Goal: Task Accomplishment & Management: Use online tool/utility

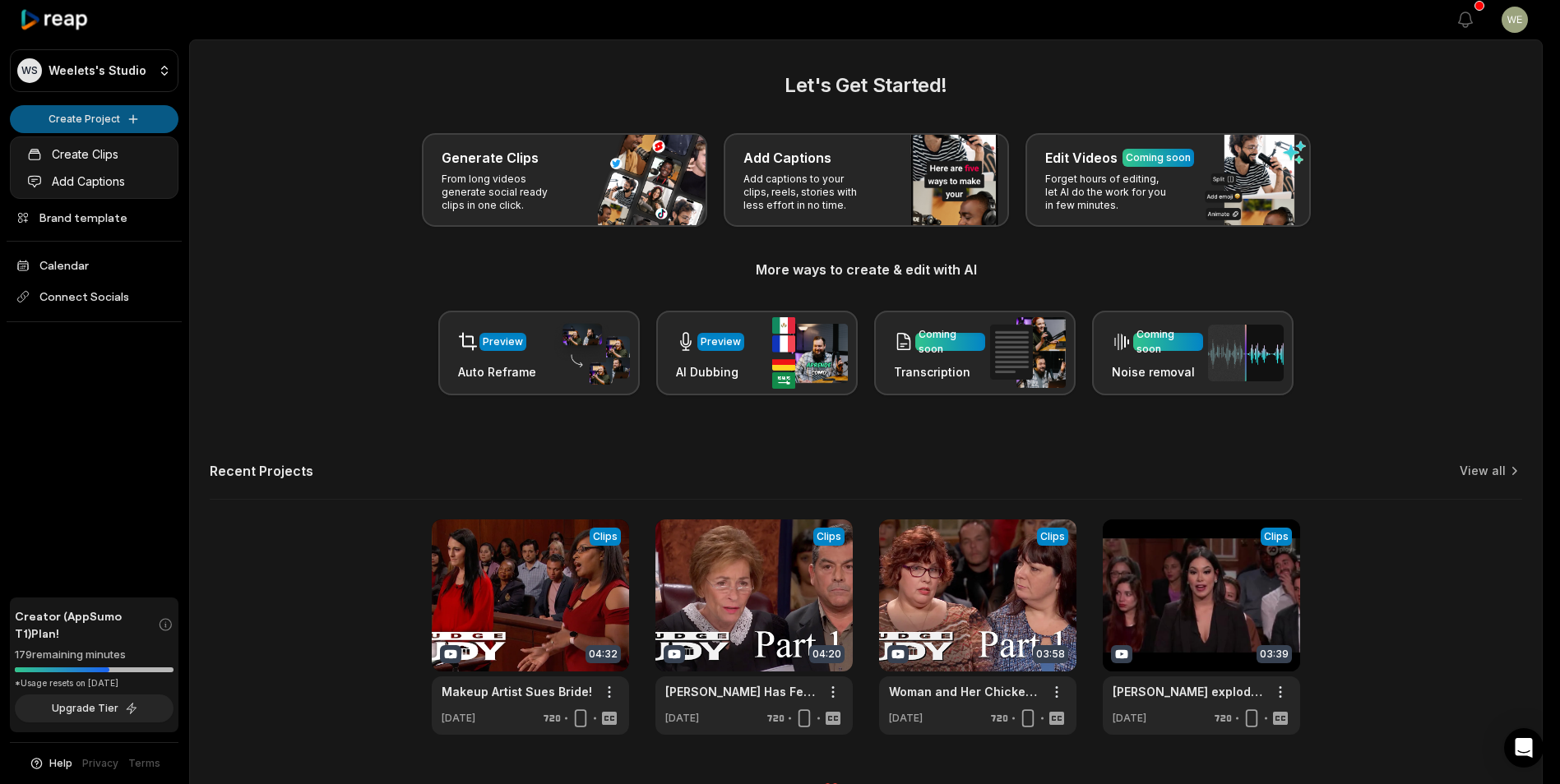
click at [94, 122] on html "WS Weelets's Studio Create Project Home Projects Brand template Calendar Connec…" at bounding box center [780, 392] width 1560 height 784
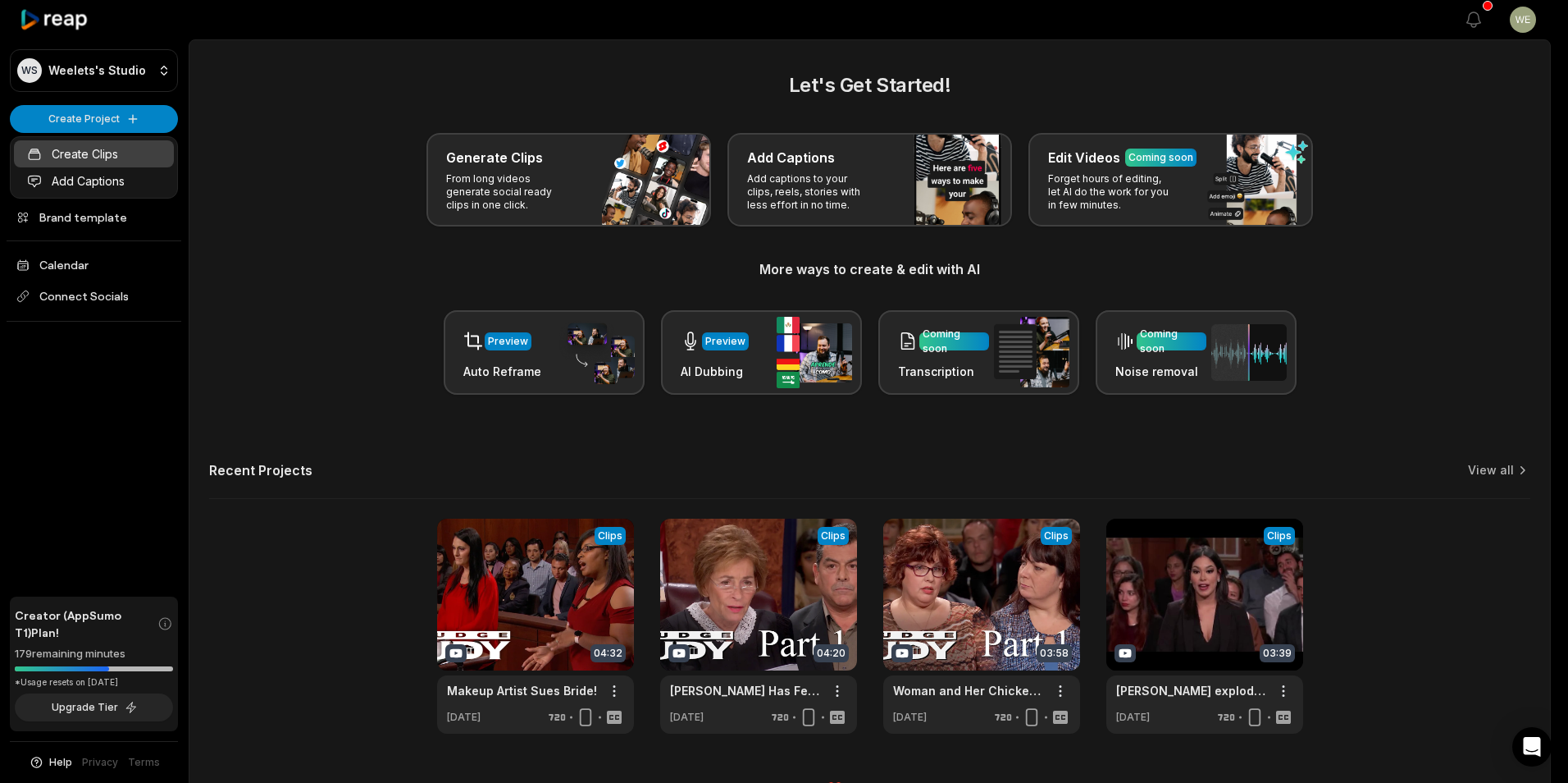
drag, startPoint x: 70, startPoint y: 154, endPoint x: 94, endPoint y: 154, distance: 24.0
click at [70, 154] on link "Create Clips" at bounding box center [94, 154] width 160 height 27
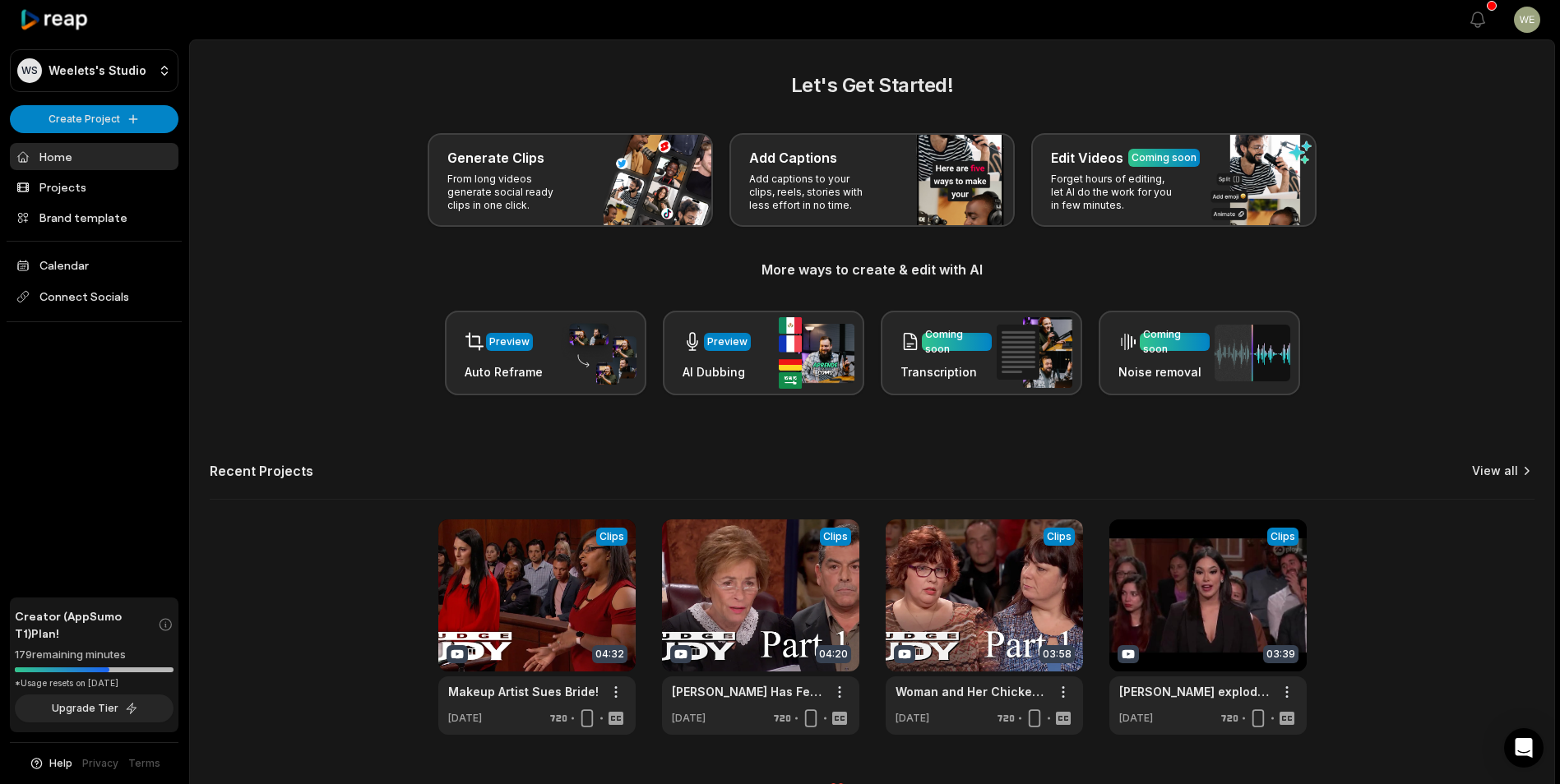
click at [1494, 466] on link "View all" at bounding box center [1494, 470] width 46 height 17
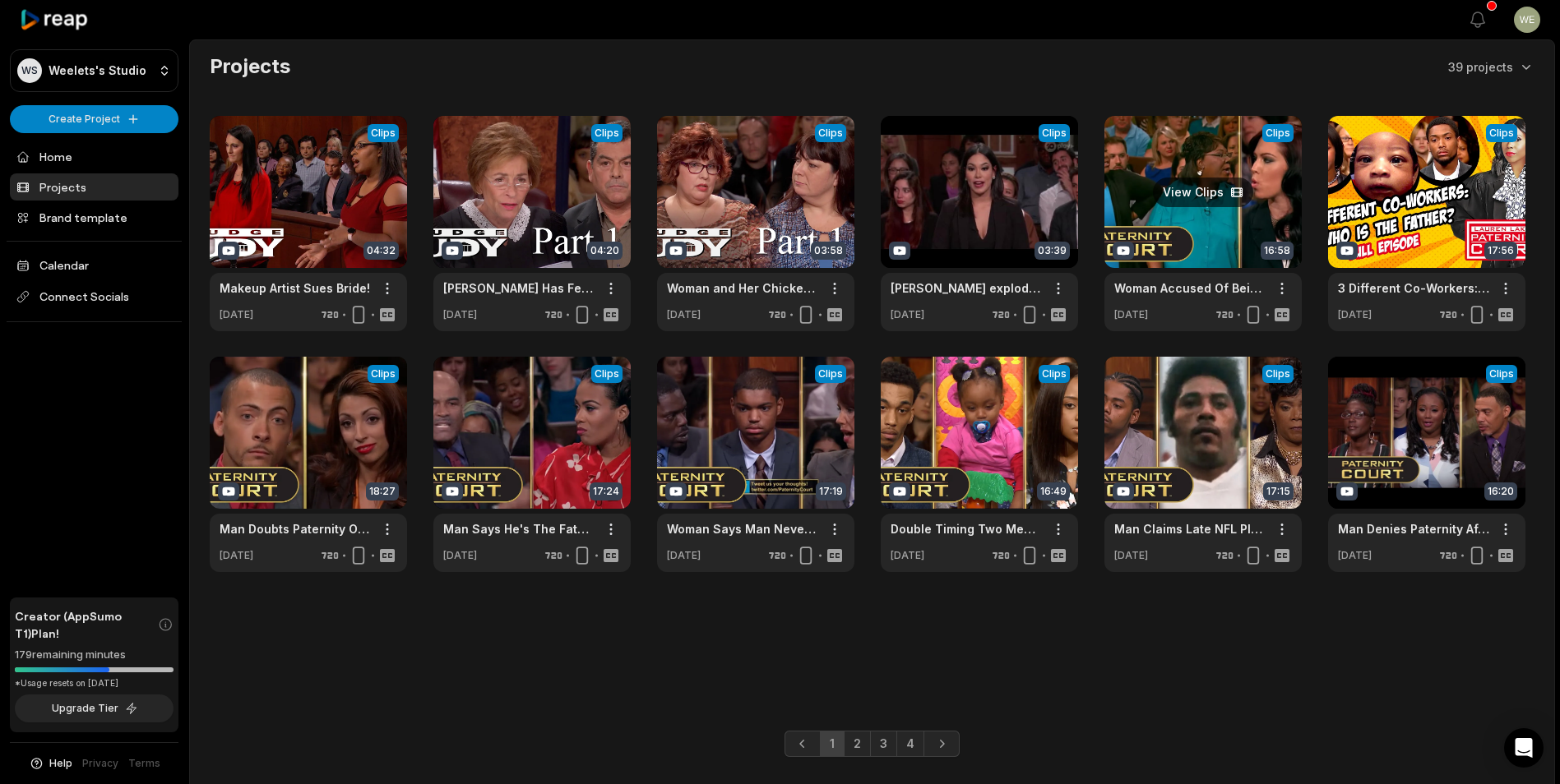
click at [1218, 208] on link at bounding box center [1202, 223] width 197 height 216
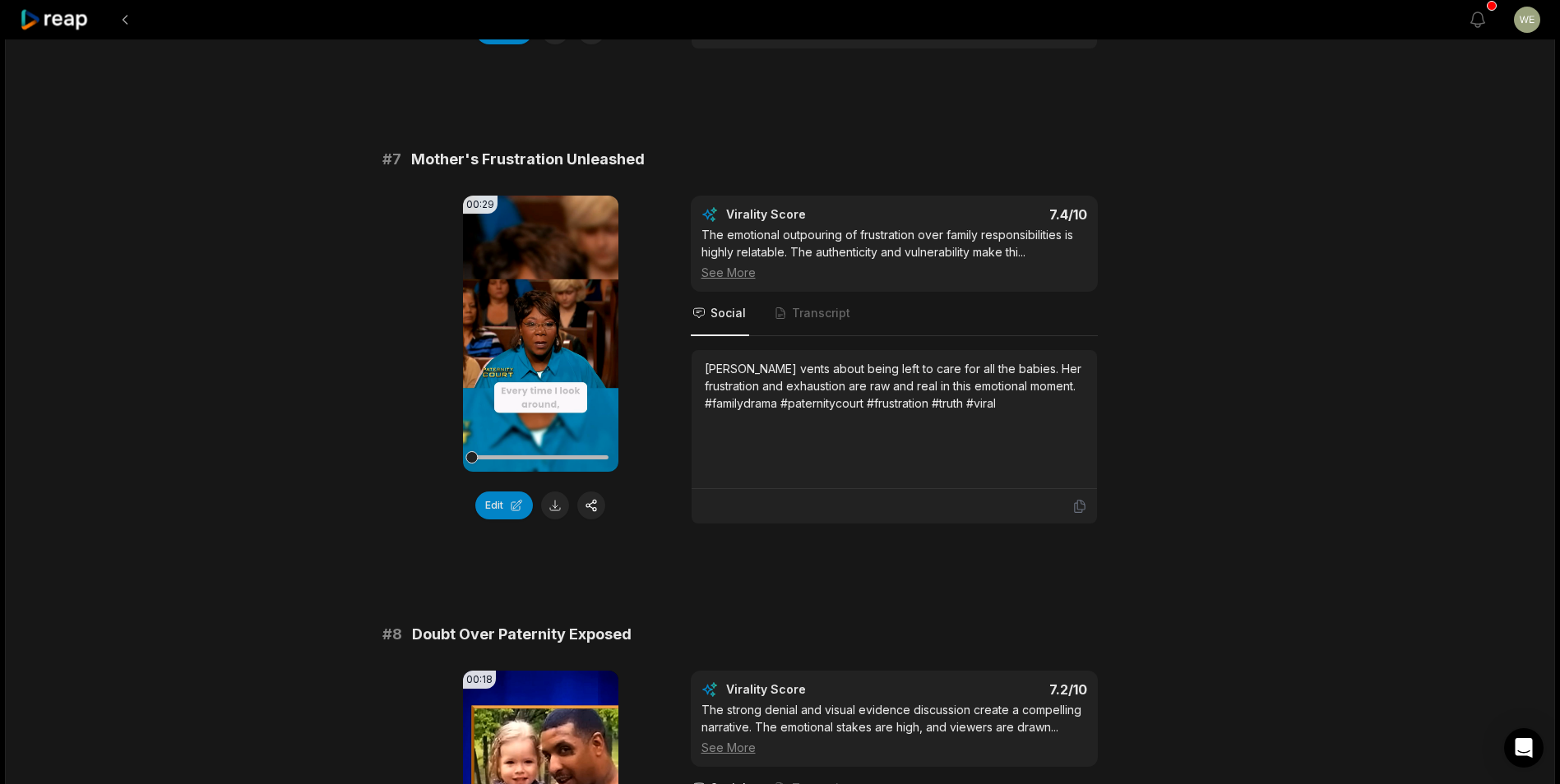
scroll to position [3040, 0]
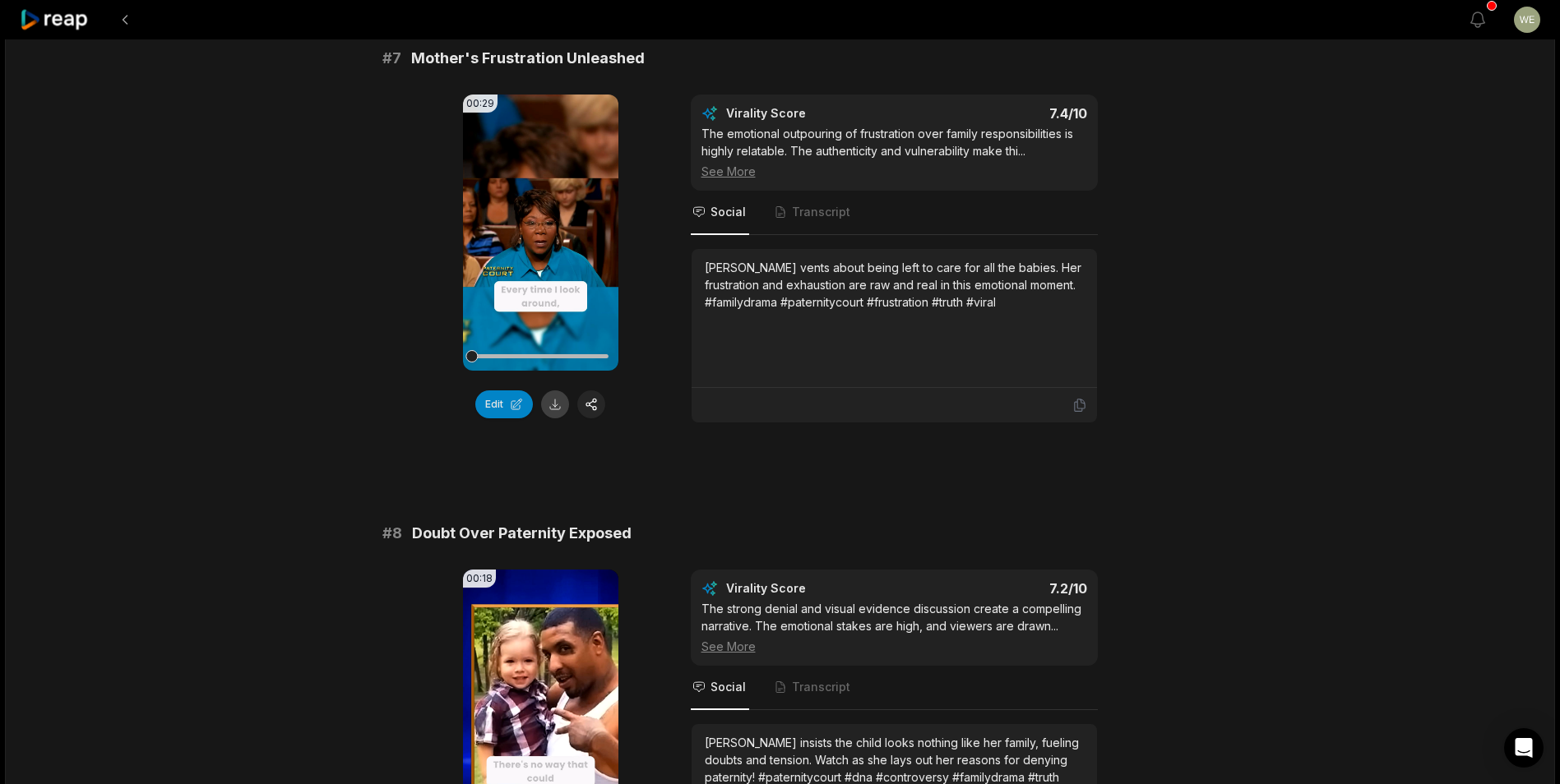
click at [552, 390] on button at bounding box center [555, 404] width 28 height 28
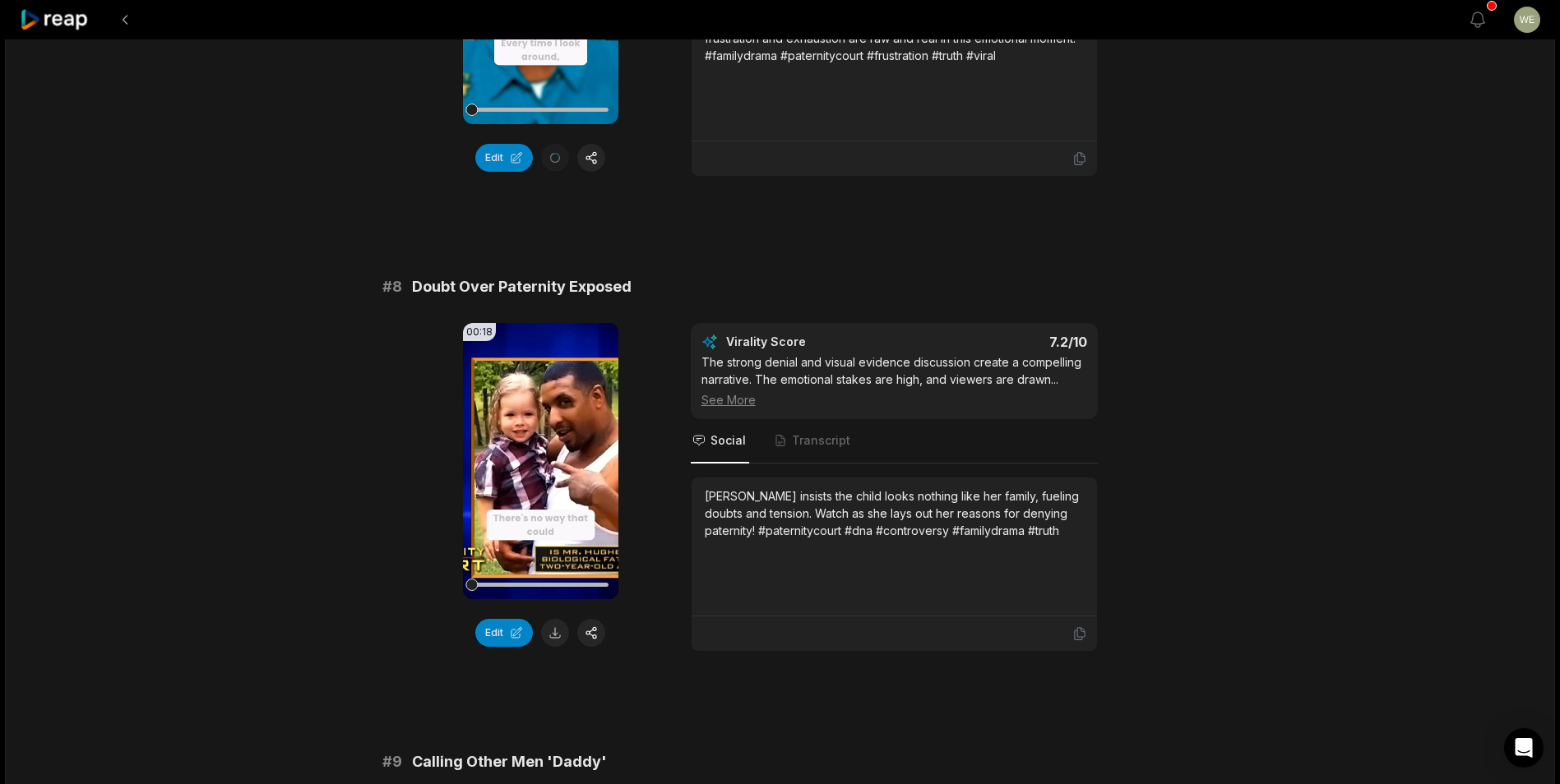
scroll to position [3533, 0]
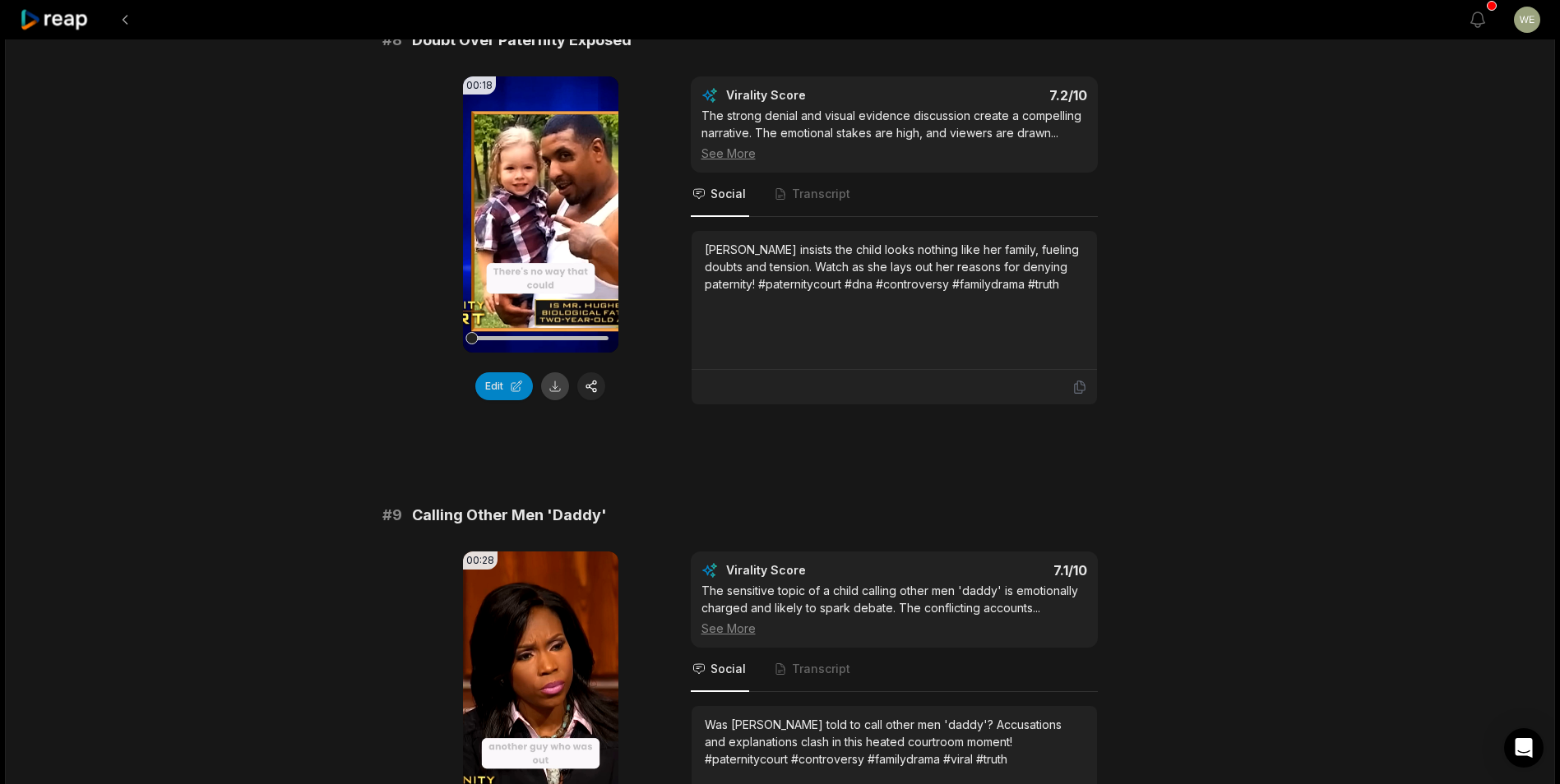
click at [557, 372] on button at bounding box center [555, 386] width 28 height 28
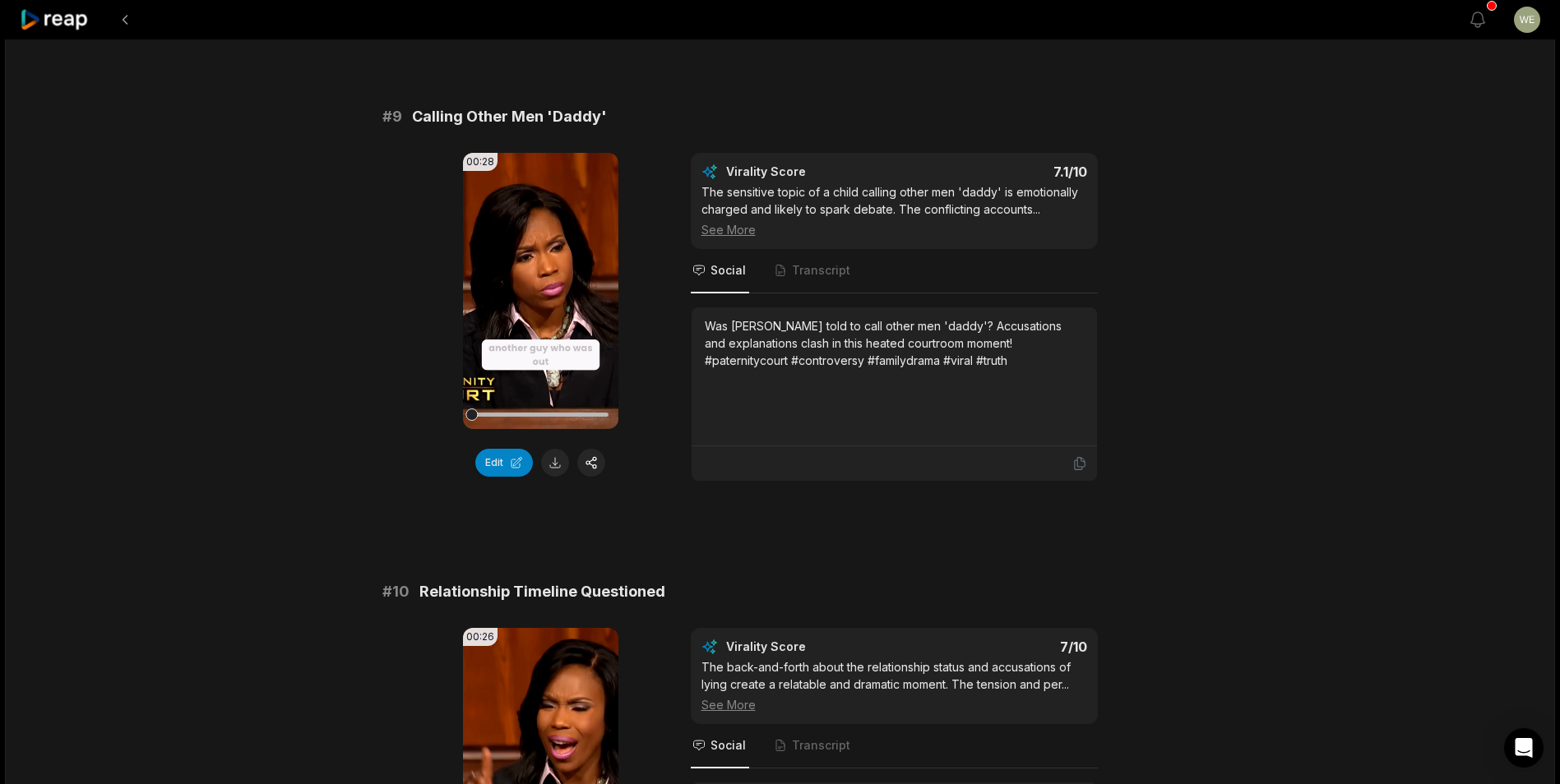
scroll to position [3944, 0]
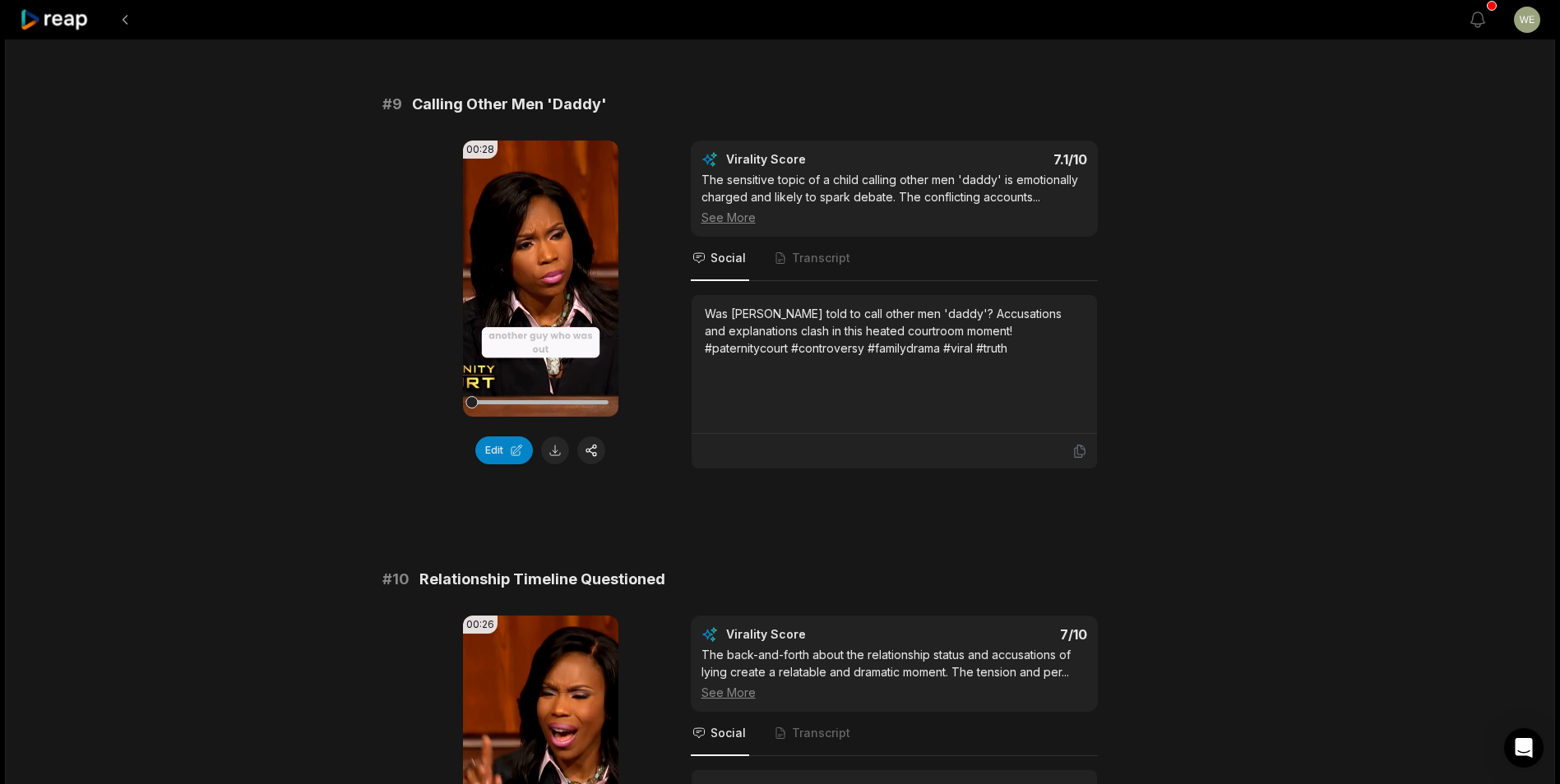
click at [557, 436] on button at bounding box center [555, 450] width 28 height 28
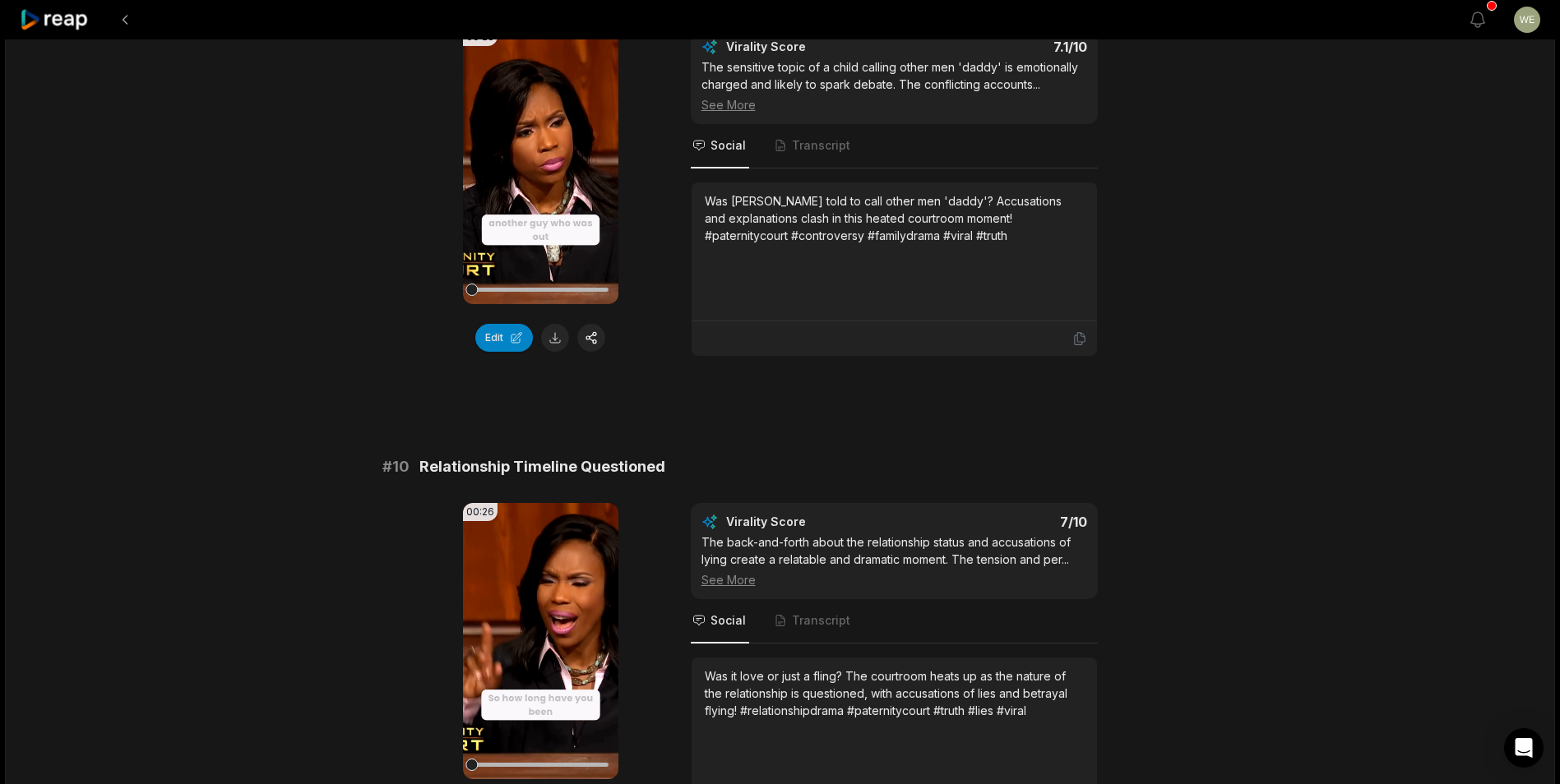
scroll to position [4250, 0]
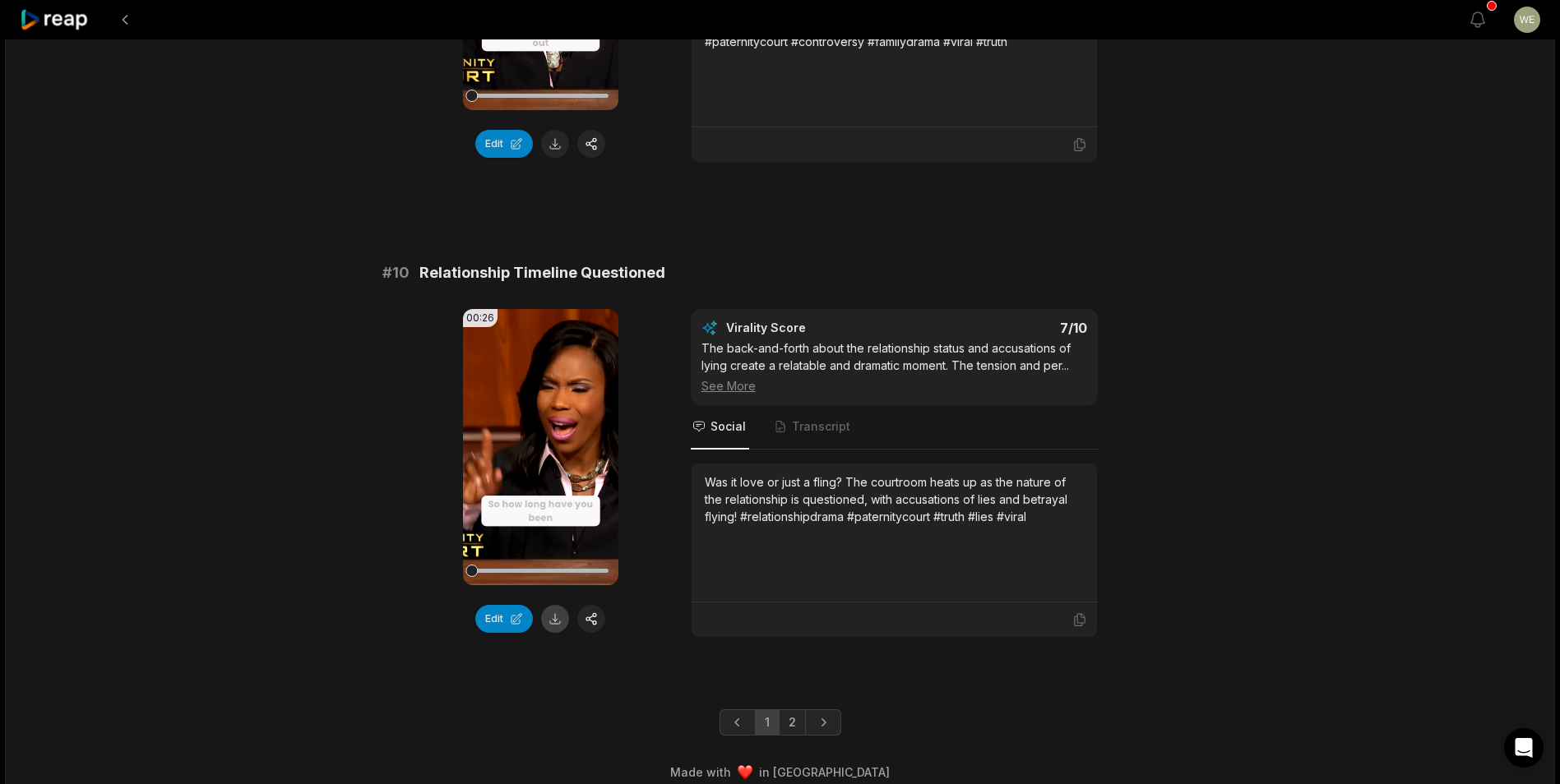
click at [561, 607] on button at bounding box center [555, 618] width 28 height 28
click at [552, 605] on button at bounding box center [555, 618] width 28 height 28
click at [789, 710] on link "2" at bounding box center [792, 722] width 27 height 26
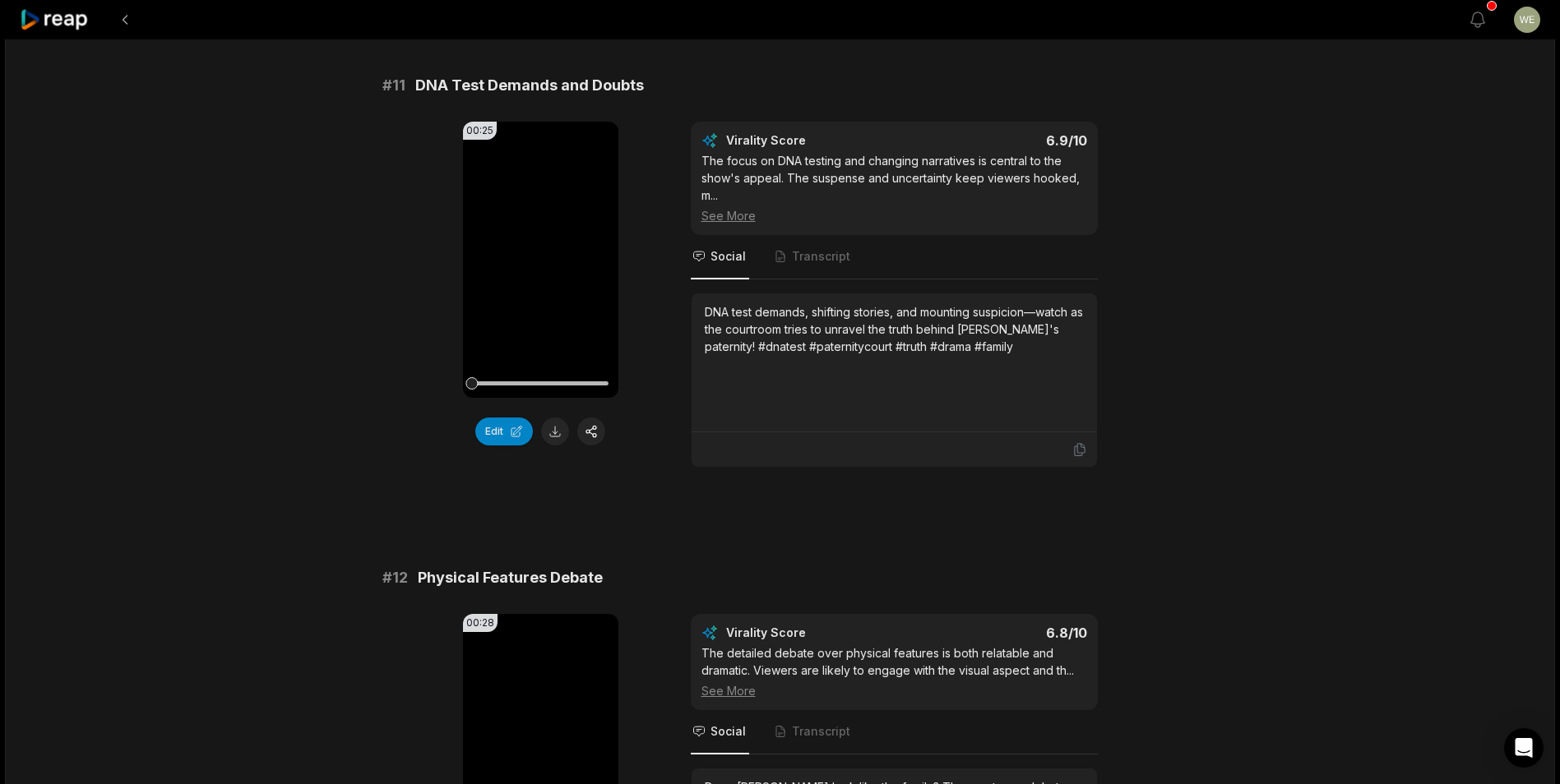
scroll to position [247, 0]
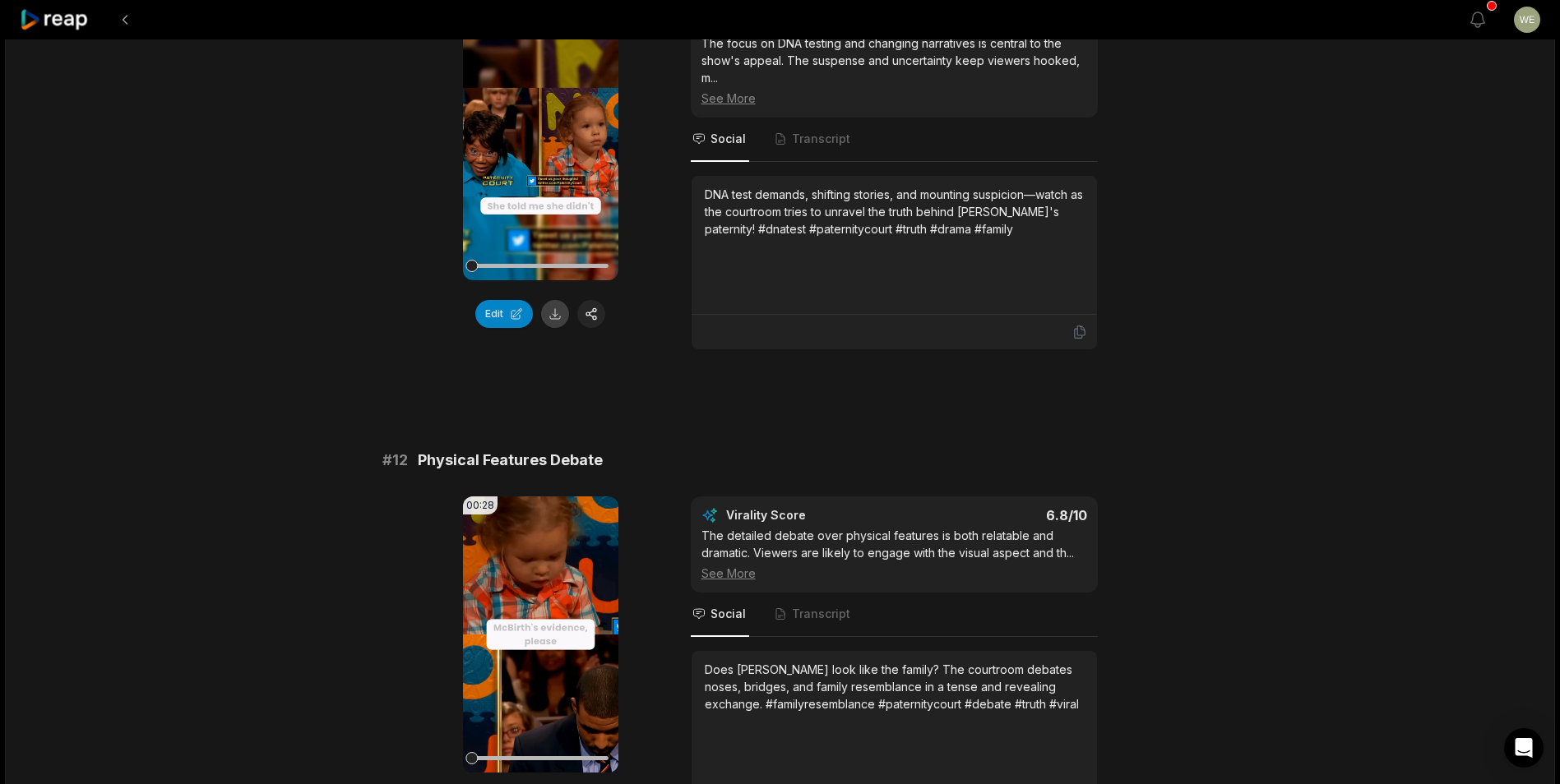
click at [561, 312] on button at bounding box center [555, 314] width 28 height 28
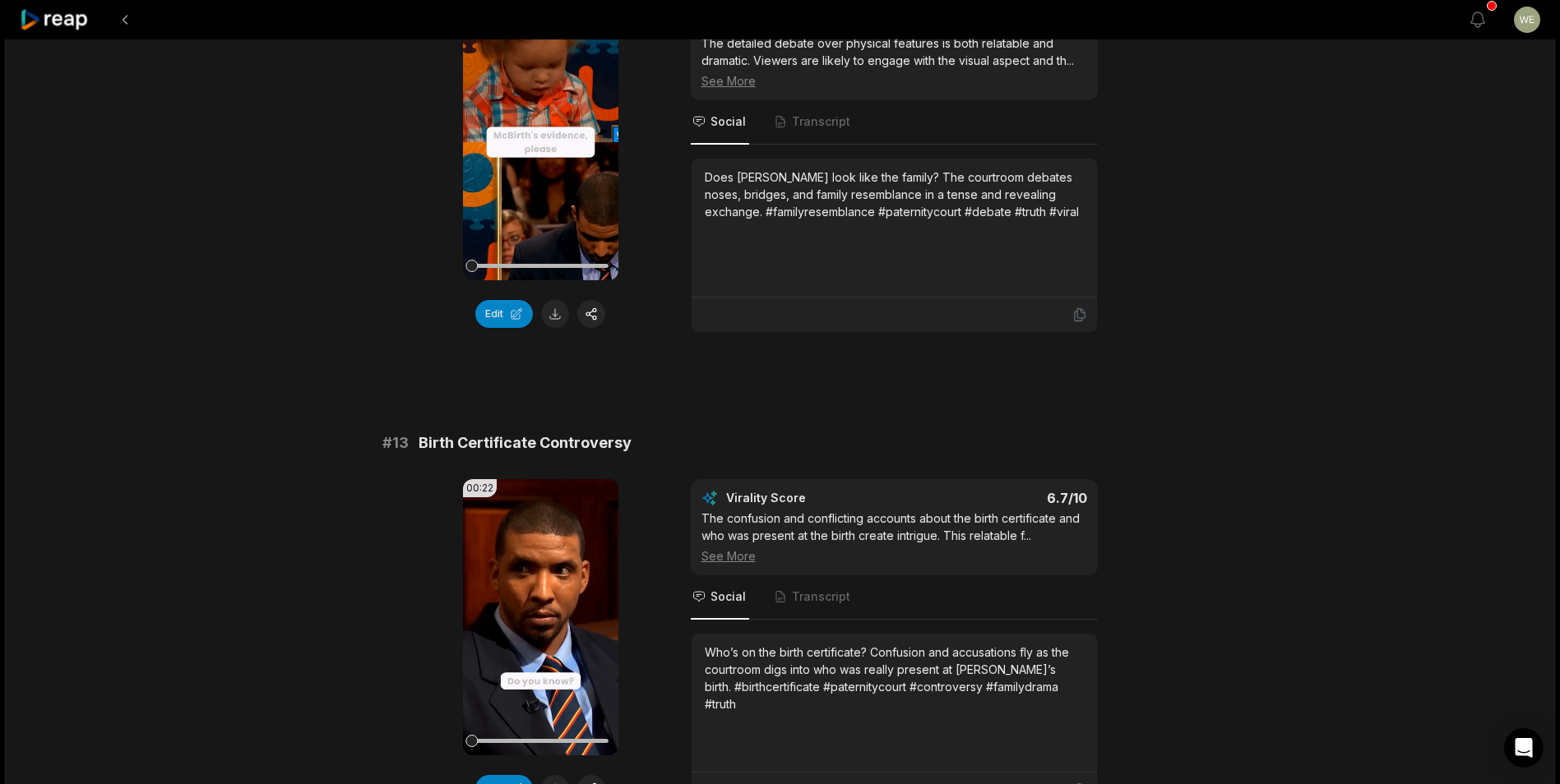
scroll to position [740, 0]
click at [557, 320] on button at bounding box center [555, 313] width 28 height 28
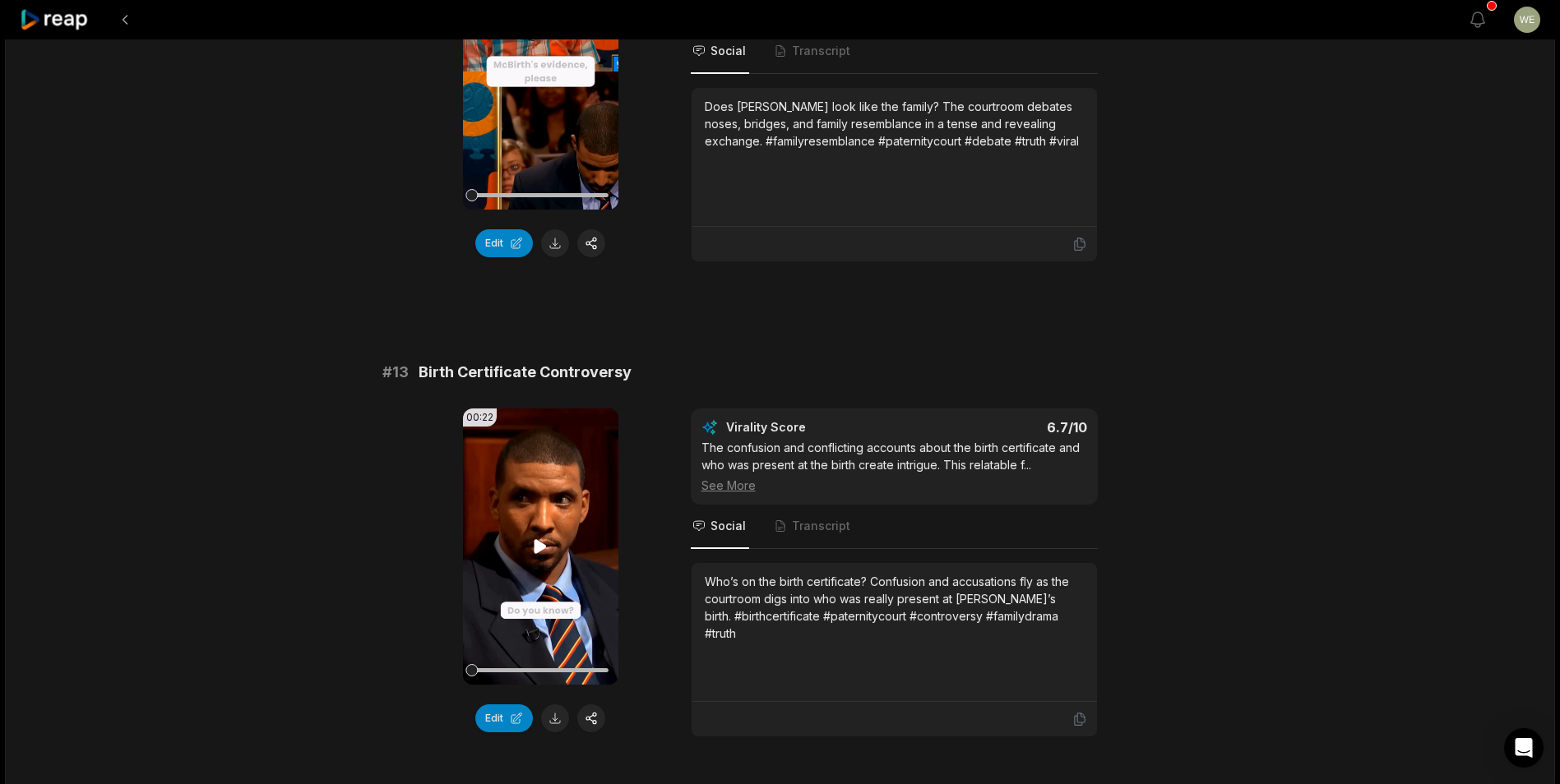
scroll to position [904, 0]
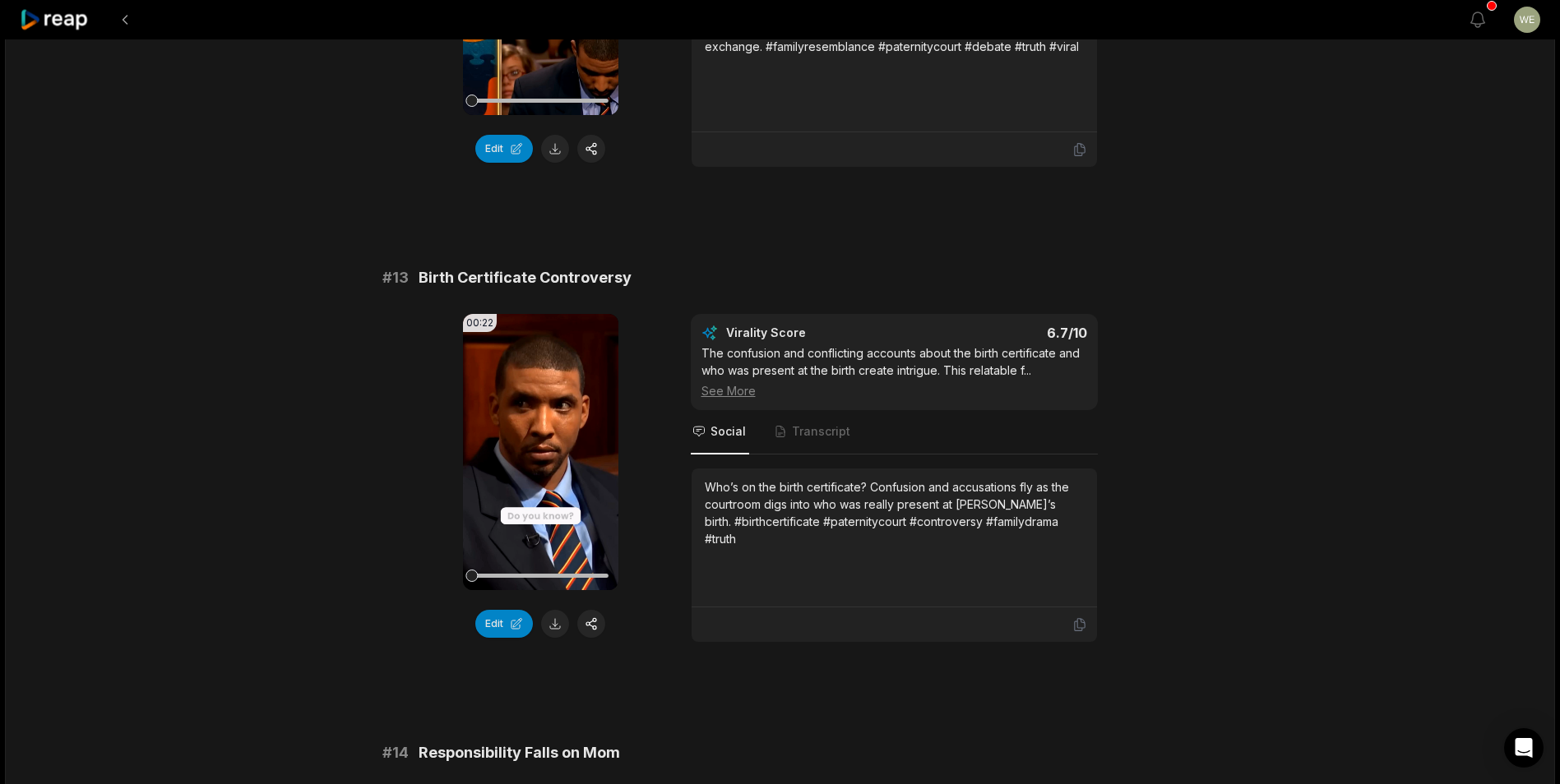
drag, startPoint x: 552, startPoint y: 628, endPoint x: 544, endPoint y: 616, distance: 14.4
click at [552, 628] on button at bounding box center [555, 623] width 28 height 28
click at [1183, 461] on div "16:58 Woman Accused Of Being "Trash, Trouble, Triflin'" (Full Episode) | Patern…" at bounding box center [780, 461] width 1550 height 2650
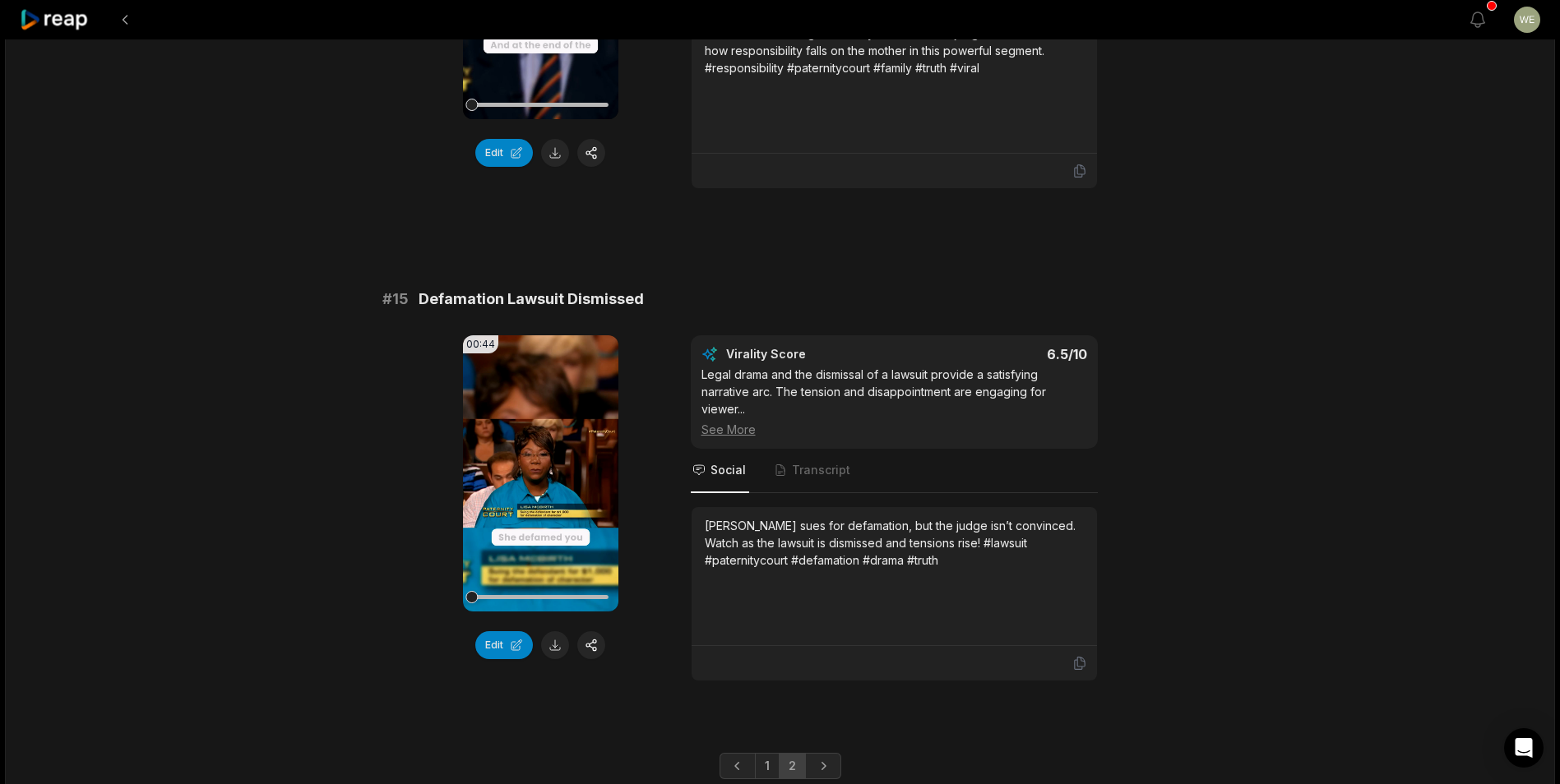
scroll to position [1910, 0]
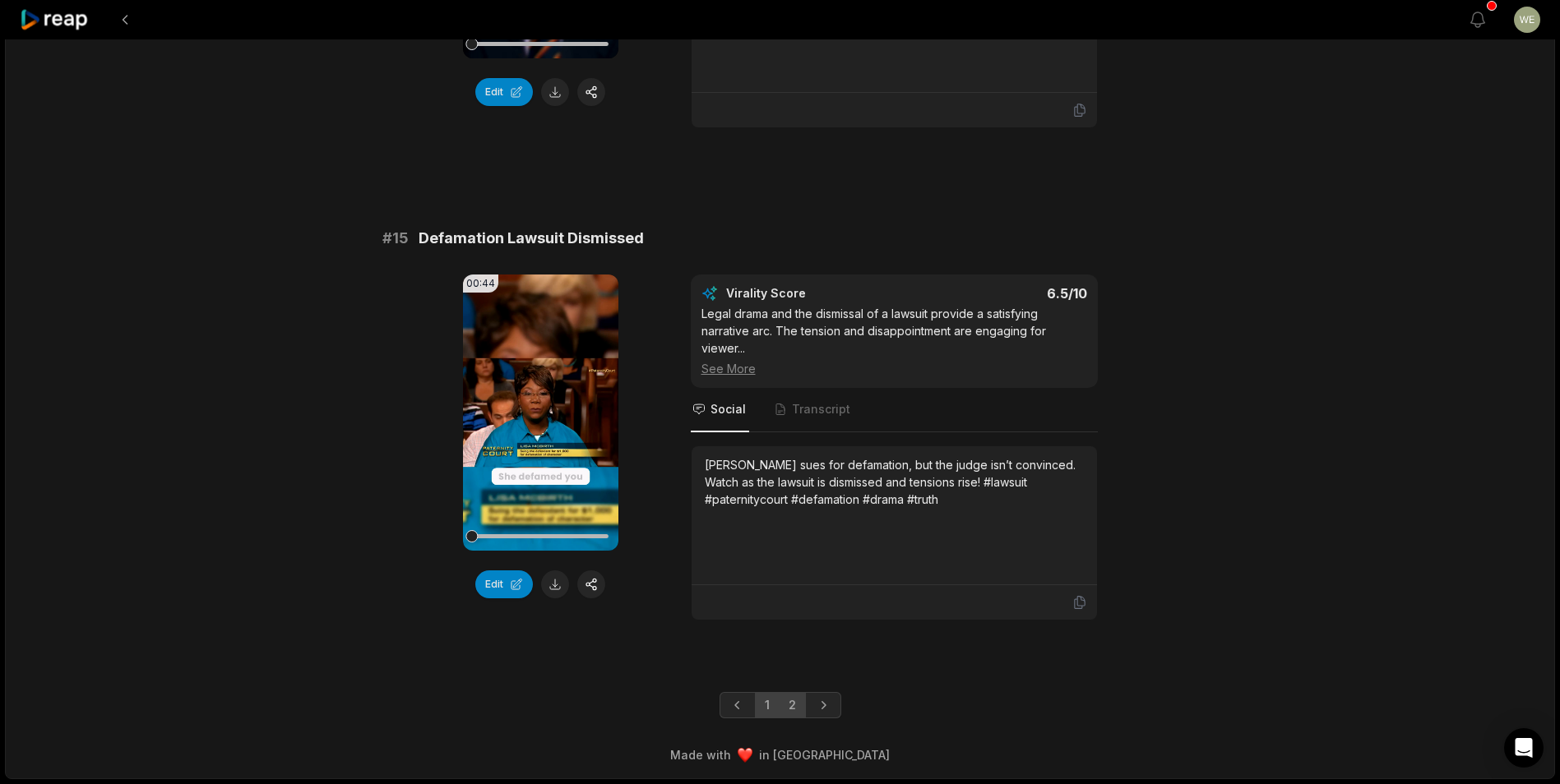
click at [767, 705] on link "1" at bounding box center [767, 705] width 25 height 26
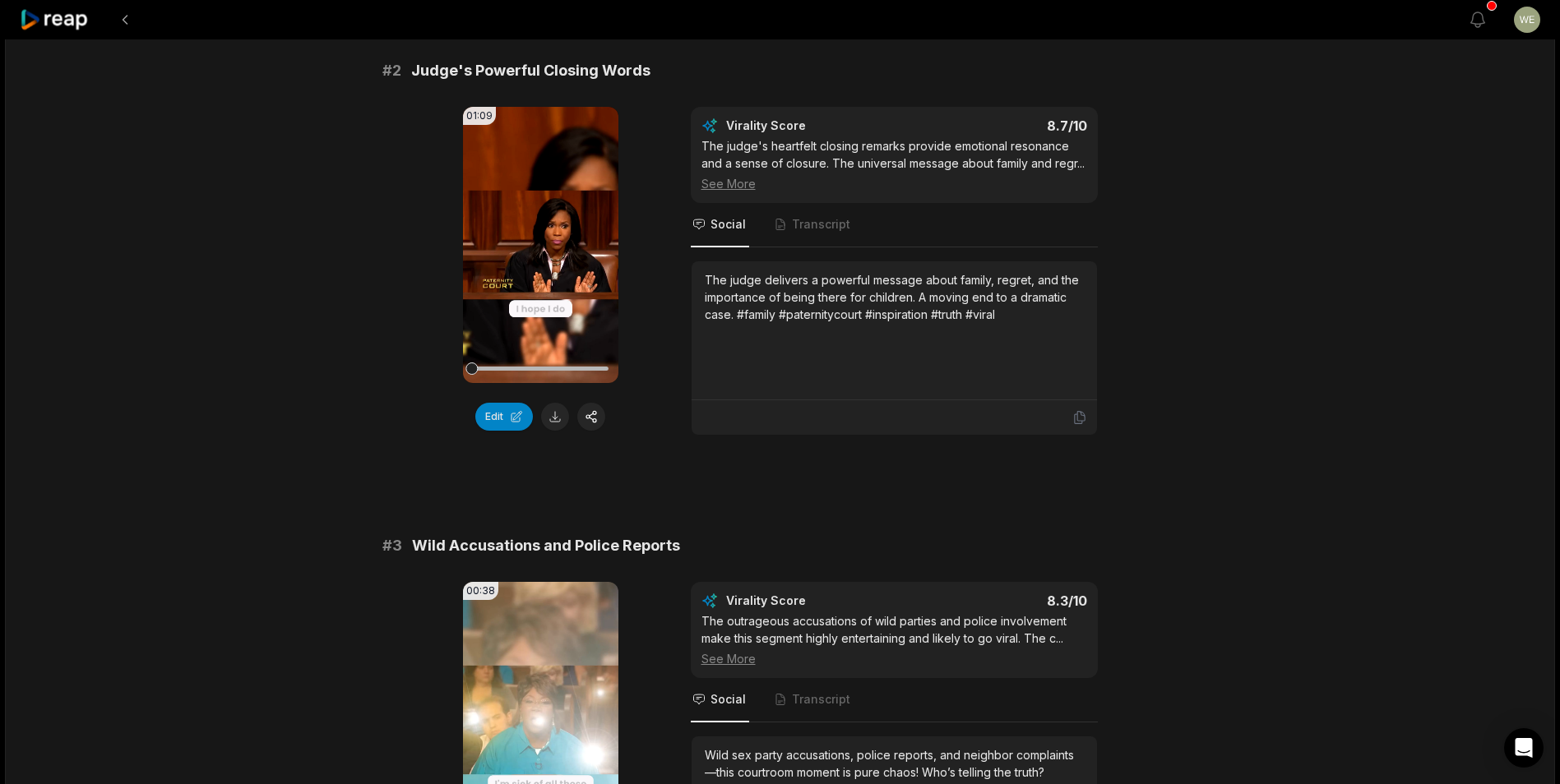
scroll to position [514, 0]
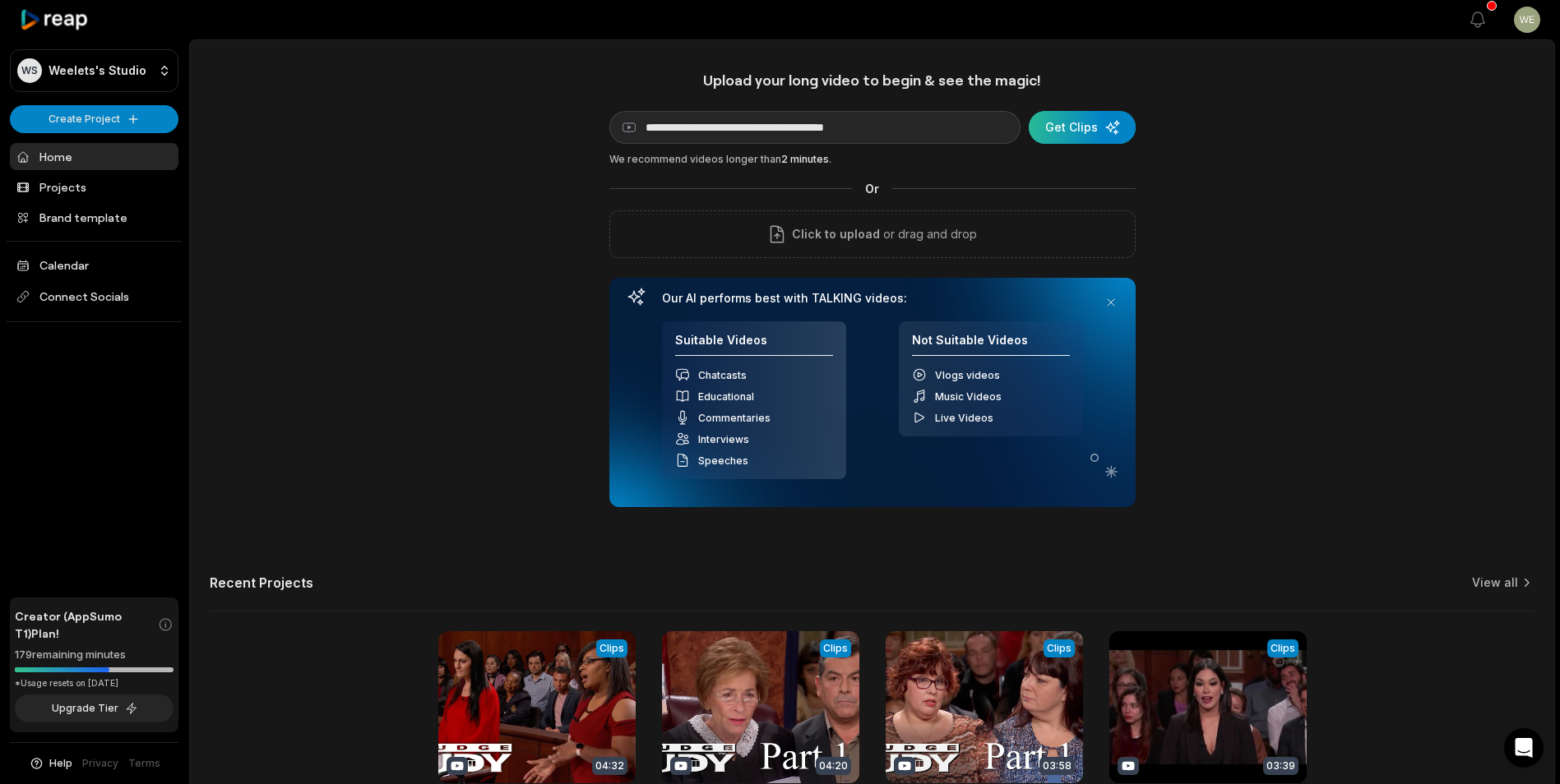
type input "**********"
click at [1064, 129] on div "submit" at bounding box center [1082, 127] width 107 height 33
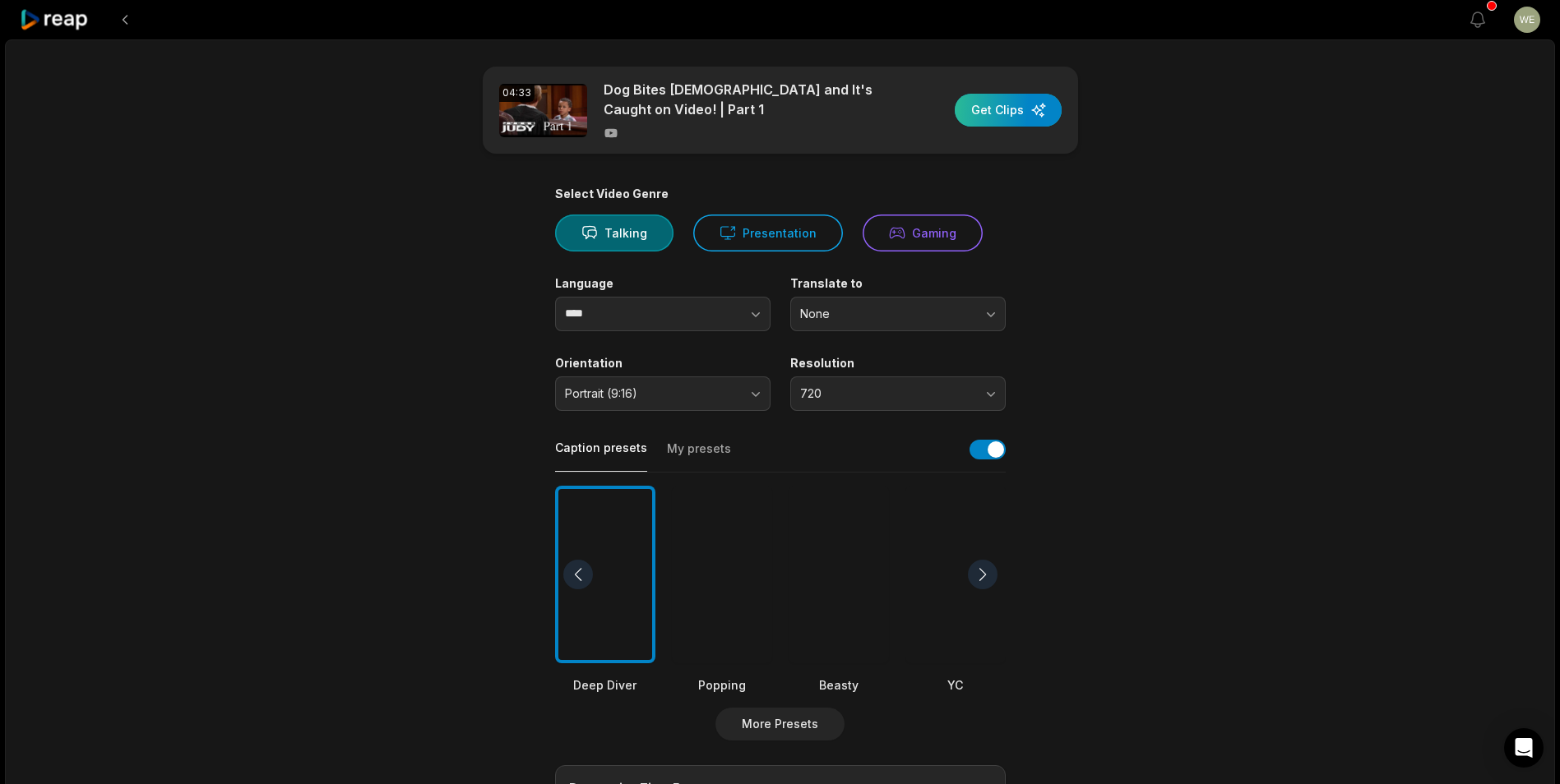
click at [1021, 108] on div "button" at bounding box center [1007, 111] width 107 height 33
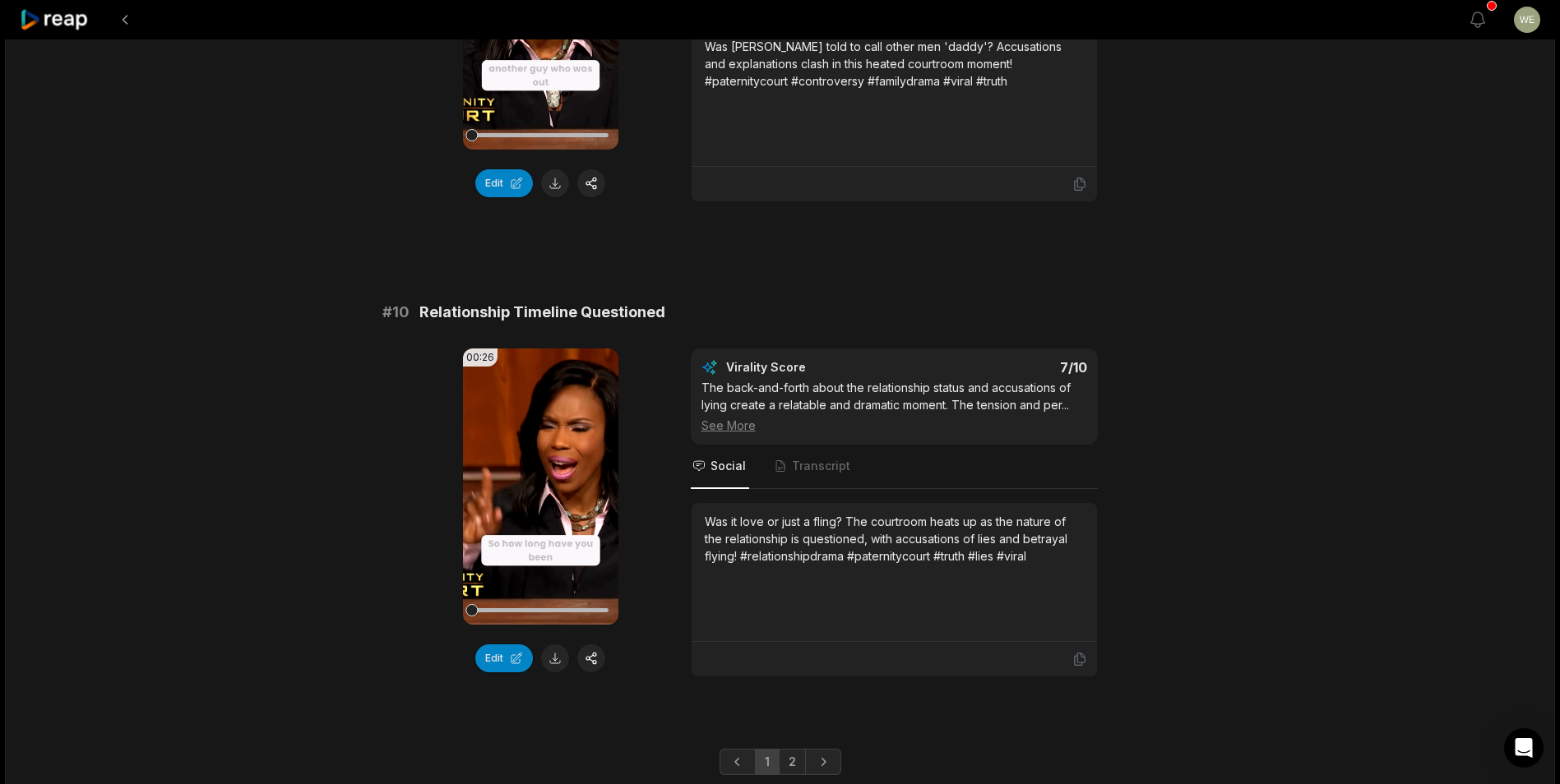
click at [635, 301] on div "# 10 Relationship Timeline Questioned" at bounding box center [780, 312] width 796 height 23
drag, startPoint x: 654, startPoint y: 293, endPoint x: 456, endPoint y: 299, distance: 198.1
click at [456, 301] on div "# 10 Relationship Timeline Questioned" at bounding box center [780, 312] width 796 height 23
drag, startPoint x: 456, startPoint y: 299, endPoint x: 419, endPoint y: 298, distance: 37.0
click at [420, 301] on span "Relationship Timeline Questioned" at bounding box center [542, 312] width 246 height 23
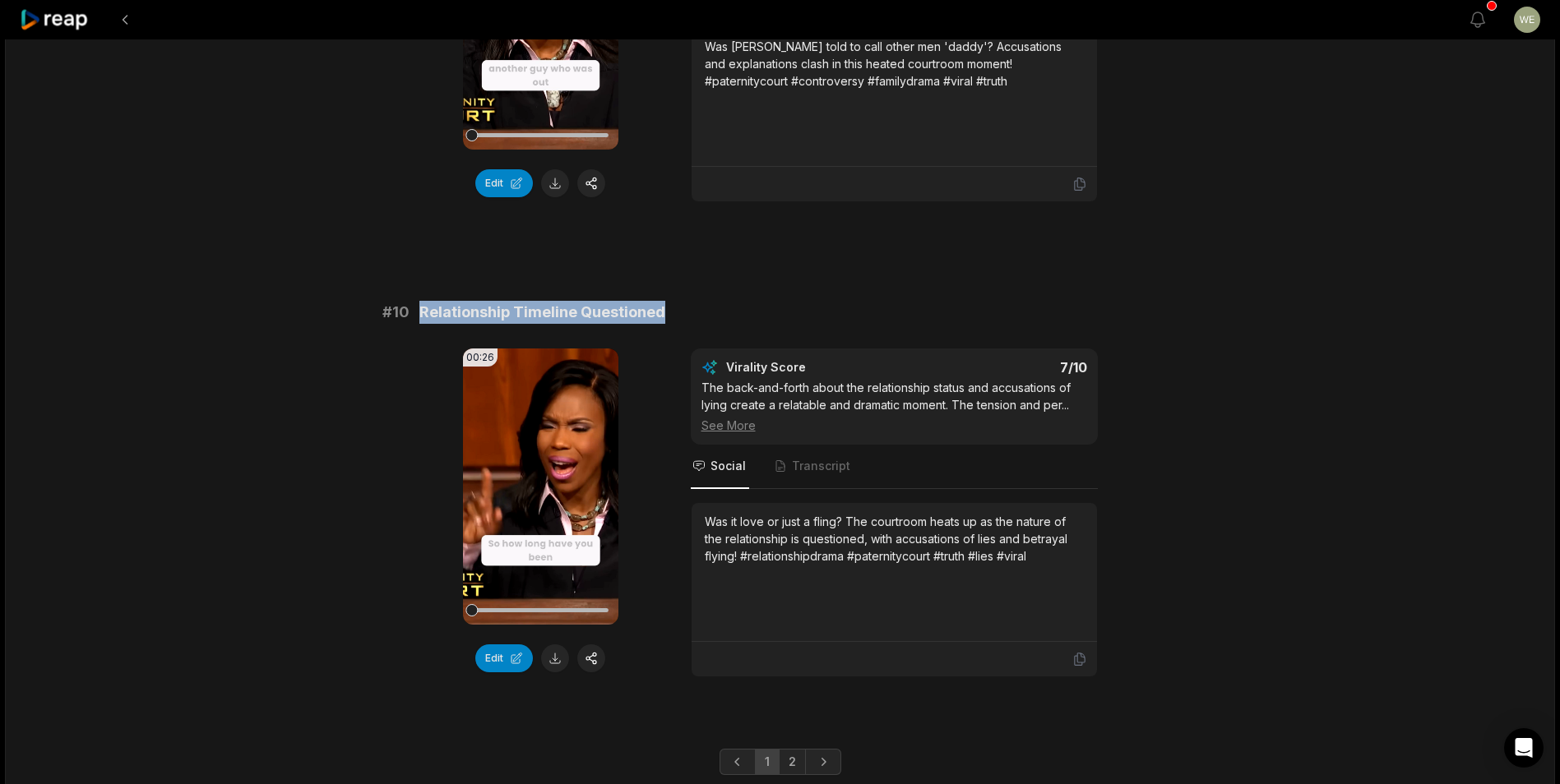
drag, startPoint x: 420, startPoint y: 296, endPoint x: 678, endPoint y: 294, distance: 258.0
click at [678, 301] on div "# 10 Relationship Timeline Questioned" at bounding box center [780, 312] width 796 height 23
drag, startPoint x: 678, startPoint y: 294, endPoint x: 615, endPoint y: 293, distance: 63.0
copy span "Relationship Timeline Questioned"
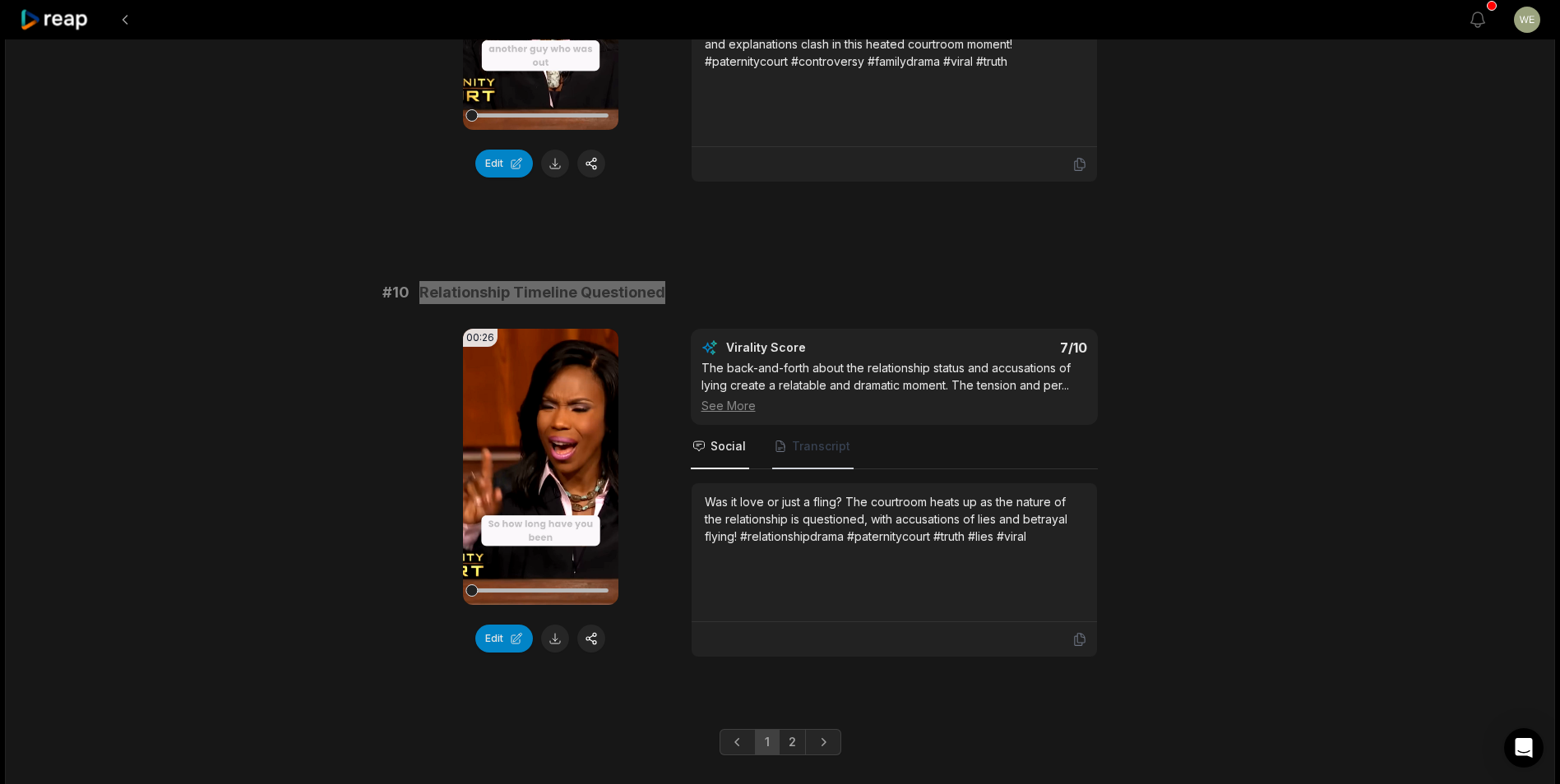
scroll to position [4250, 0]
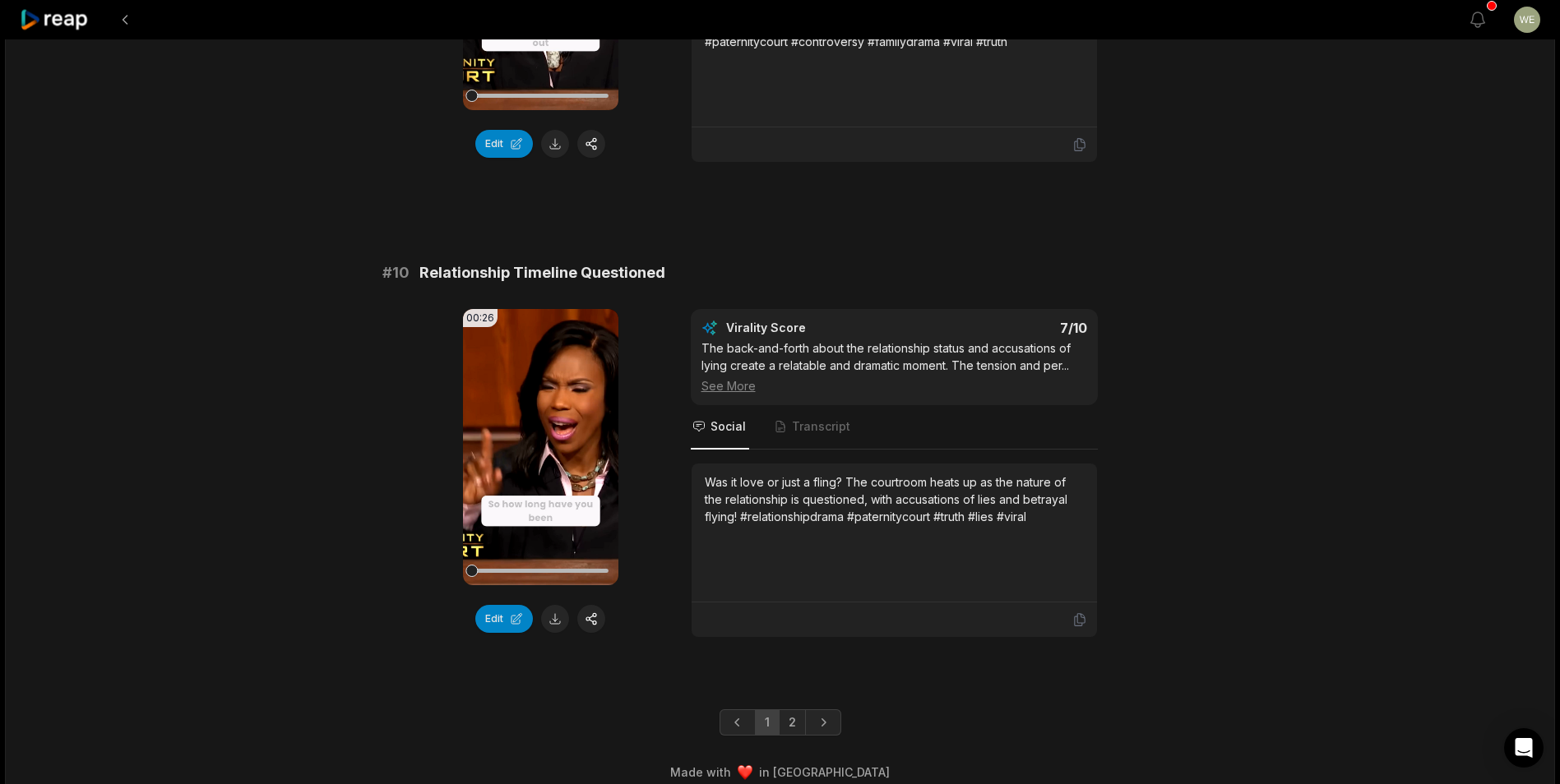
drag, startPoint x: 787, startPoint y: 710, endPoint x: 804, endPoint y: 652, distance: 60.4
click at [787, 710] on link "2" at bounding box center [792, 722] width 27 height 26
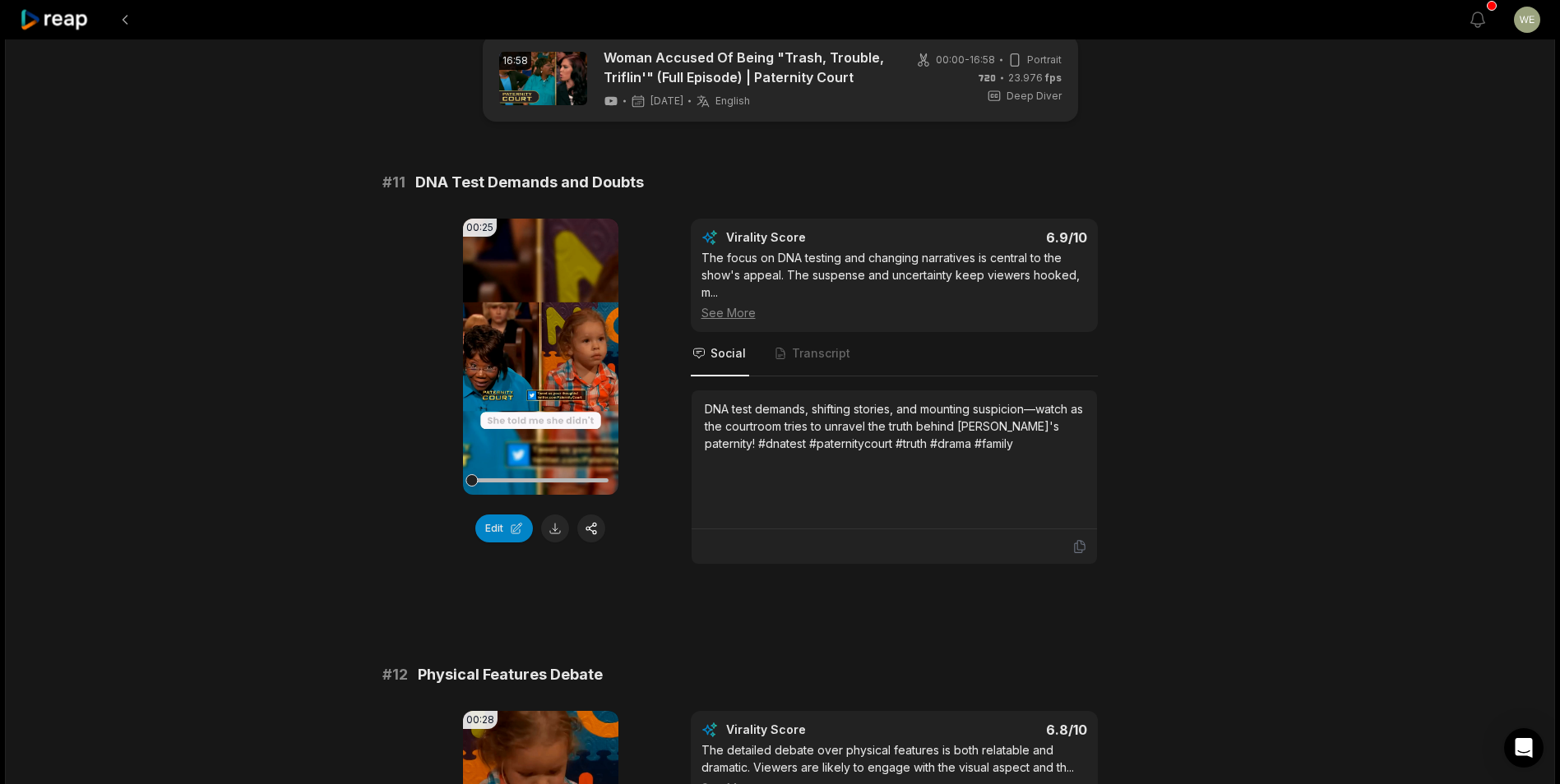
scroll to position [0, 0]
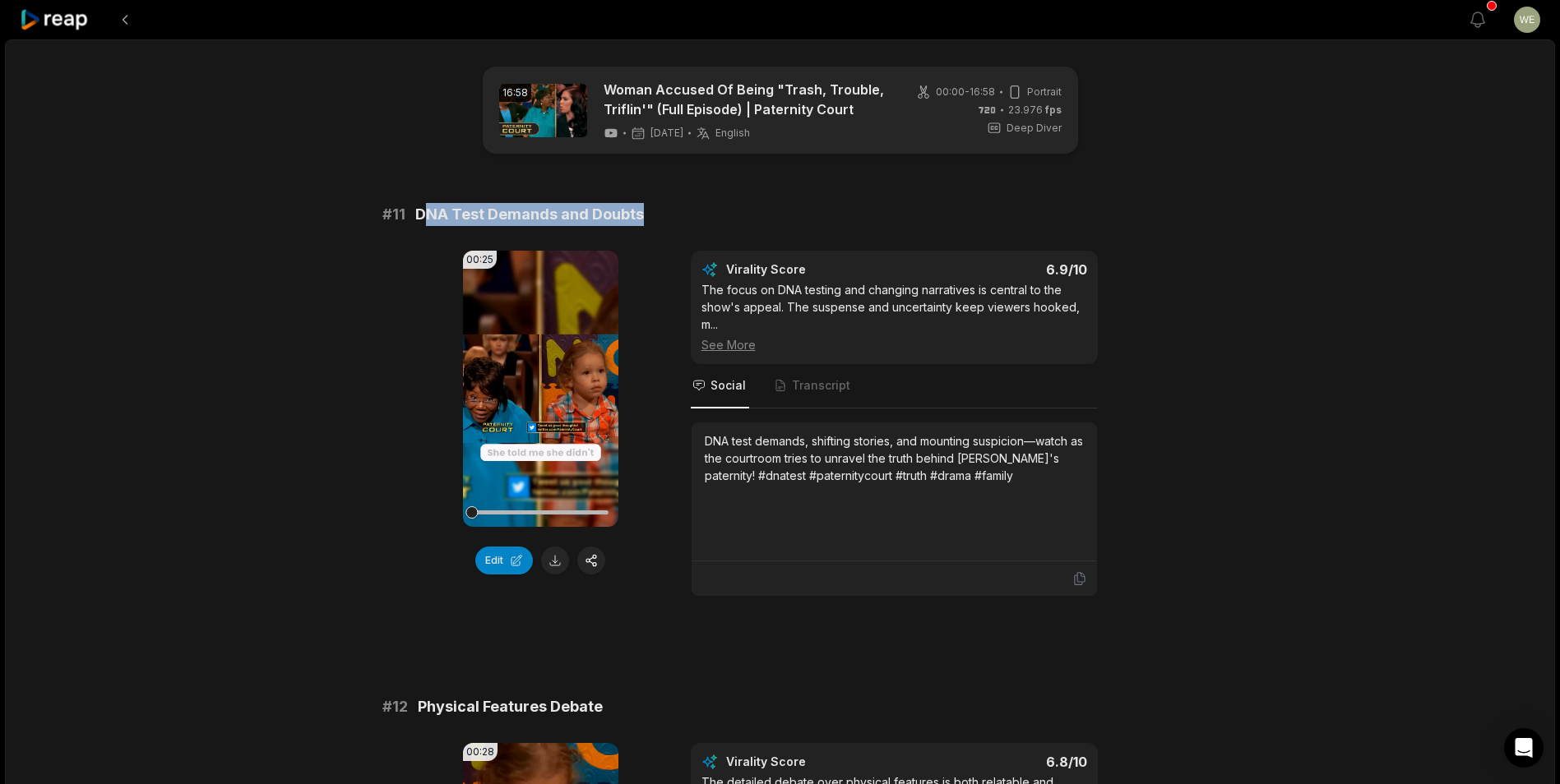
drag, startPoint x: 420, startPoint y: 211, endPoint x: 679, endPoint y: 212, distance: 259.0
click at [679, 212] on div "# 11 DNA Test Demands and Doubts" at bounding box center [780, 214] width 796 height 23
drag, startPoint x: 679, startPoint y: 212, endPoint x: 481, endPoint y: 219, distance: 198.1
click at [481, 219] on span "DNA Test Demands and Doubts" at bounding box center [528, 214] width 228 height 23
drag, startPoint x: 415, startPoint y: 217, endPoint x: 695, endPoint y: 216, distance: 280.0
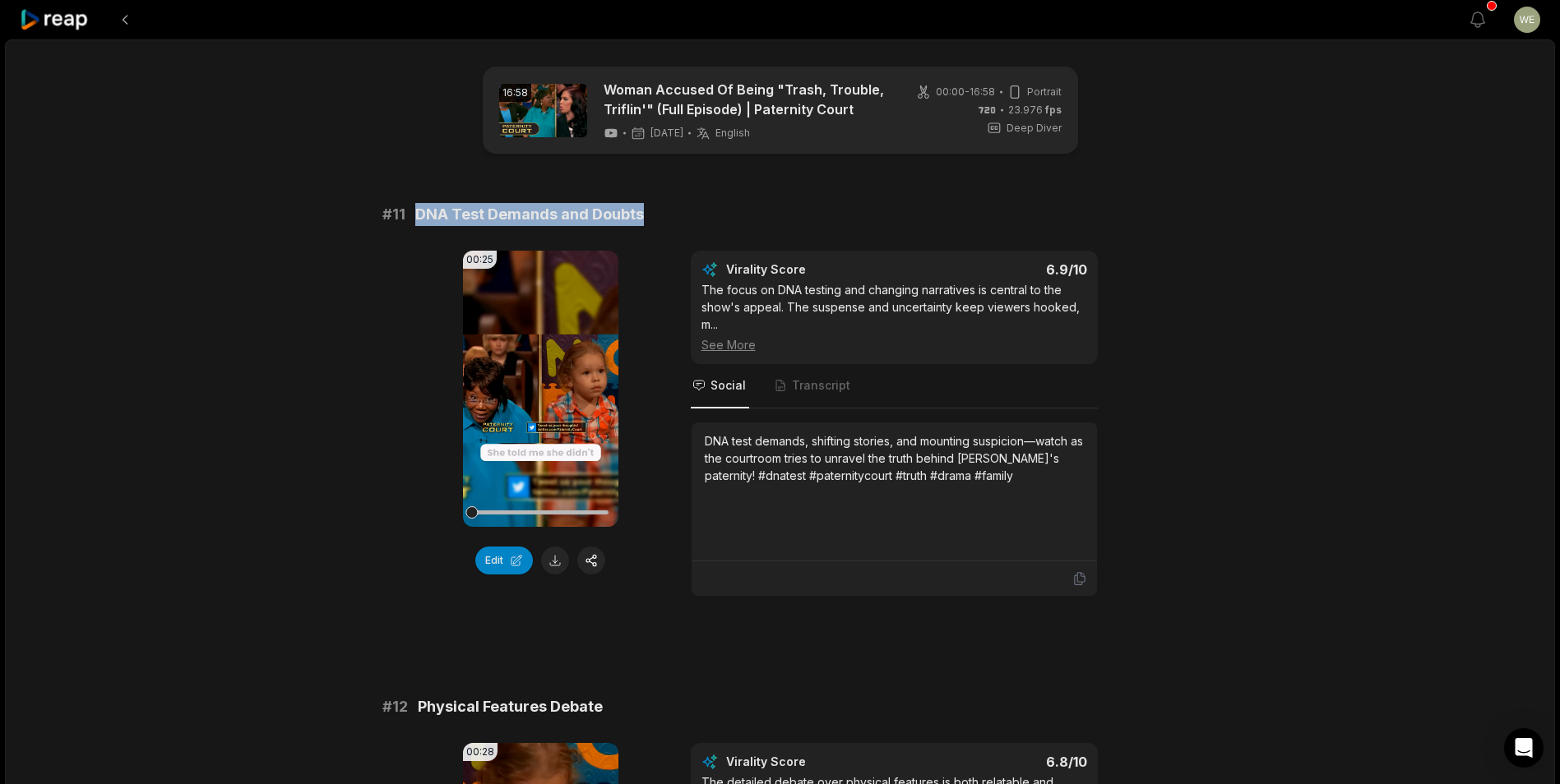
click at [695, 216] on div "# 11 DNA Test Demands and Doubts" at bounding box center [780, 214] width 796 height 23
drag, startPoint x: 695, startPoint y: 216, endPoint x: 573, endPoint y: 223, distance: 122.2
copy span "DNA Test Demands and Doubts"
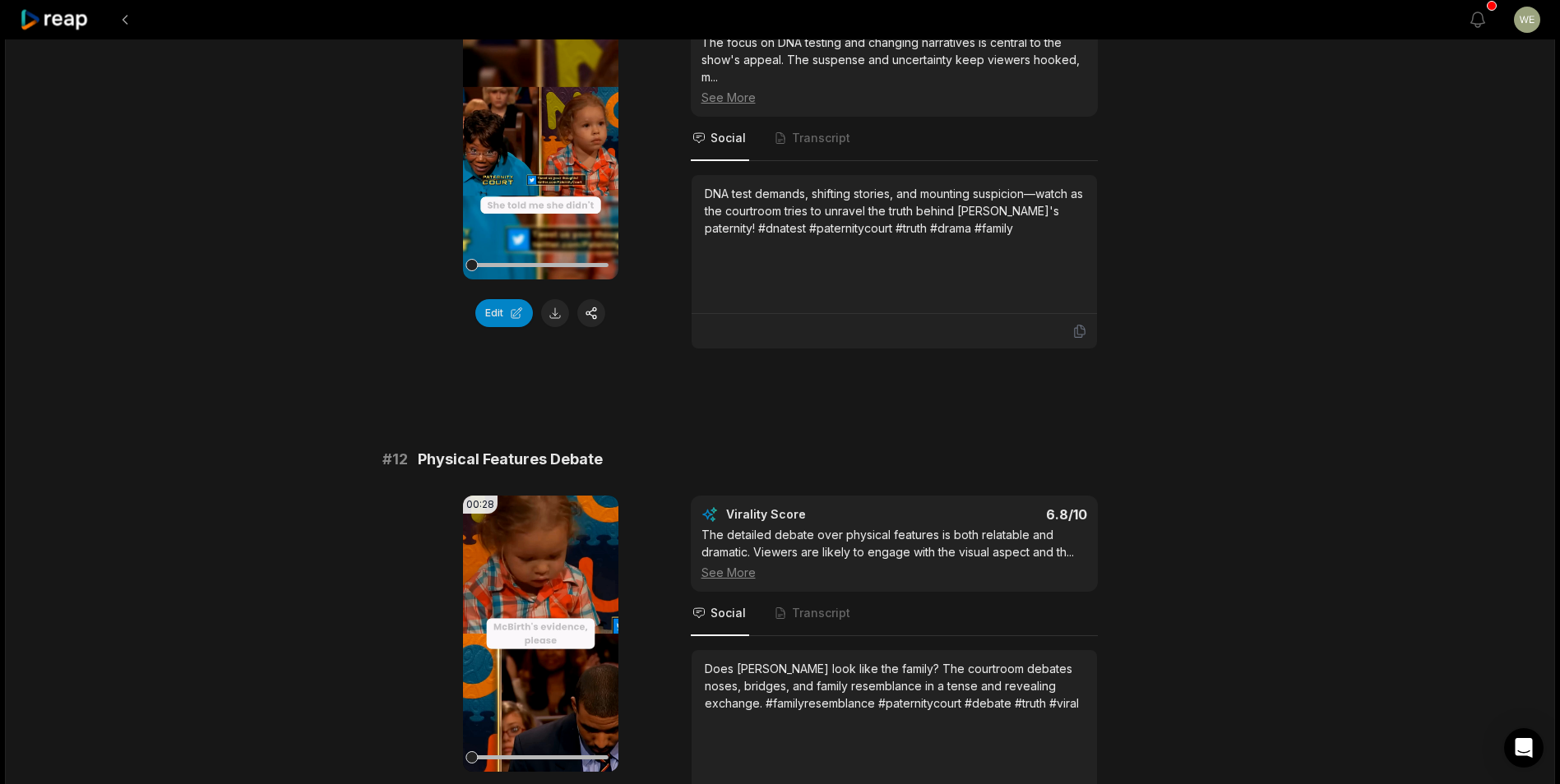
scroll to position [411, 0]
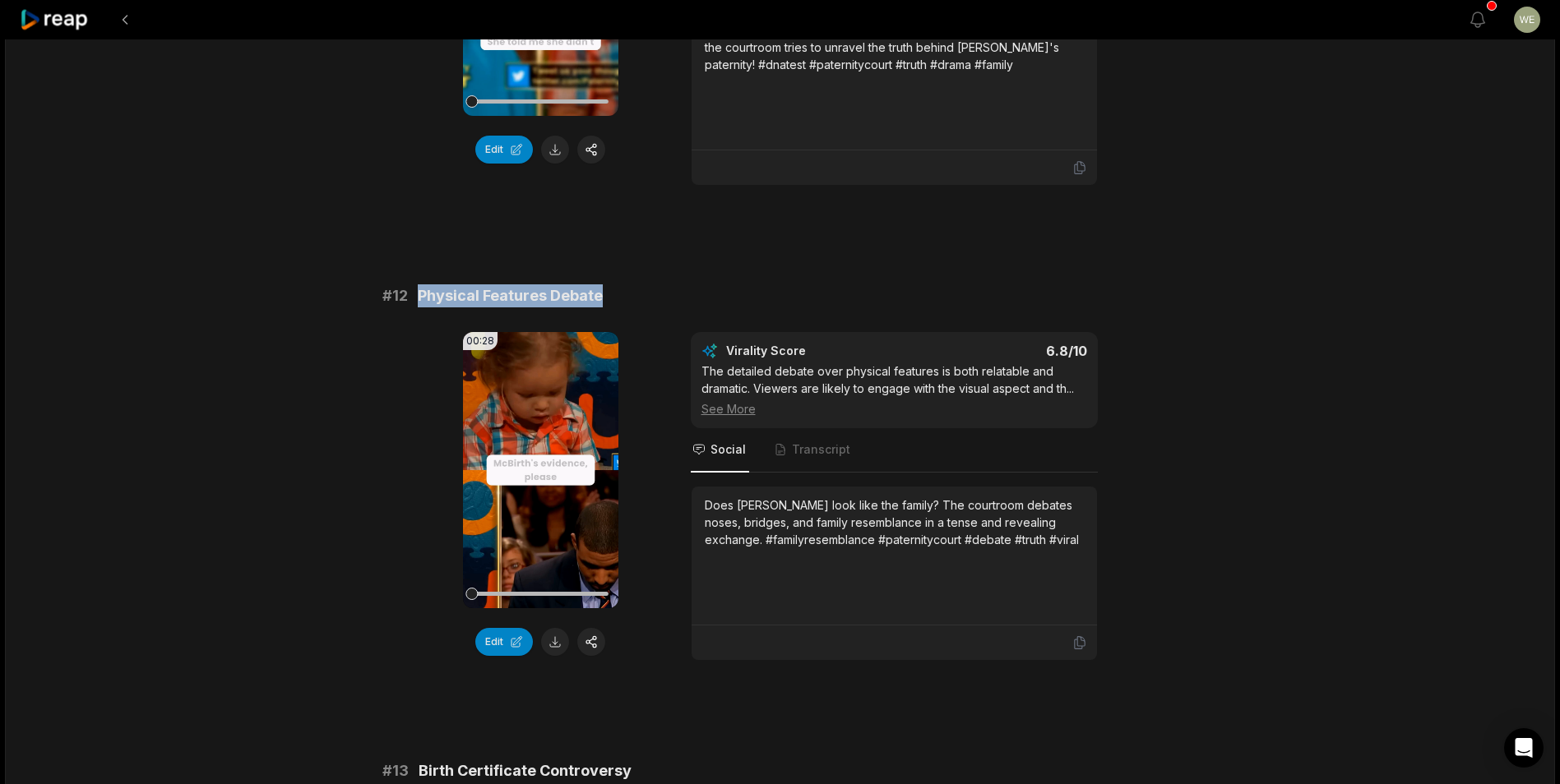
drag, startPoint x: 415, startPoint y: 290, endPoint x: 622, endPoint y: 294, distance: 207.0
click at [622, 294] on div "# 12 Physical Features Debate" at bounding box center [780, 295] width 796 height 23
drag, startPoint x: 622, startPoint y: 294, endPoint x: 593, endPoint y: 290, distance: 29.3
copy span "Physical Features Debate"
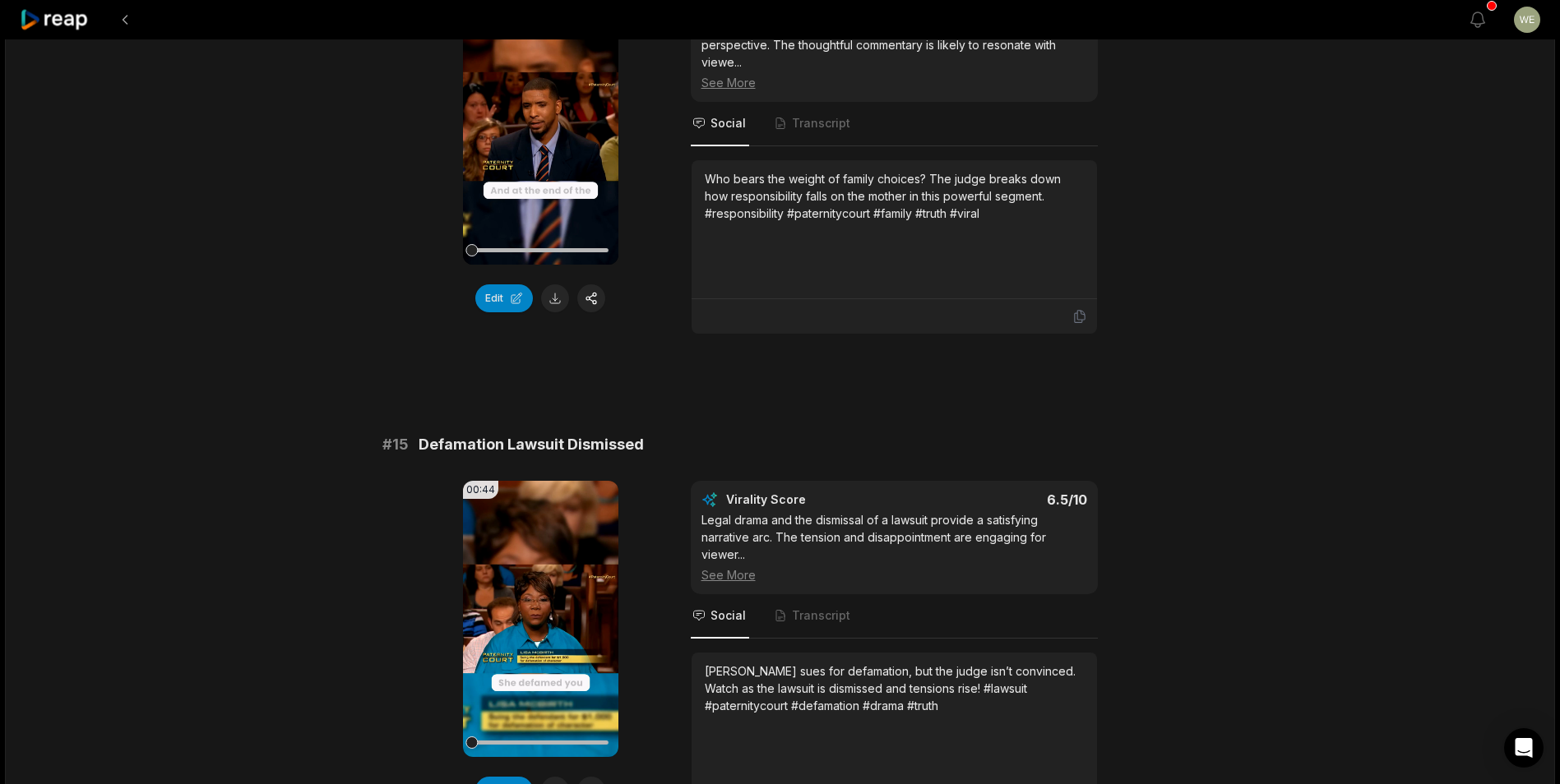
scroll to position [1890, 0]
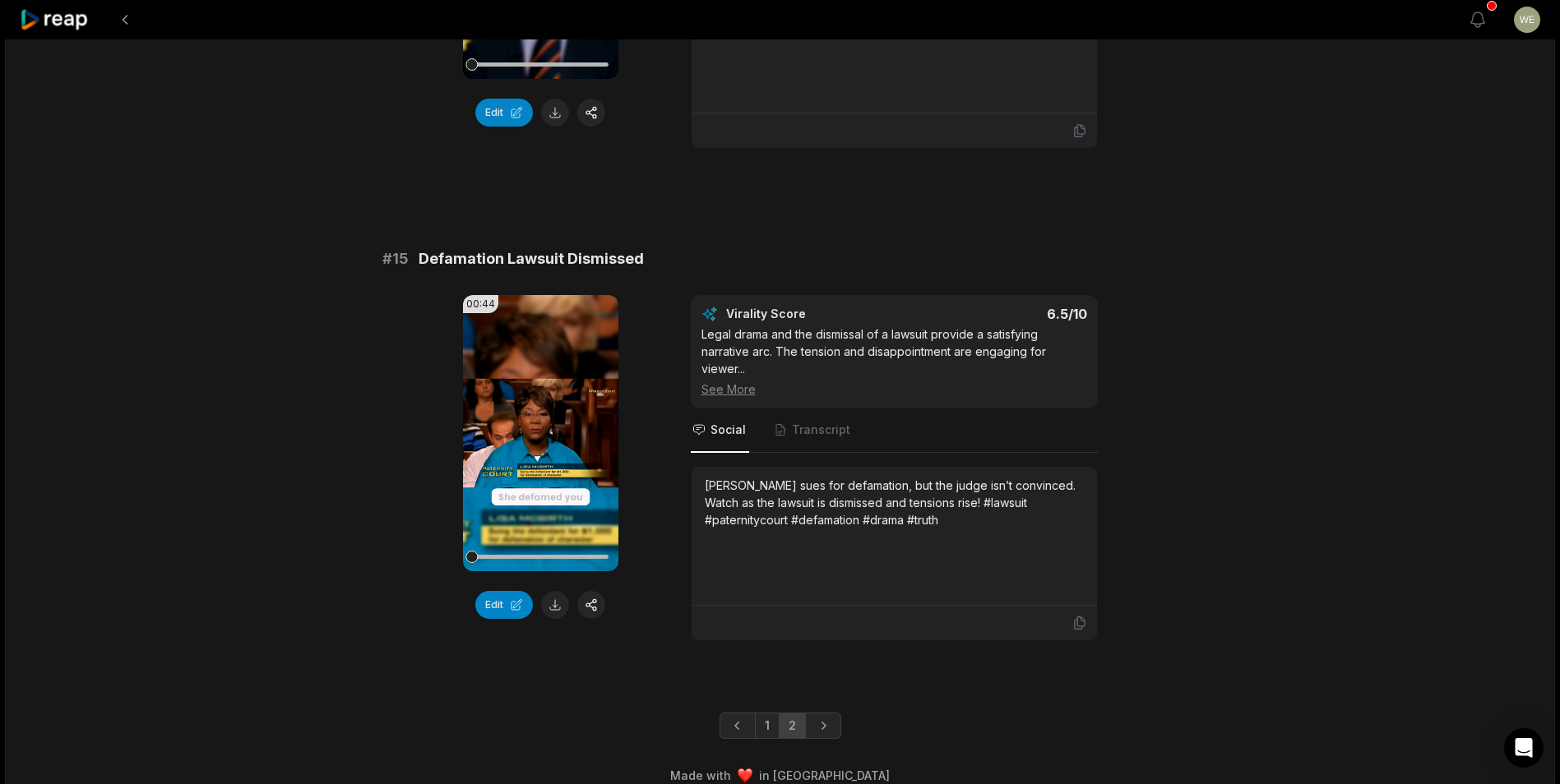
scroll to position [1910, 0]
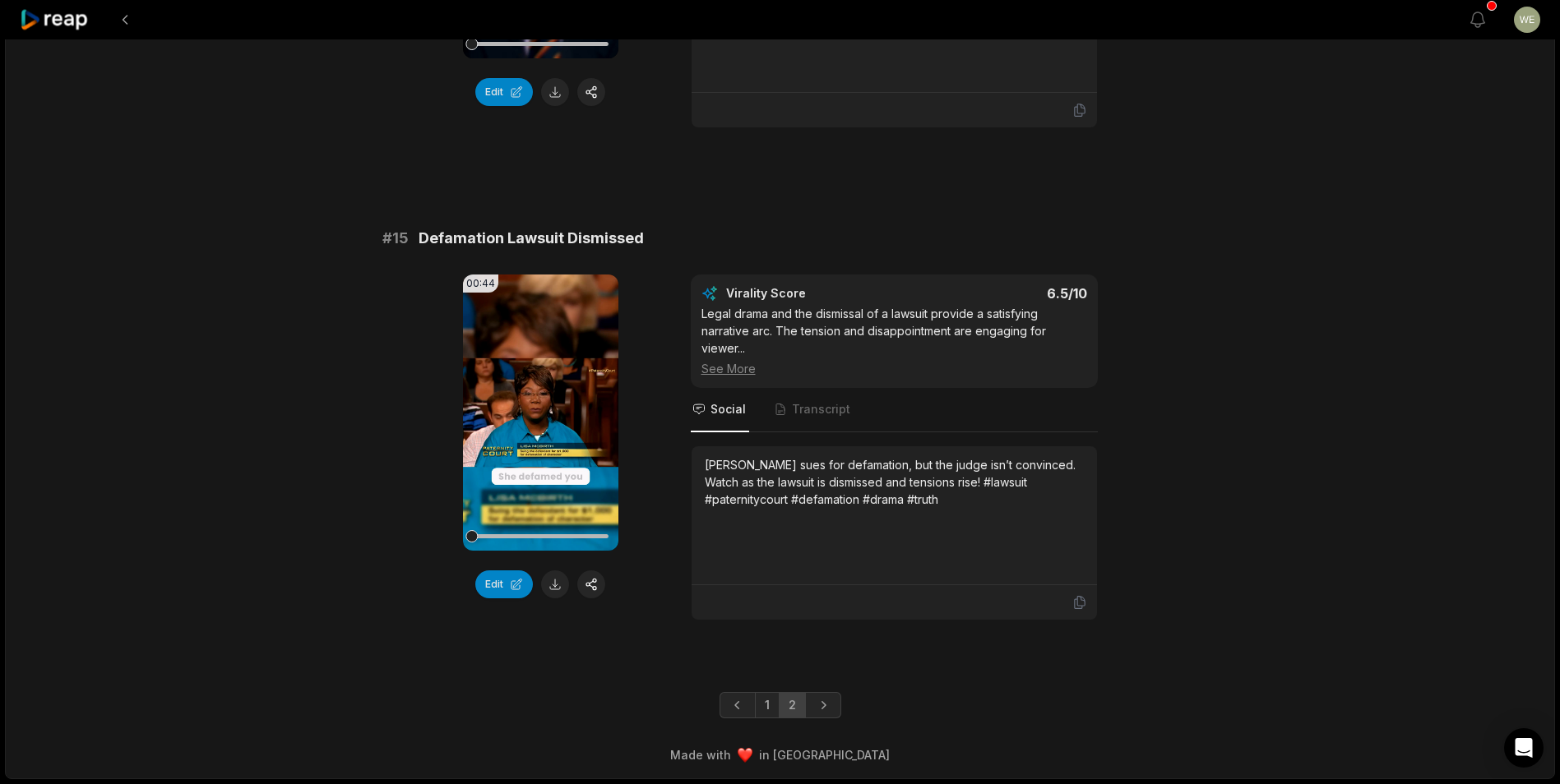
drag, startPoint x: 771, startPoint y: 701, endPoint x: 828, endPoint y: 618, distance: 100.7
click at [771, 701] on link "1" at bounding box center [767, 705] width 25 height 26
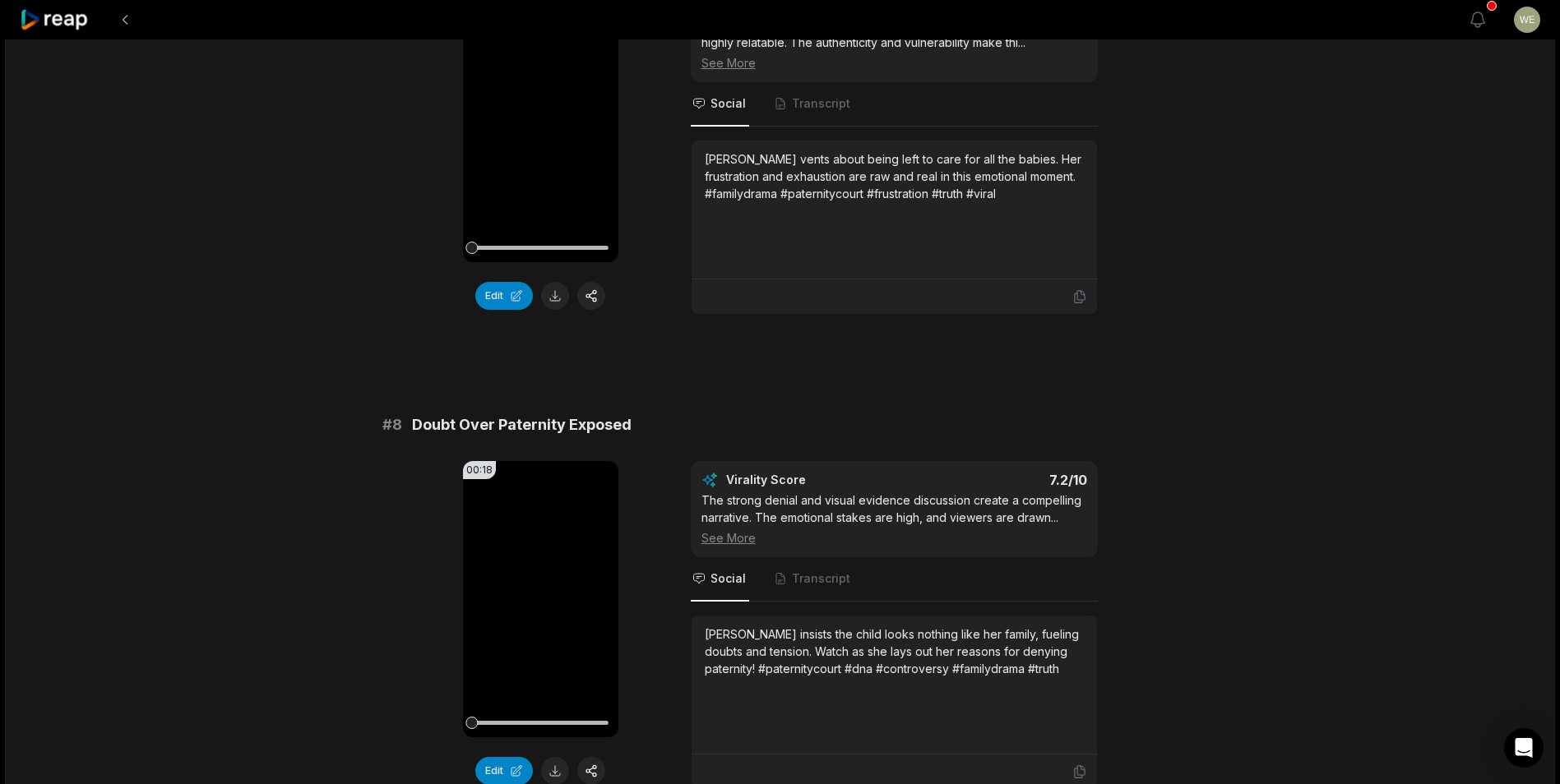
scroll to position [3390, 0]
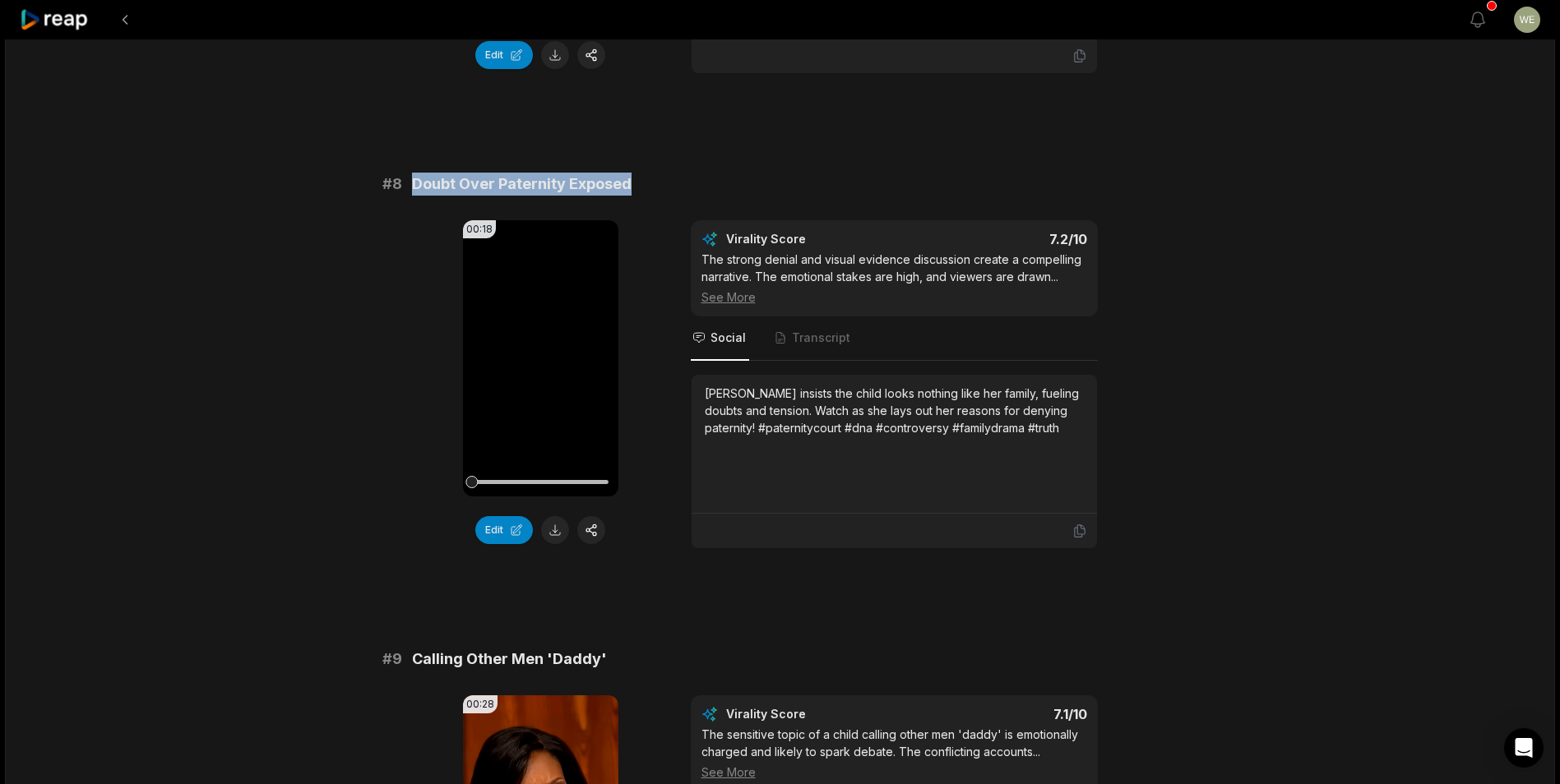
click at [751, 172] on div "# 8 Doubt Over Paternity Exposed" at bounding box center [780, 183] width 796 height 23
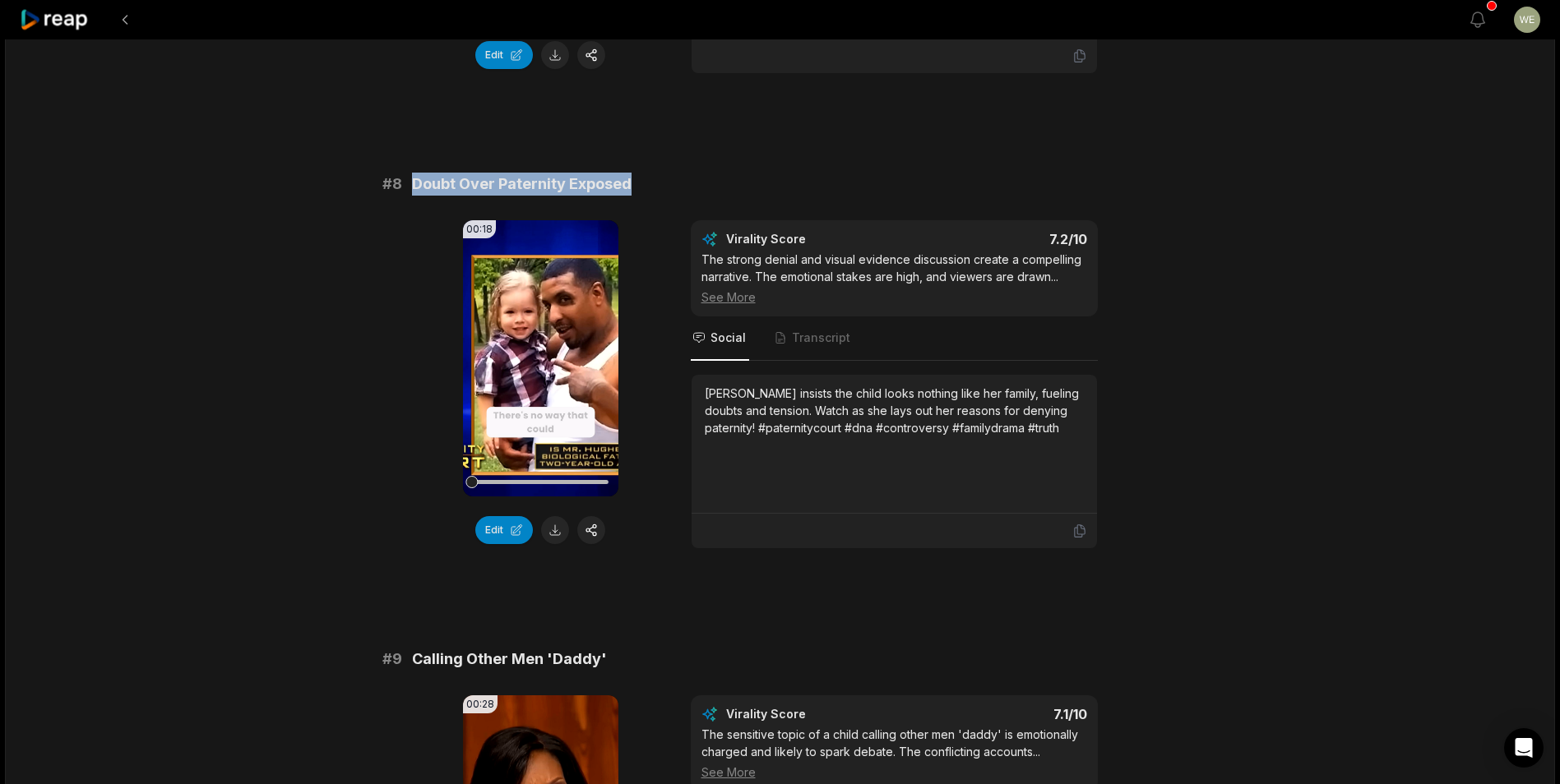
copy span "Doubt Over Paternity Exposed"
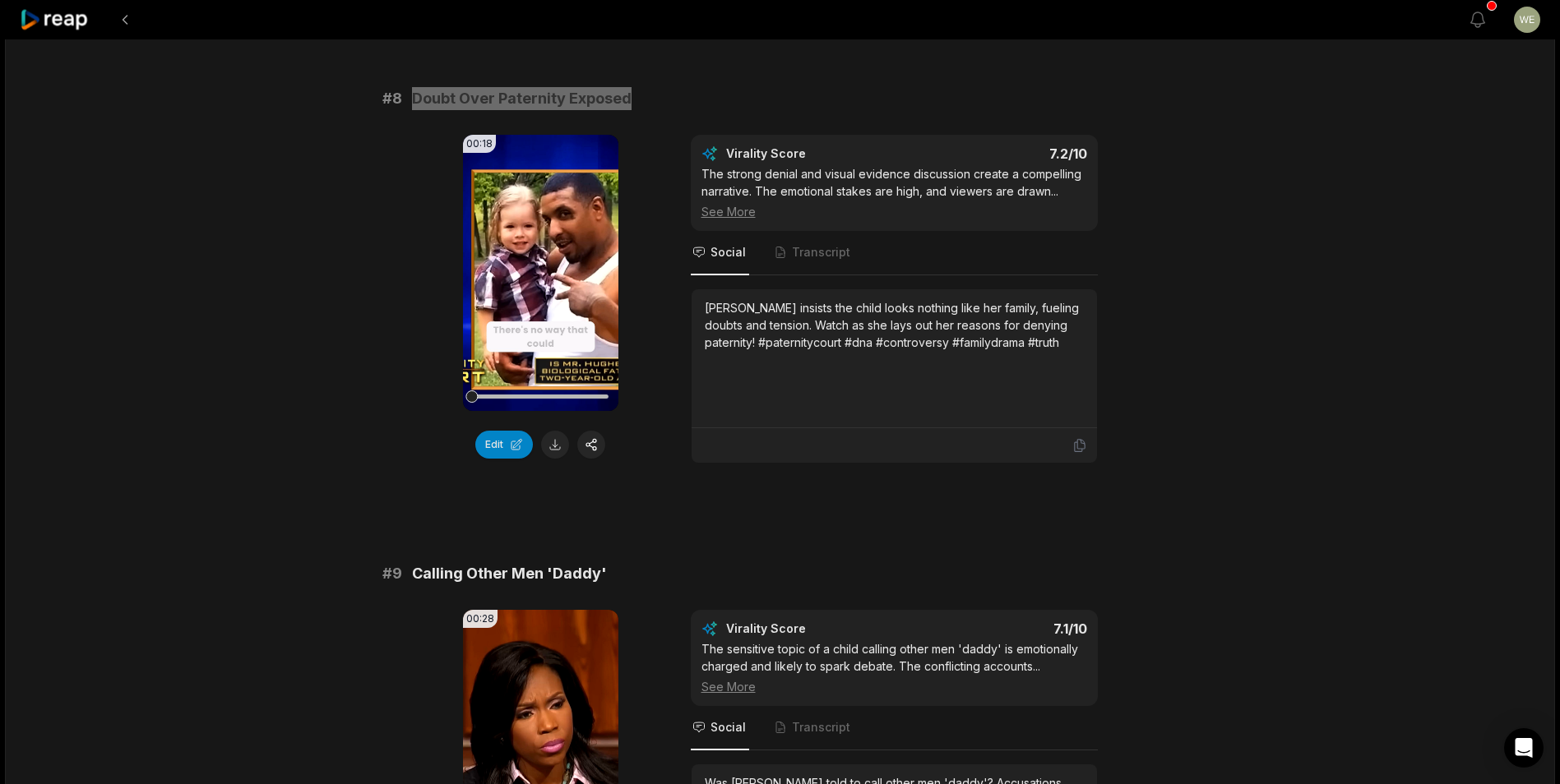
scroll to position [3636, 0]
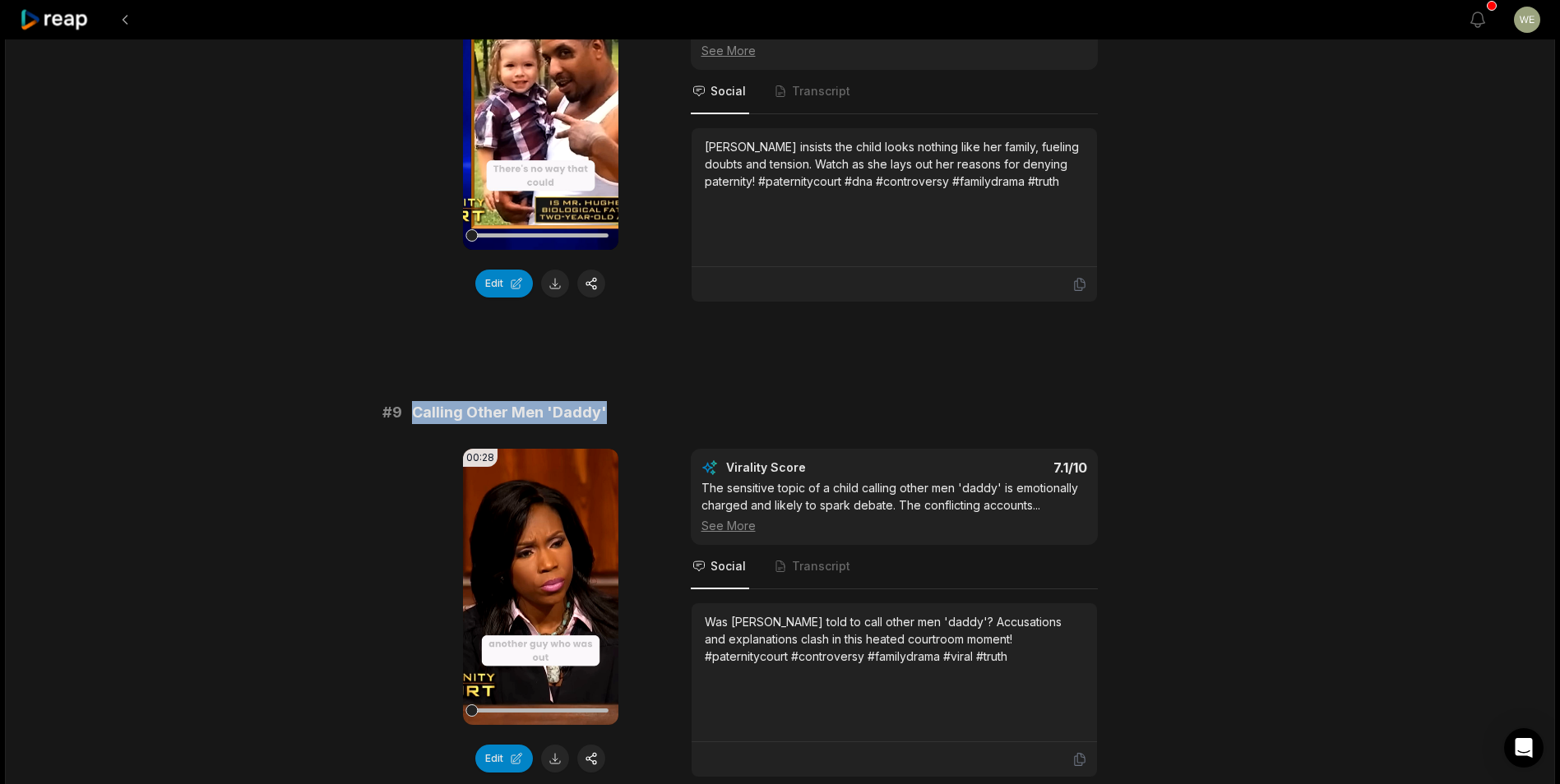
drag, startPoint x: 410, startPoint y: 398, endPoint x: 620, endPoint y: 405, distance: 210.1
click at [620, 405] on div "# 9 Calling Other Men 'Daddy'" at bounding box center [780, 412] width 796 height 23
drag, startPoint x: 620, startPoint y: 405, endPoint x: 558, endPoint y: 388, distance: 64.3
copy span "Calling Other Men 'Daddy'"
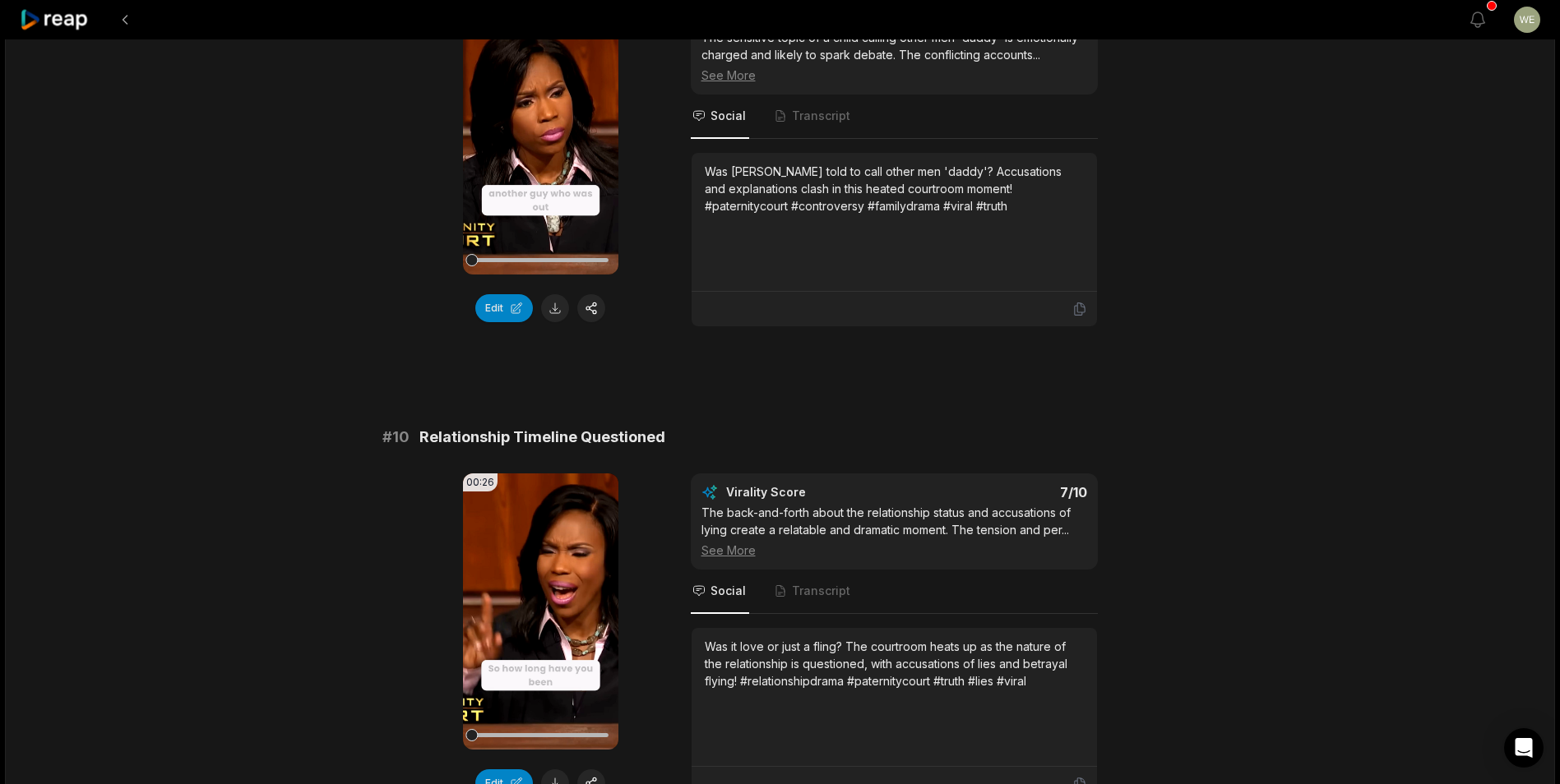
scroll to position [4250, 0]
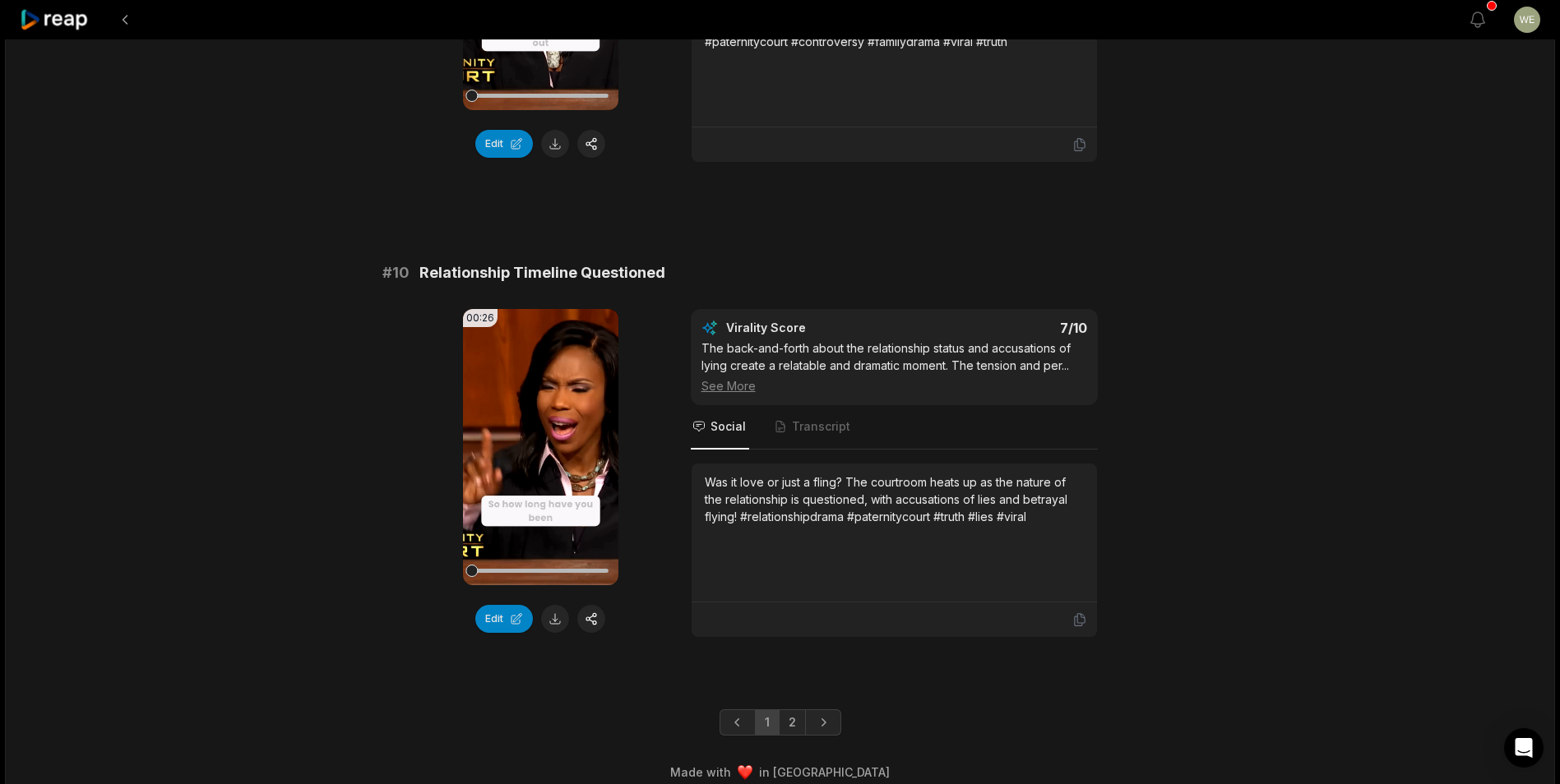
drag, startPoint x: 795, startPoint y: 707, endPoint x: 814, endPoint y: 655, distance: 55.4
click at [795, 710] on link "2" at bounding box center [792, 722] width 27 height 26
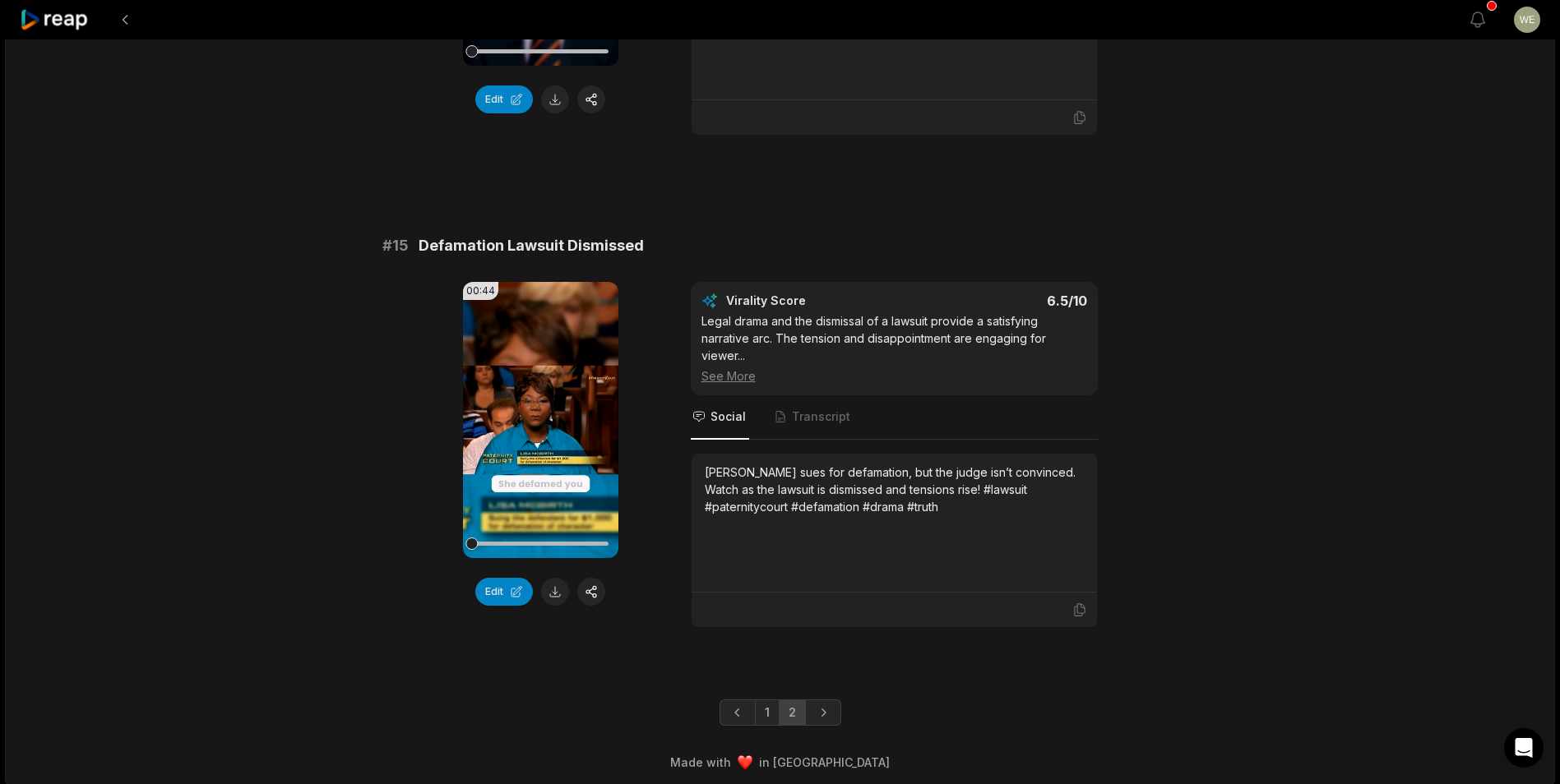
scroll to position [1910, 0]
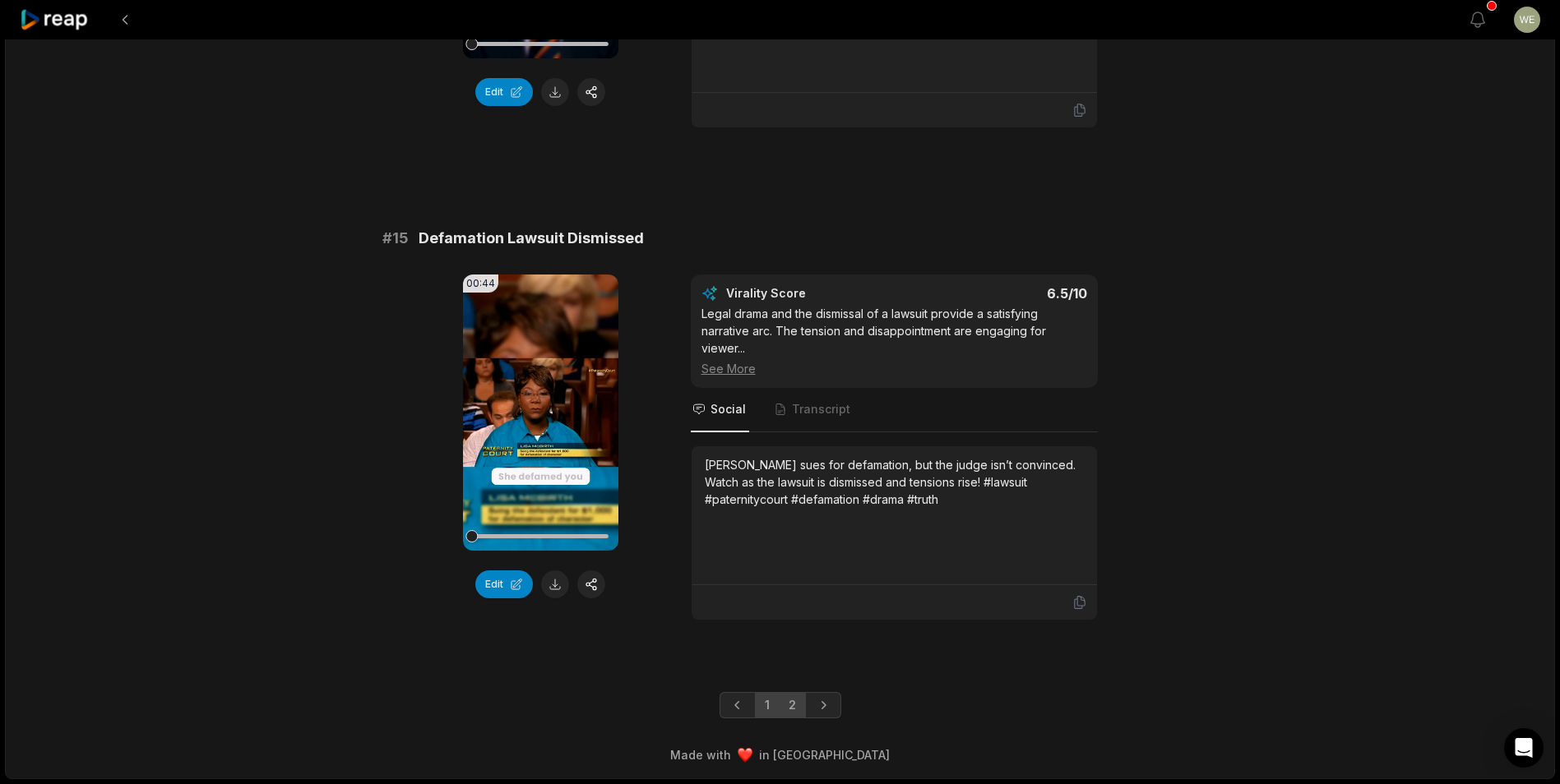
click at [766, 703] on link "1" at bounding box center [767, 705] width 25 height 26
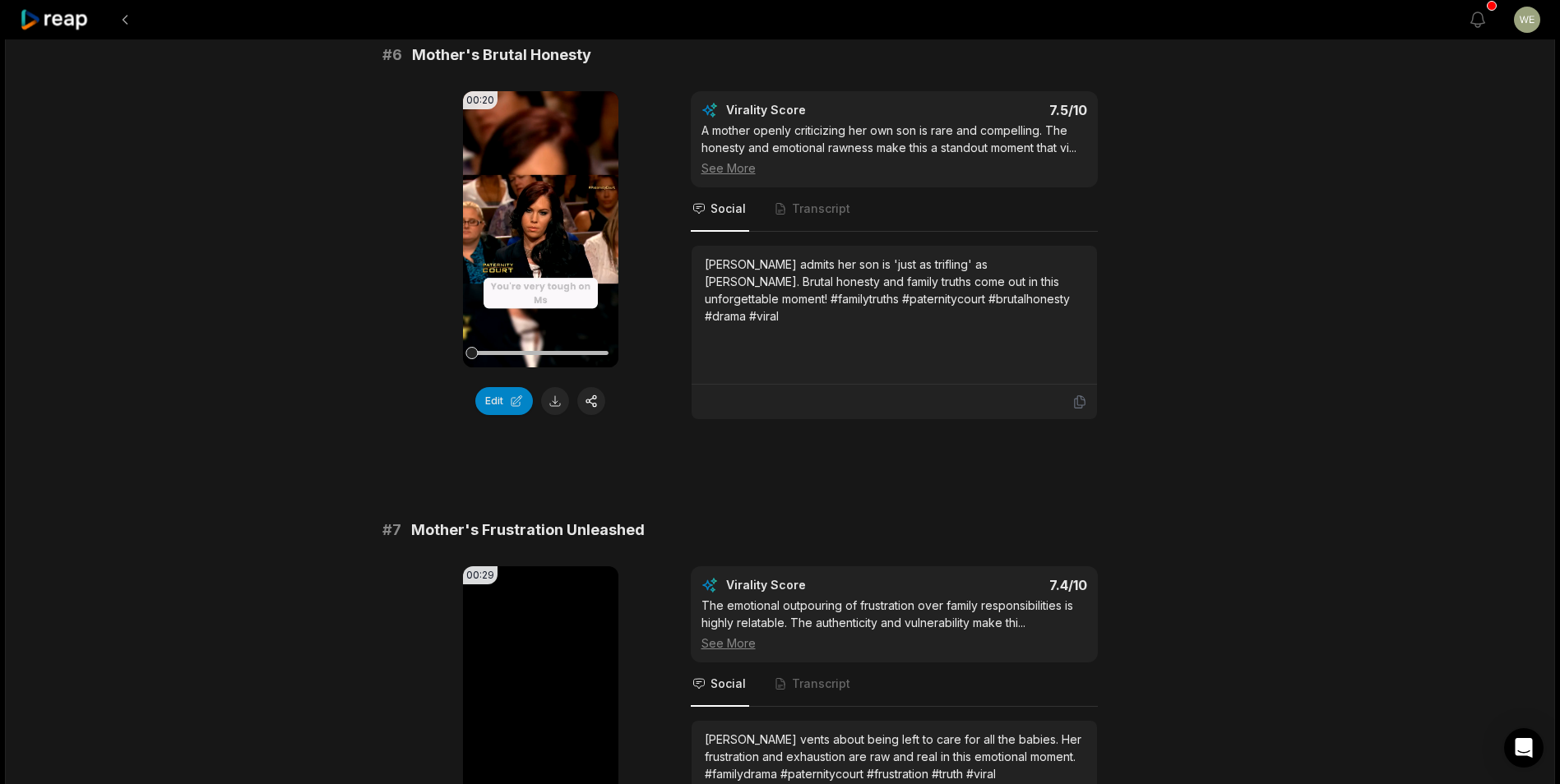
scroll to position [2815, 0]
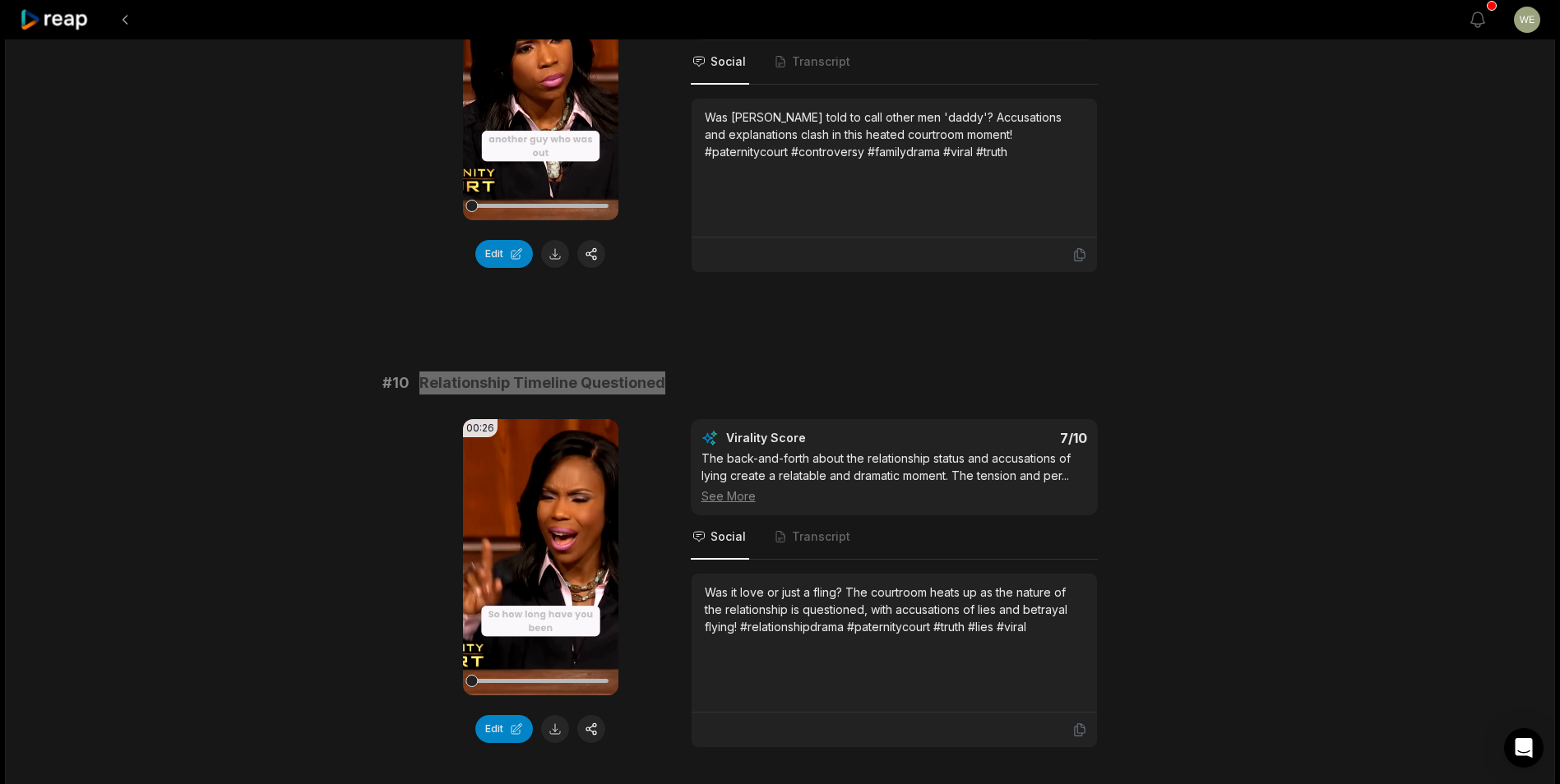
scroll to position [4250, 0]
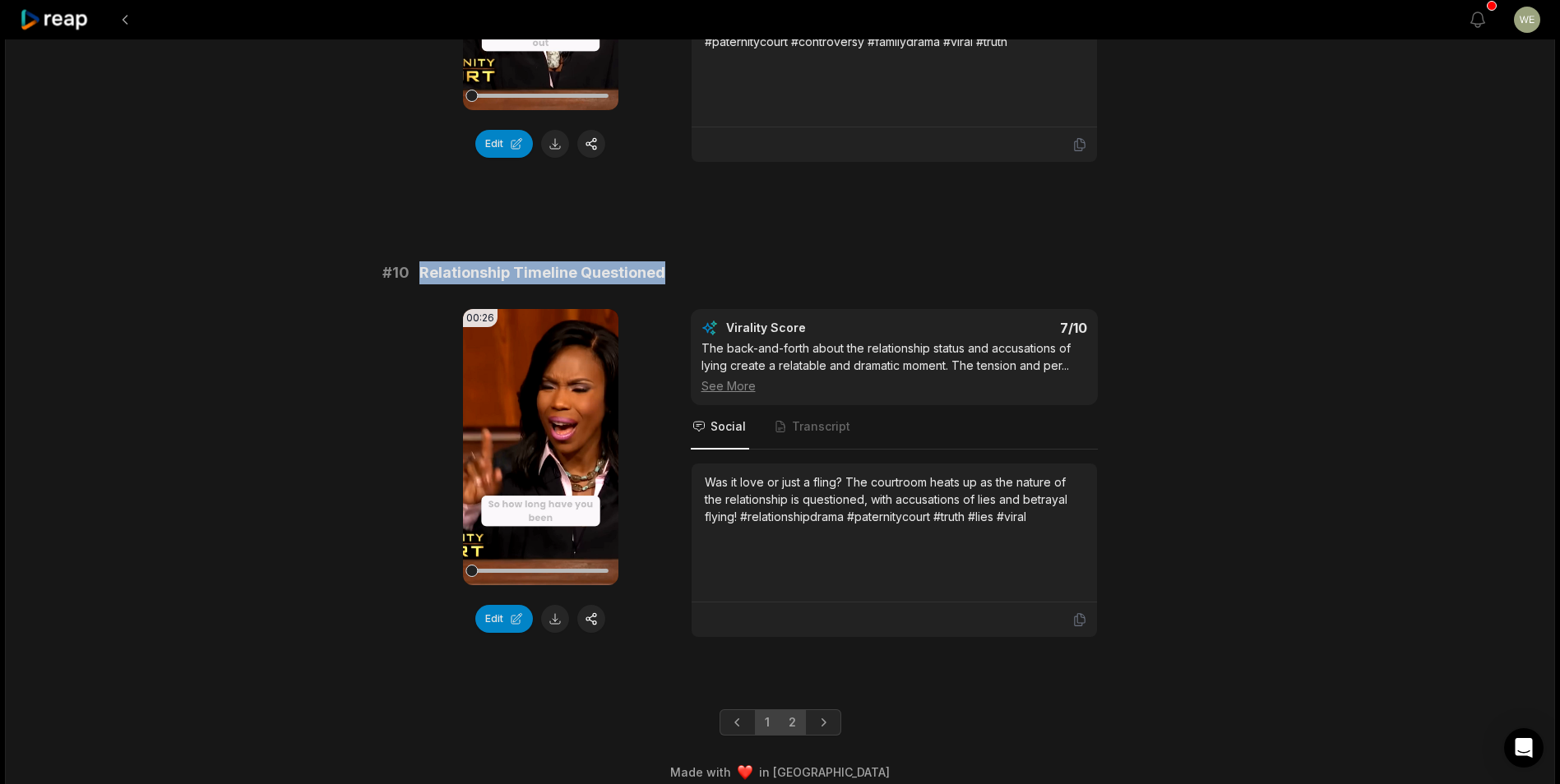
click at [791, 710] on link "2" at bounding box center [792, 722] width 27 height 26
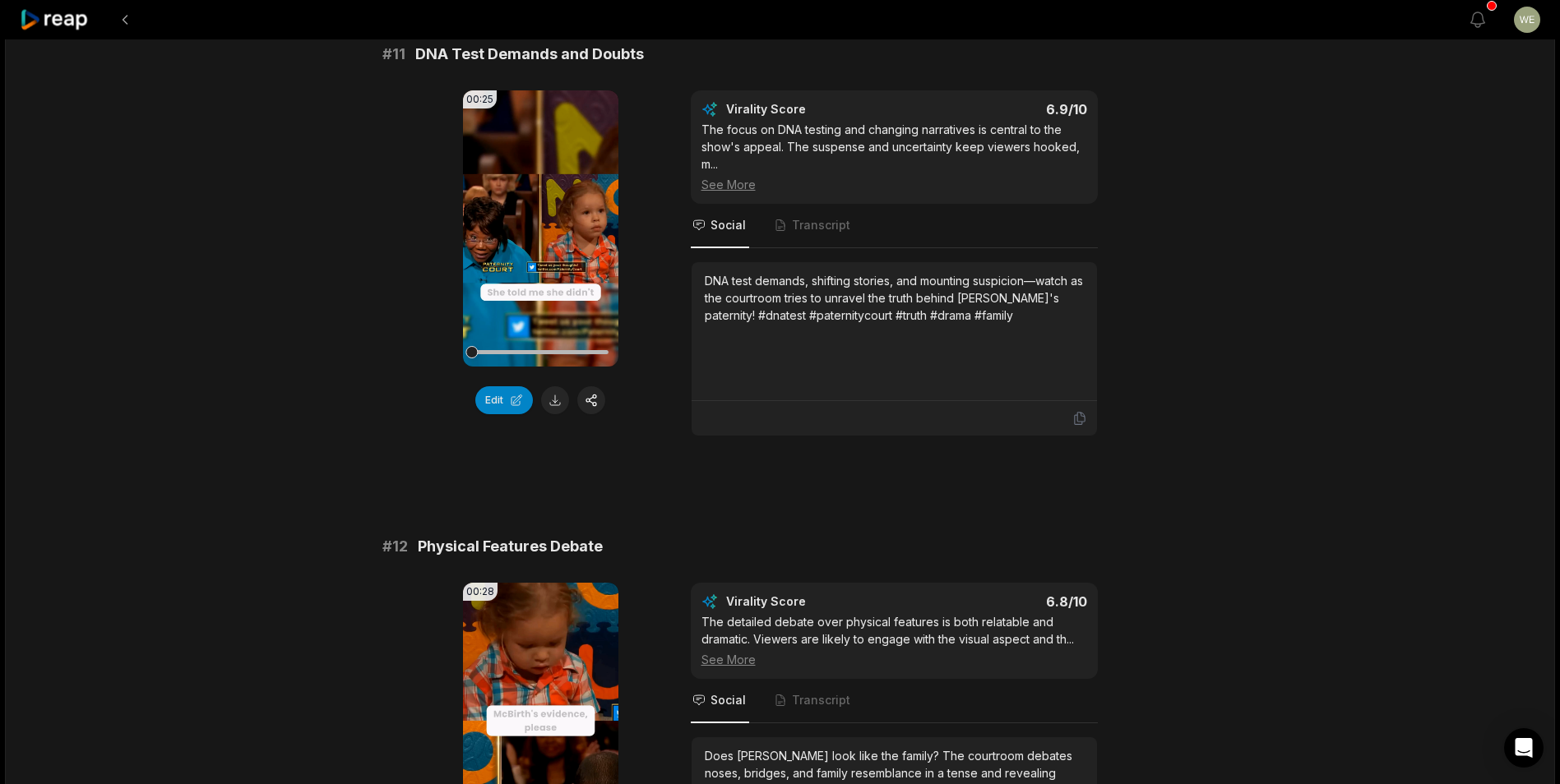
scroll to position [268, 0]
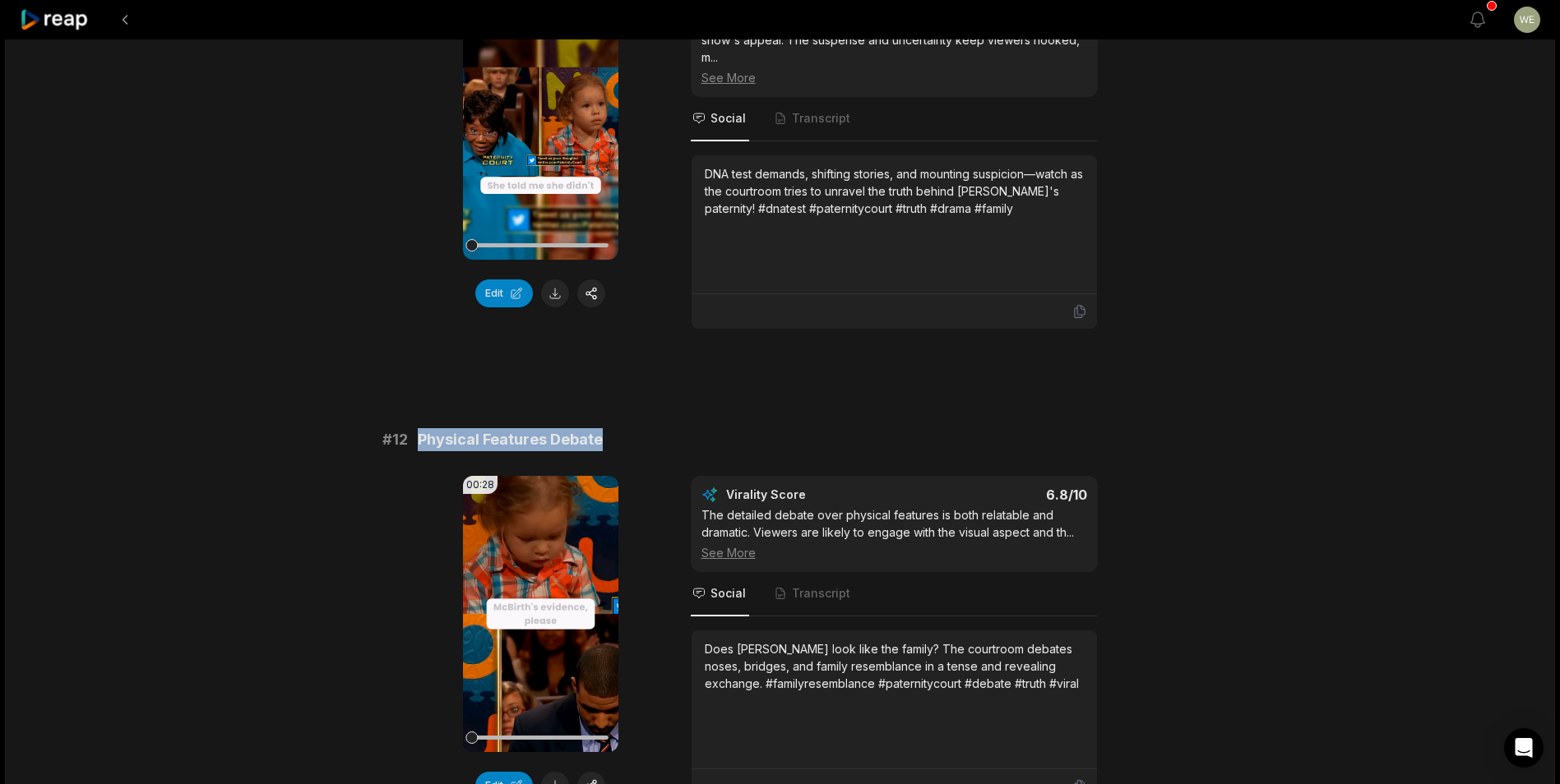
drag, startPoint x: 414, startPoint y: 435, endPoint x: 657, endPoint y: 435, distance: 243.0
click at [657, 435] on div "# 12 Physical Features Debate" at bounding box center [780, 439] width 796 height 23
drag, startPoint x: 657, startPoint y: 435, endPoint x: 542, endPoint y: 438, distance: 115.0
copy span "Physical Features Debate"
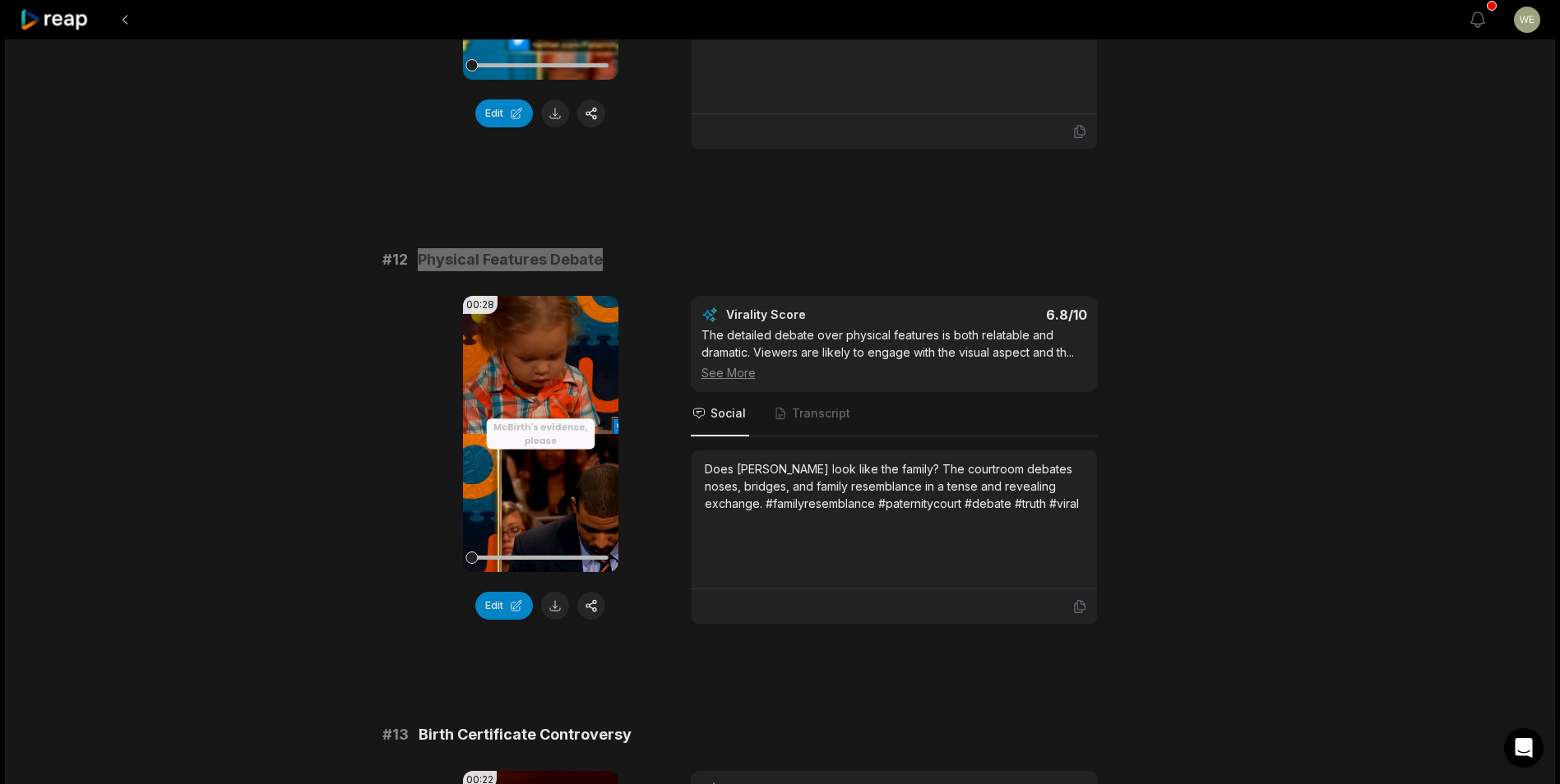
scroll to position [596, 0]
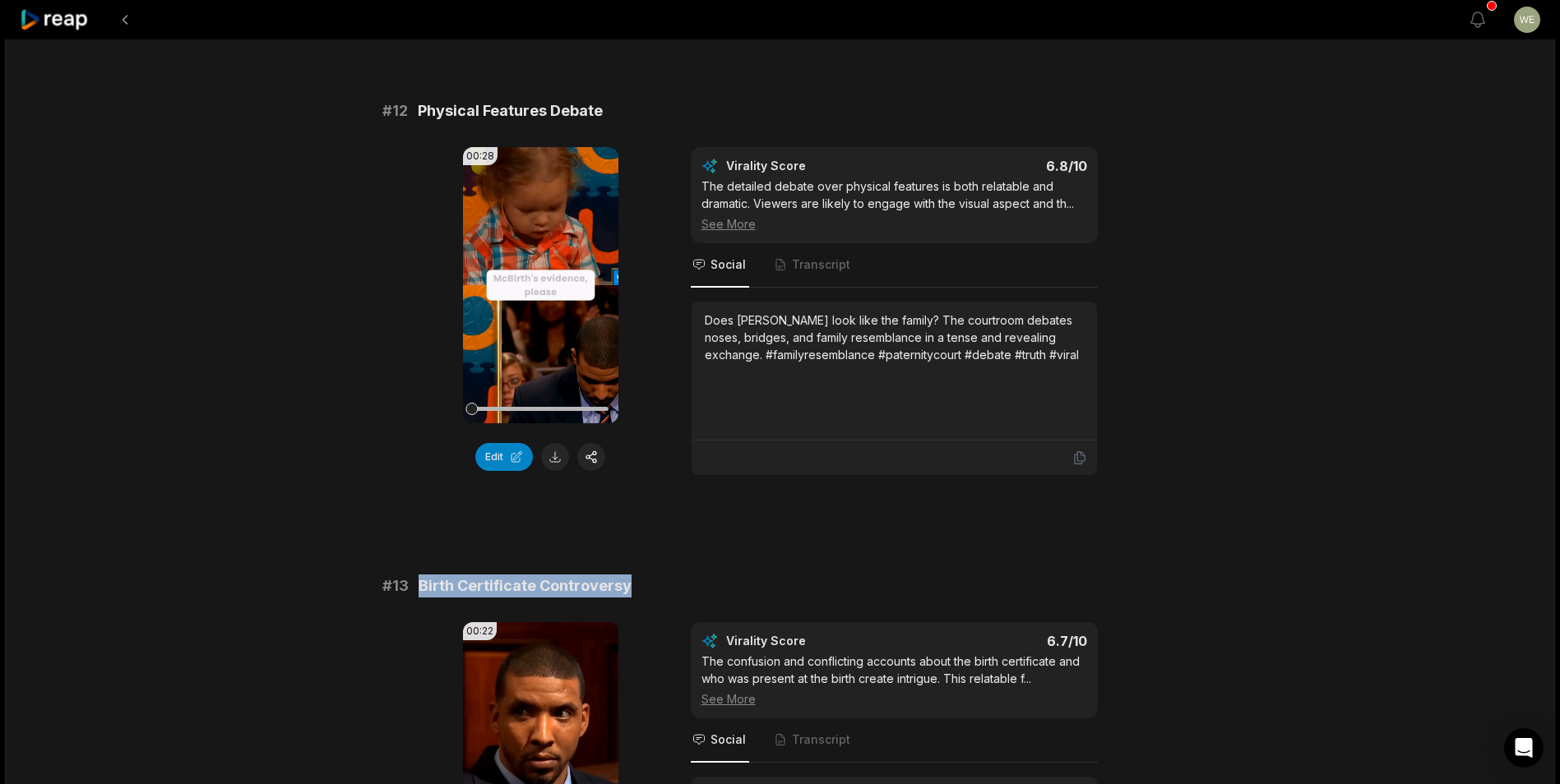
drag, startPoint x: 415, startPoint y: 582, endPoint x: 662, endPoint y: 587, distance: 247.1
click at [662, 587] on div "# 13 Birth Certificate Controversy" at bounding box center [780, 585] width 796 height 23
drag, startPoint x: 662, startPoint y: 587, endPoint x: 590, endPoint y: 591, distance: 72.1
copy span "Birth Certificate Controversy"
click at [1239, 181] on div "16:58 Woman Accused Of Being "Trash, Trouble, Triflin'" (Full Episode) | Patern…" at bounding box center [780, 768] width 1550 height 2650
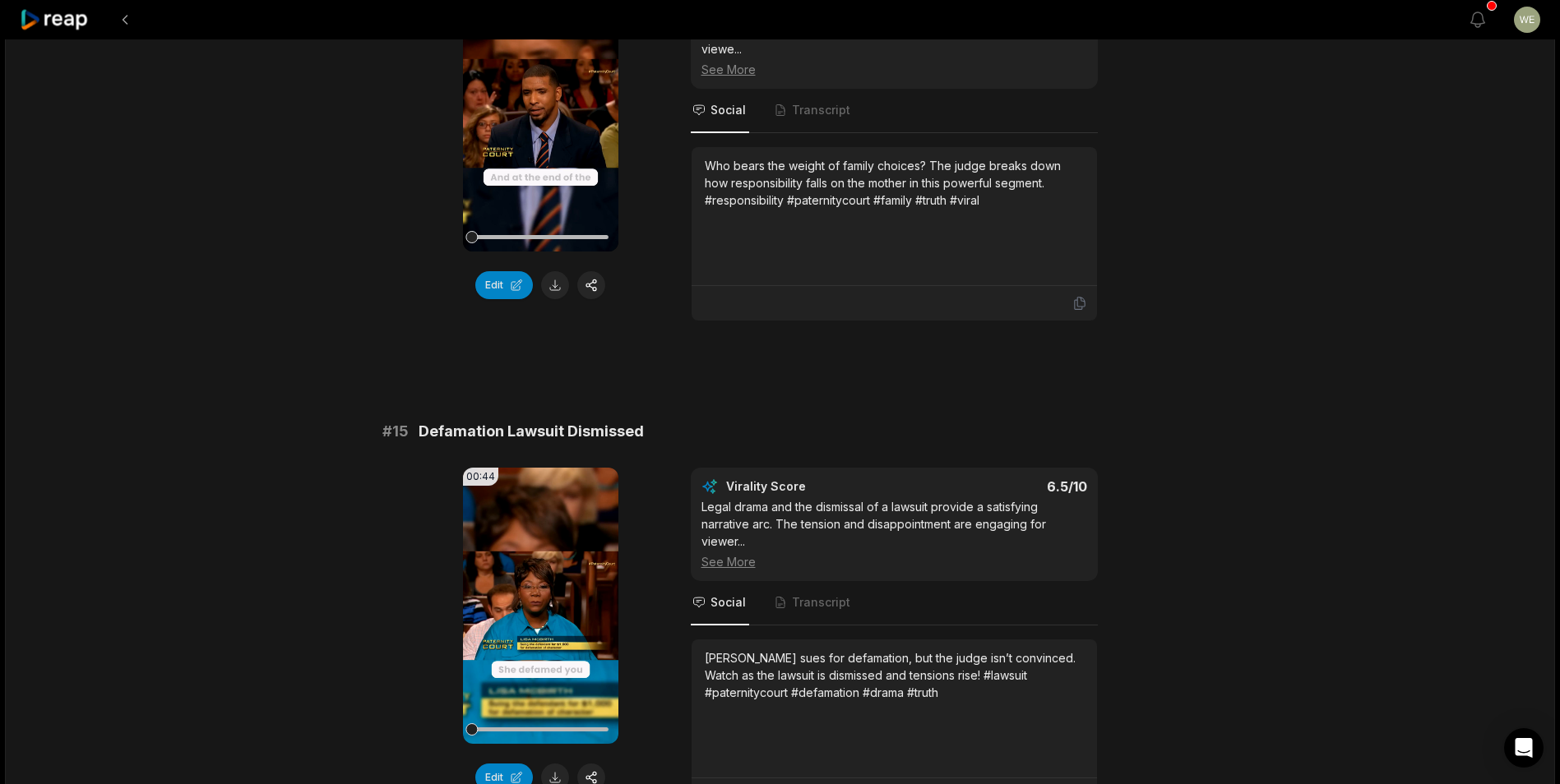
scroll to position [1910, 0]
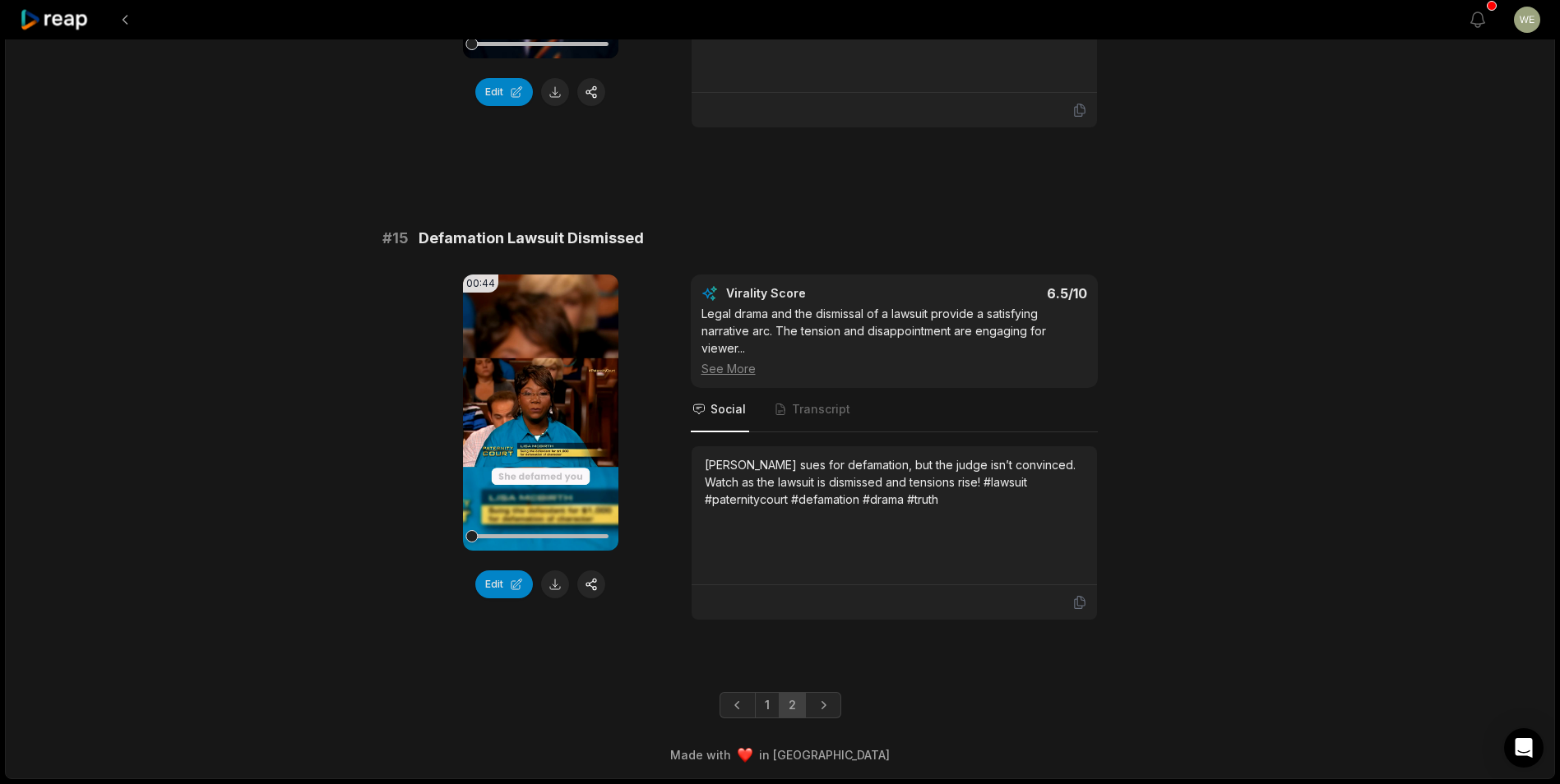
drag, startPoint x: 763, startPoint y: 703, endPoint x: 832, endPoint y: 620, distance: 107.9
click at [763, 703] on link "1" at bounding box center [767, 705] width 25 height 26
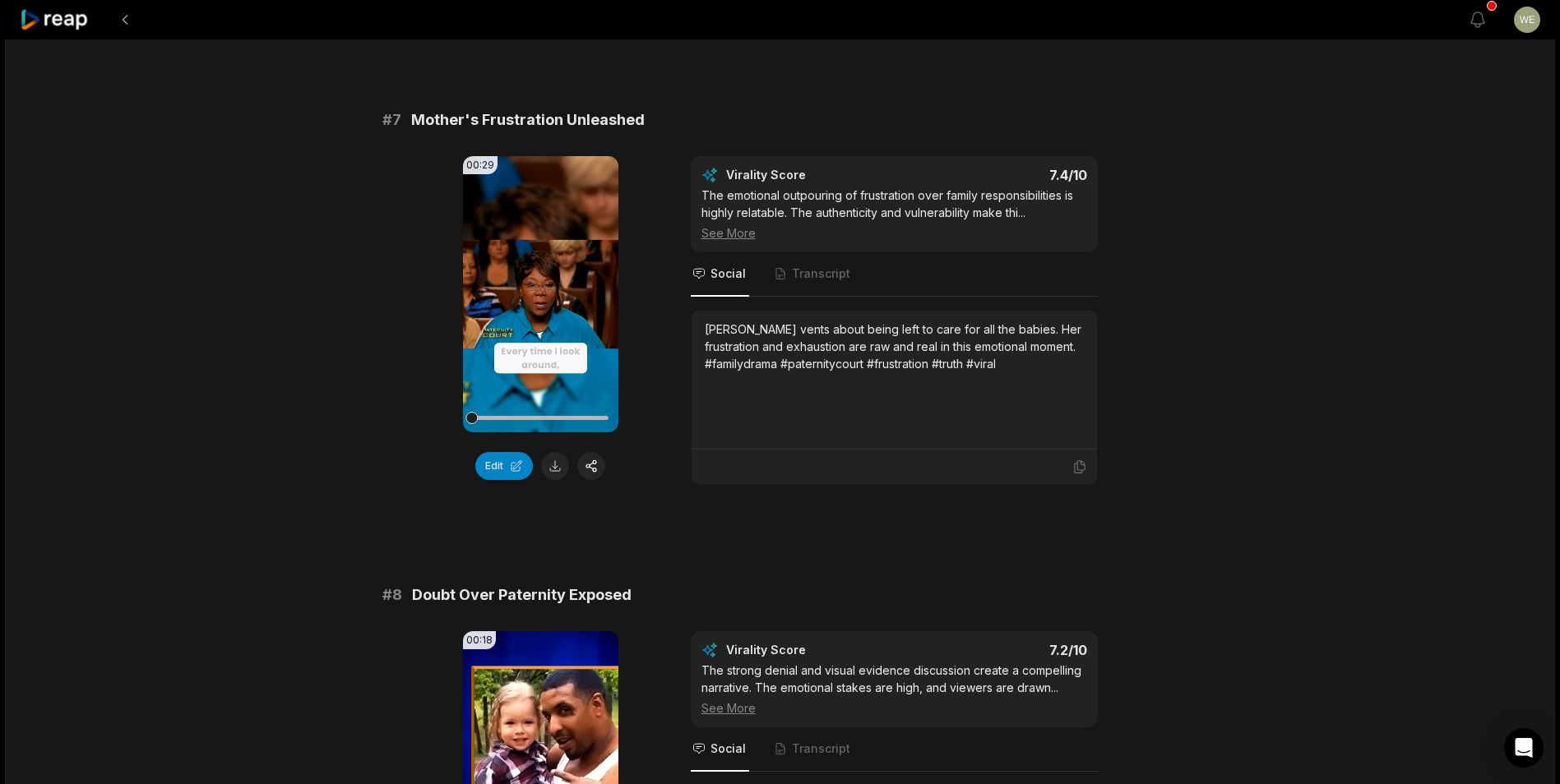
scroll to position [3205, 0]
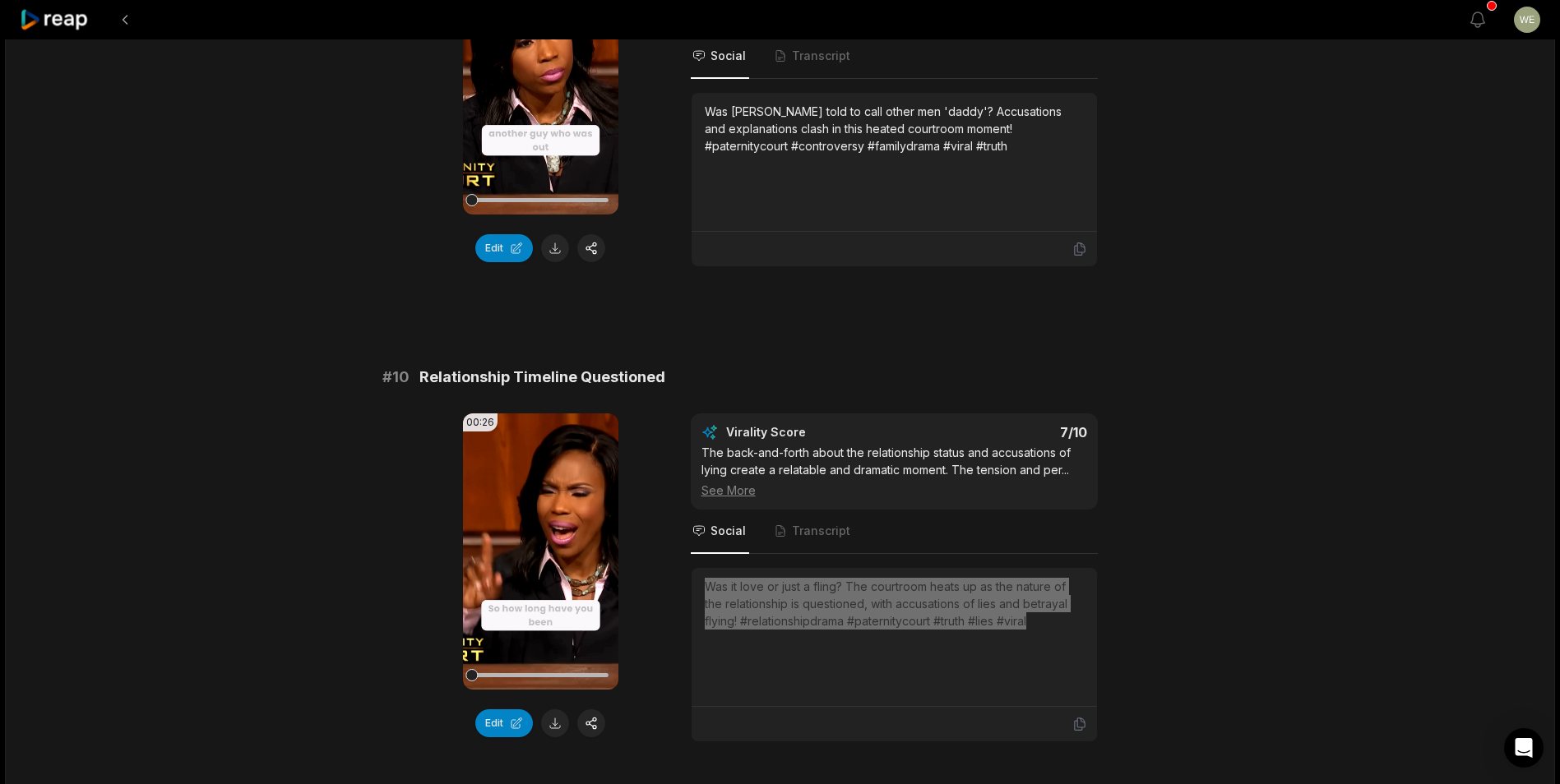
scroll to position [4250, 0]
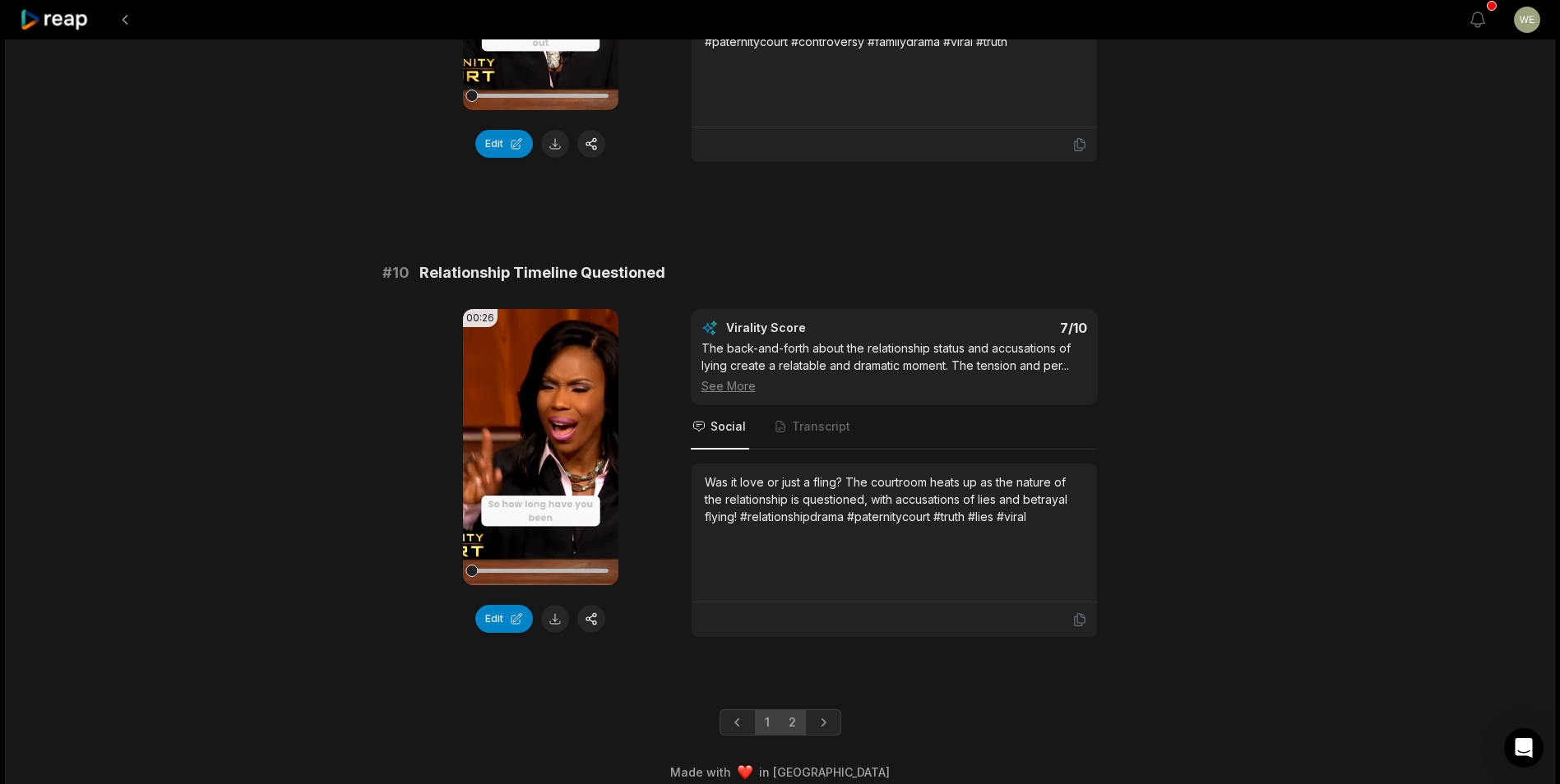
drag, startPoint x: 788, startPoint y: 705, endPoint x: 796, endPoint y: 696, distance: 12.0
click at [788, 710] on link "2" at bounding box center [792, 722] width 27 height 26
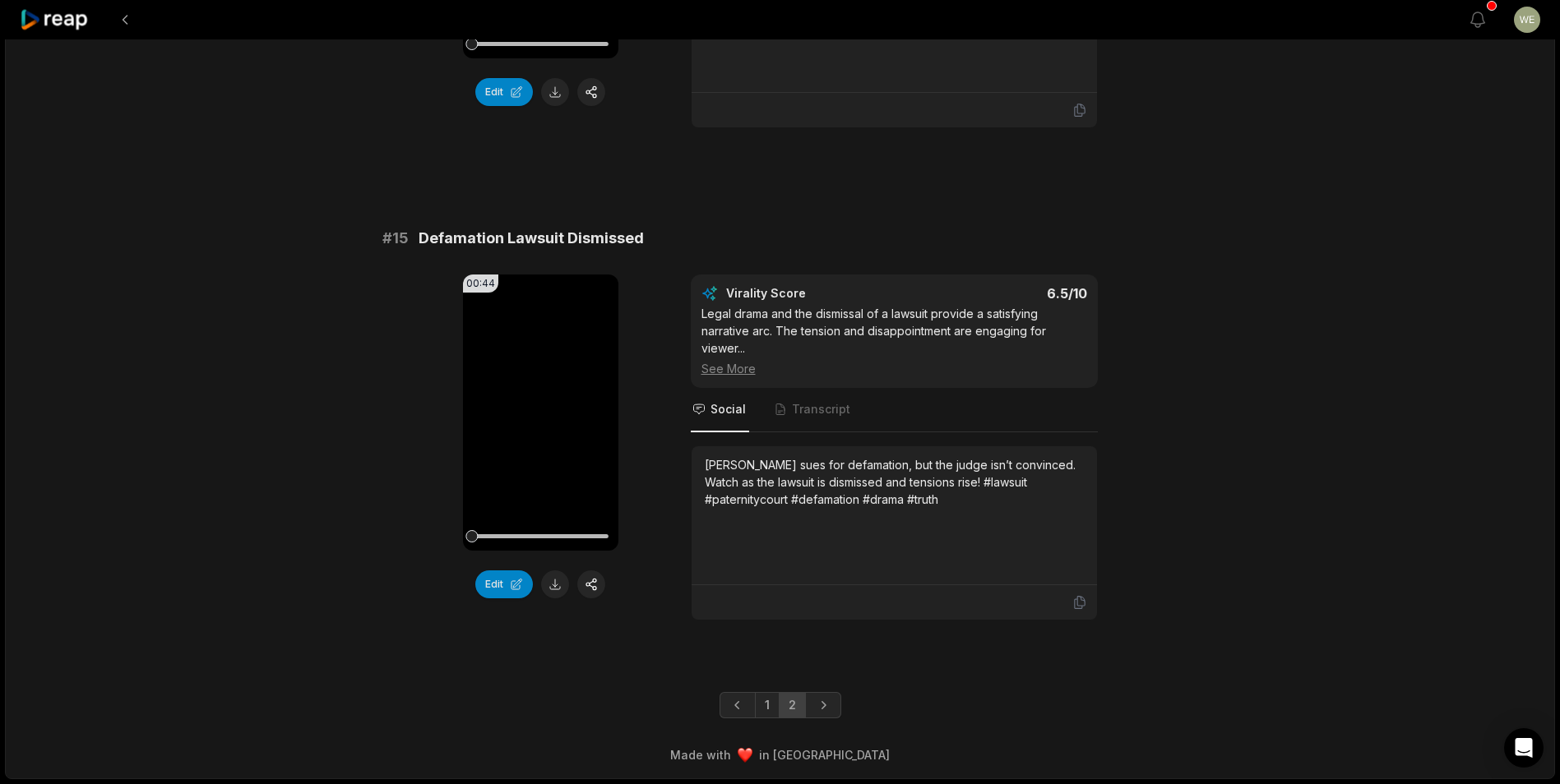
scroll to position [1910, 0]
click at [787, 707] on link "2" at bounding box center [792, 705] width 27 height 26
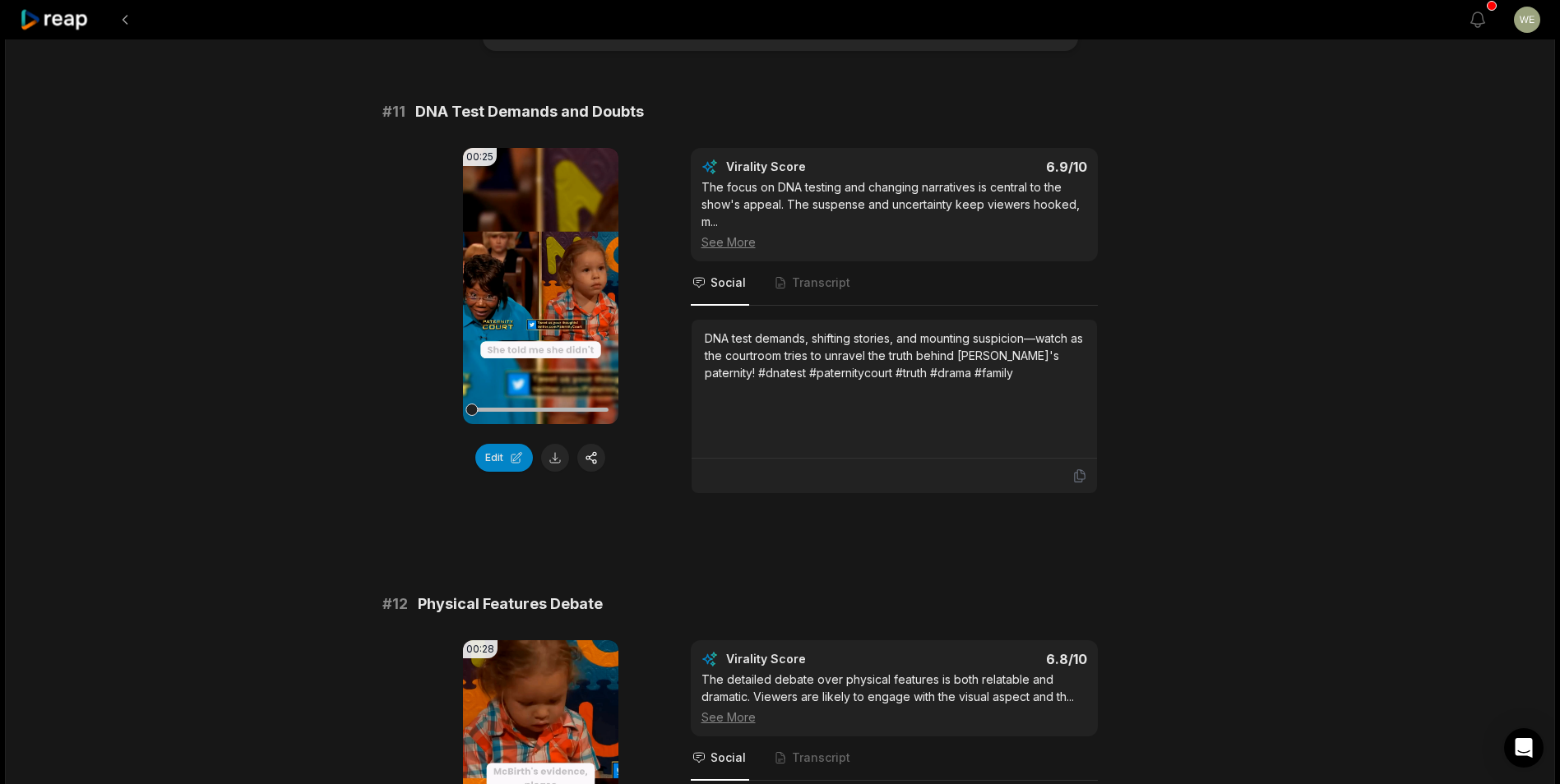
scroll to position [0, 0]
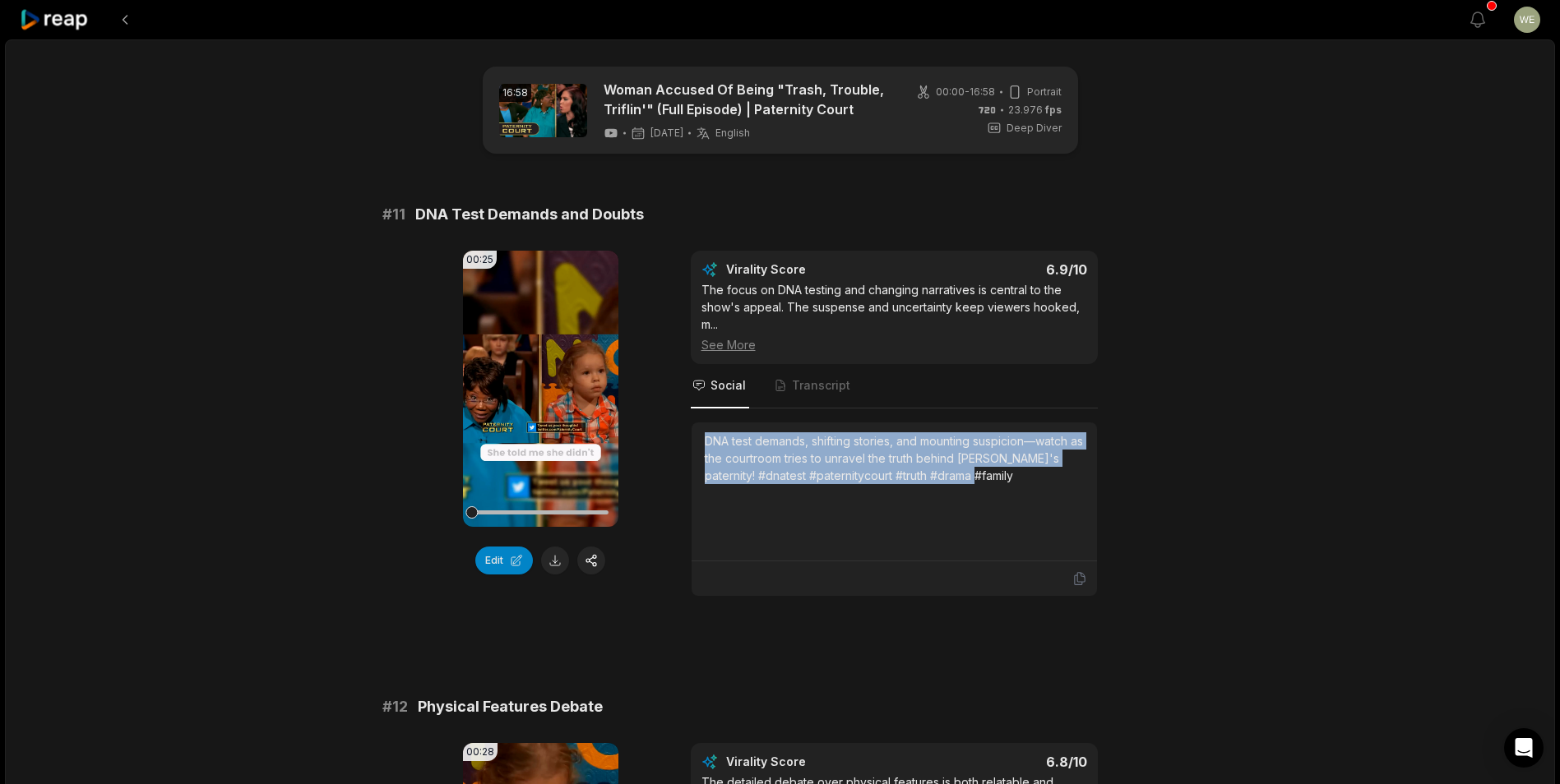
drag, startPoint x: 707, startPoint y: 438, endPoint x: 1010, endPoint y: 476, distance: 305.4
click at [1010, 476] on div "DNA test demands, shifting stories, and mounting suspicion—watch as the courtro…" at bounding box center [894, 458] width 379 height 52
drag, startPoint x: 1010, startPoint y: 476, endPoint x: 970, endPoint y: 489, distance: 42.1
copy div "DNA test demands, shifting stories, and mounting suspicion—watch as the courtro…"
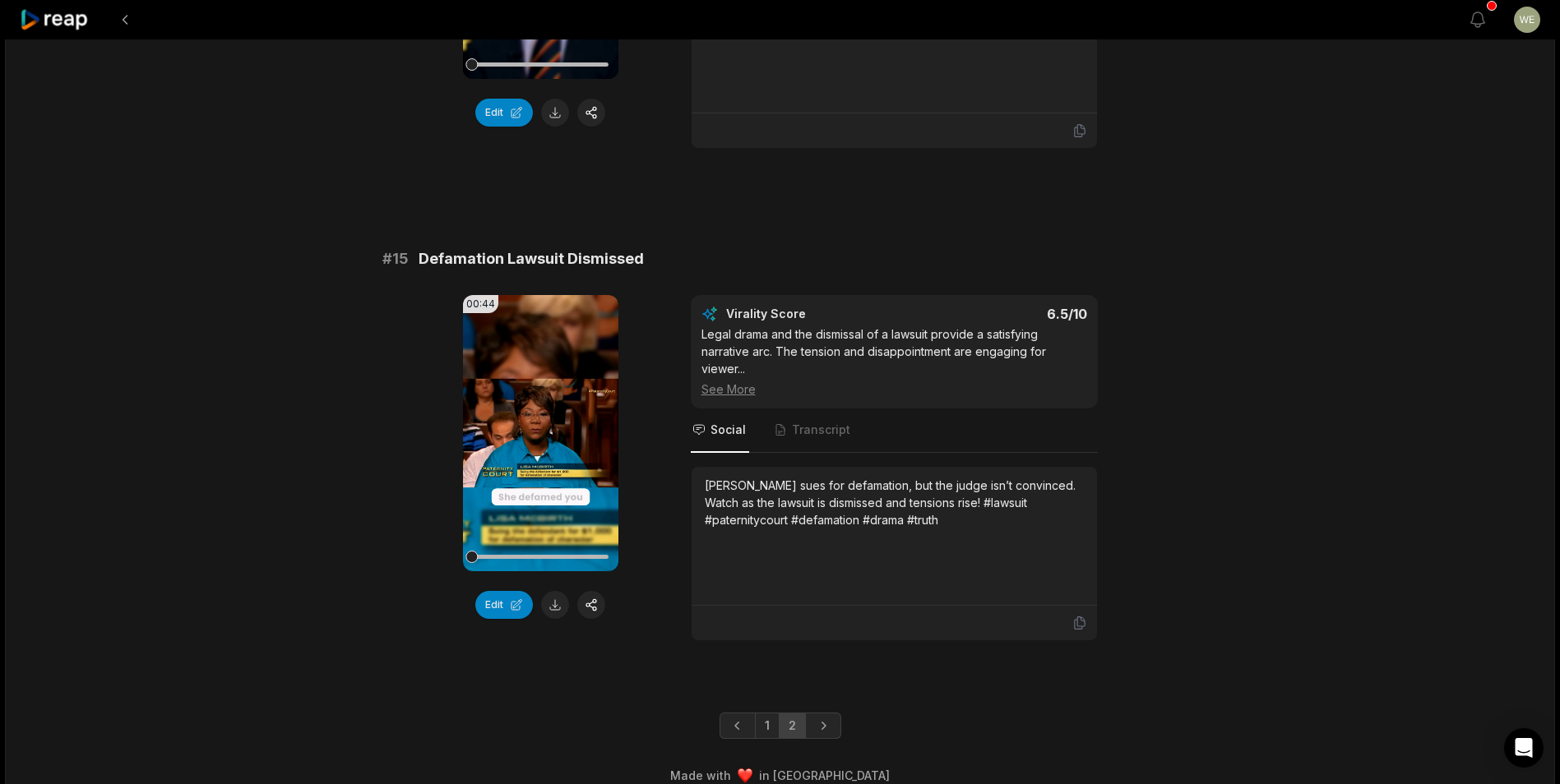
scroll to position [1910, 0]
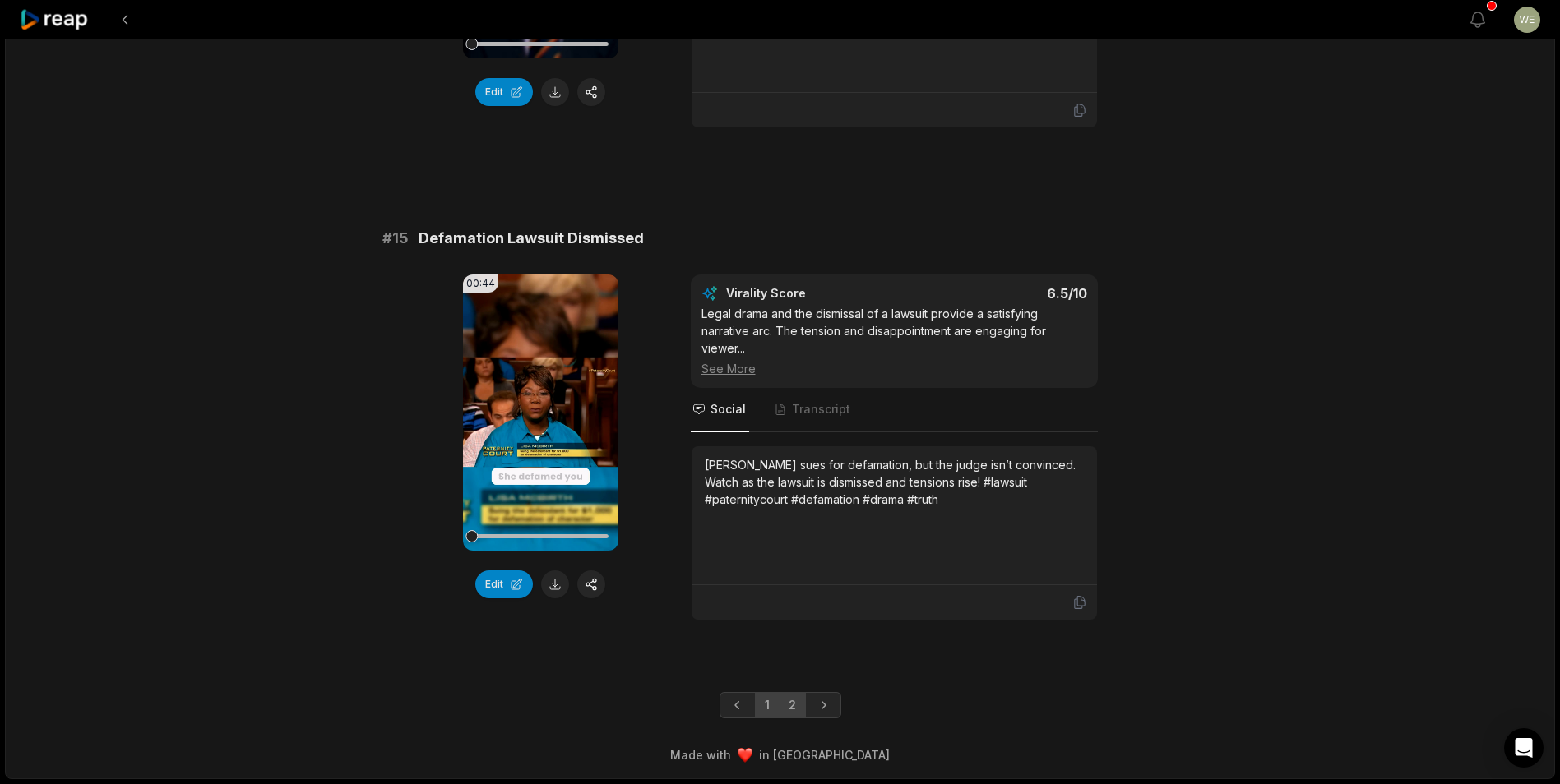
click at [761, 709] on link "1" at bounding box center [767, 705] width 25 height 26
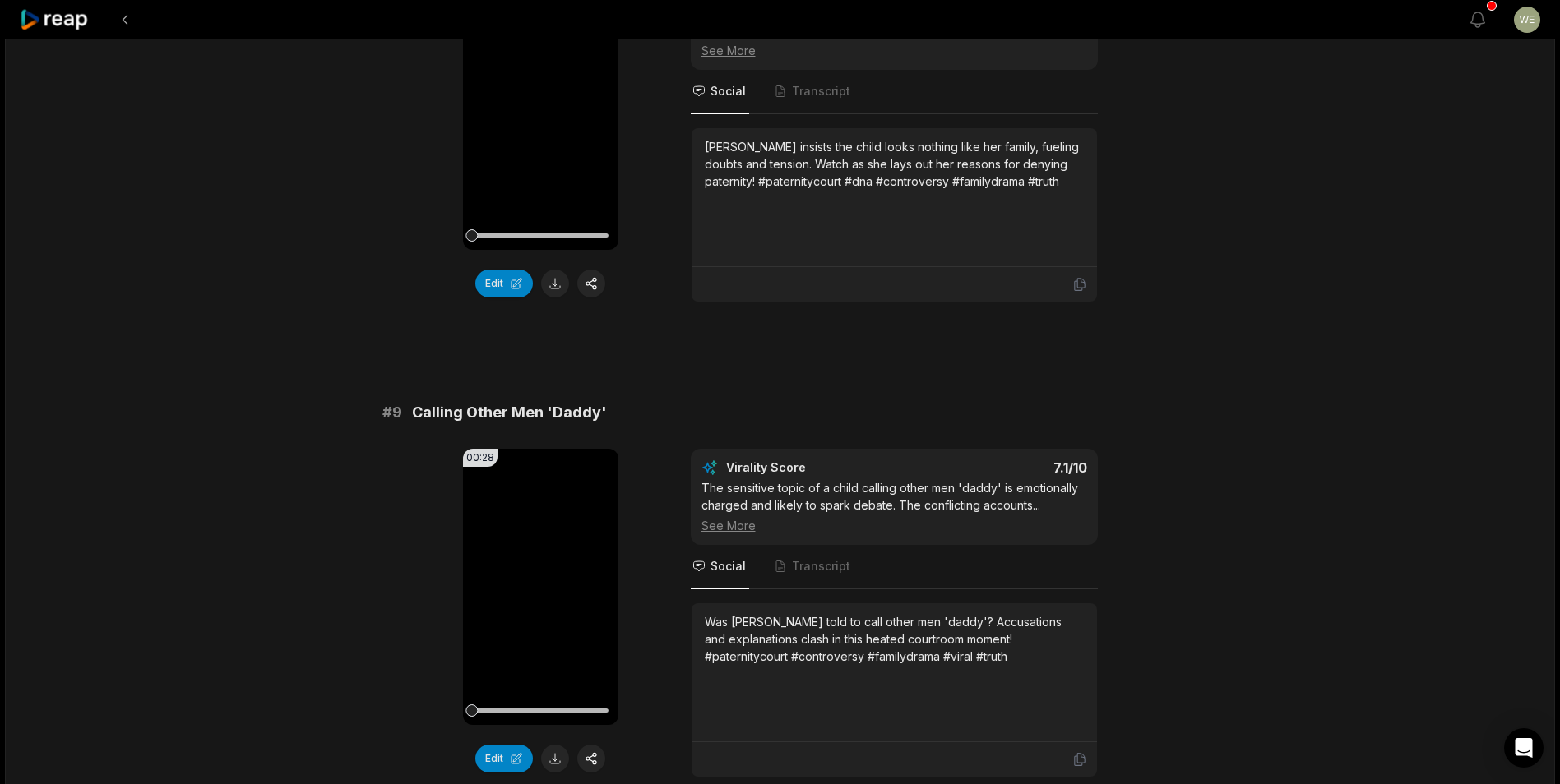
scroll to position [3390, 0]
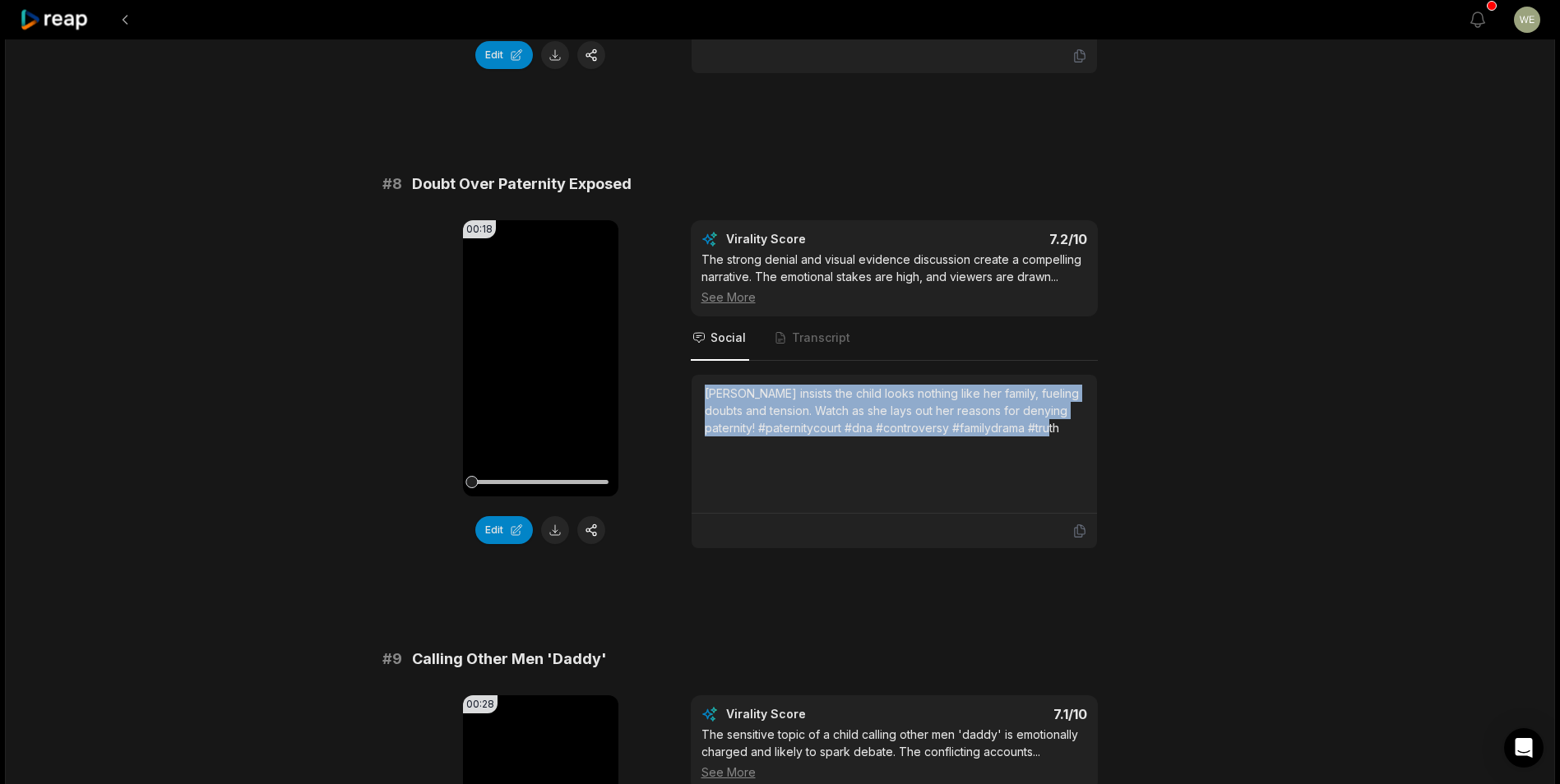
drag, startPoint x: 706, startPoint y: 374, endPoint x: 1118, endPoint y: 415, distance: 414.0
click at [1118, 415] on div "00:18 Your browser does not support mp4 format. Edit Virality Score 7.2 /10 The…" at bounding box center [780, 384] width 796 height 328
drag, startPoint x: 1118, startPoint y: 415, endPoint x: 981, endPoint y: 389, distance: 139.4
copy div "[PERSON_NAME] insists the child looks nothing like her family, fueling doubts a…"
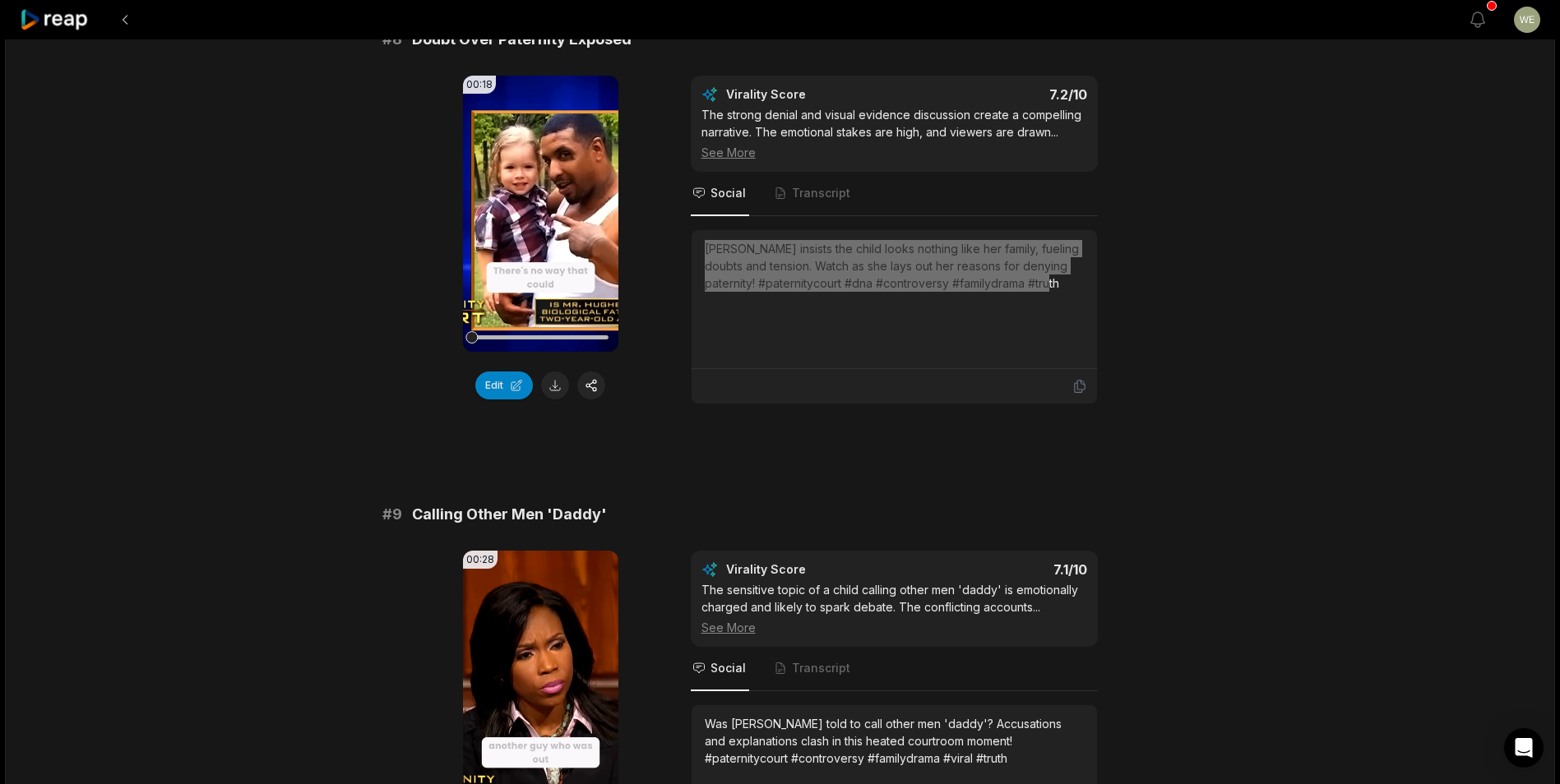
scroll to position [3718, 0]
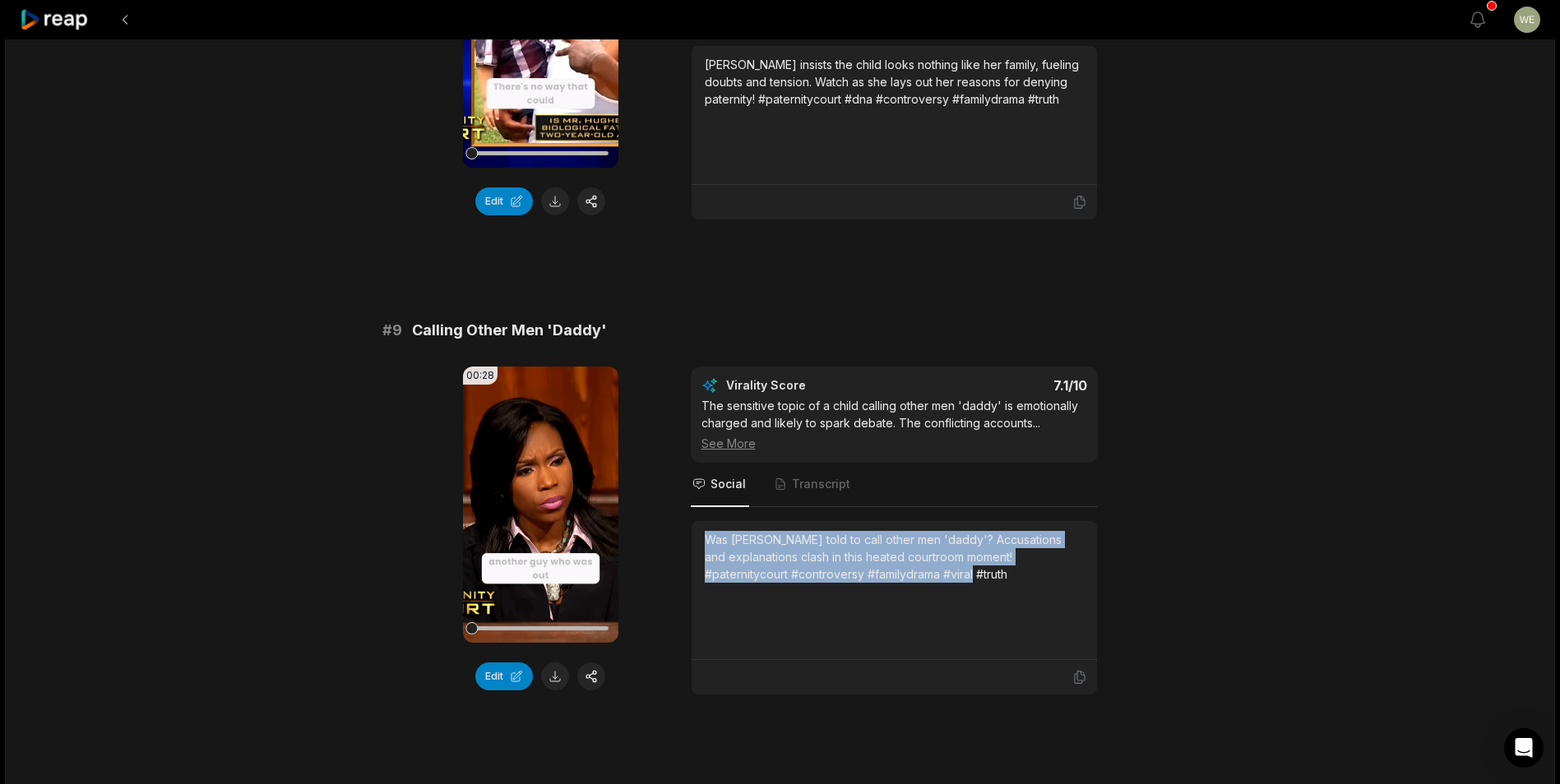
drag, startPoint x: 701, startPoint y: 524, endPoint x: 949, endPoint y: 557, distance: 250.2
click at [949, 557] on div "Was [PERSON_NAME] told to call other men 'daddy'? Accusations and explanations …" at bounding box center [893, 591] width 405 height 139
drag, startPoint x: 949, startPoint y: 557, endPoint x: 901, endPoint y: 548, distance: 48.8
copy div "Was [PERSON_NAME] told to call other men 'daddy'? Accusations and explanations …"
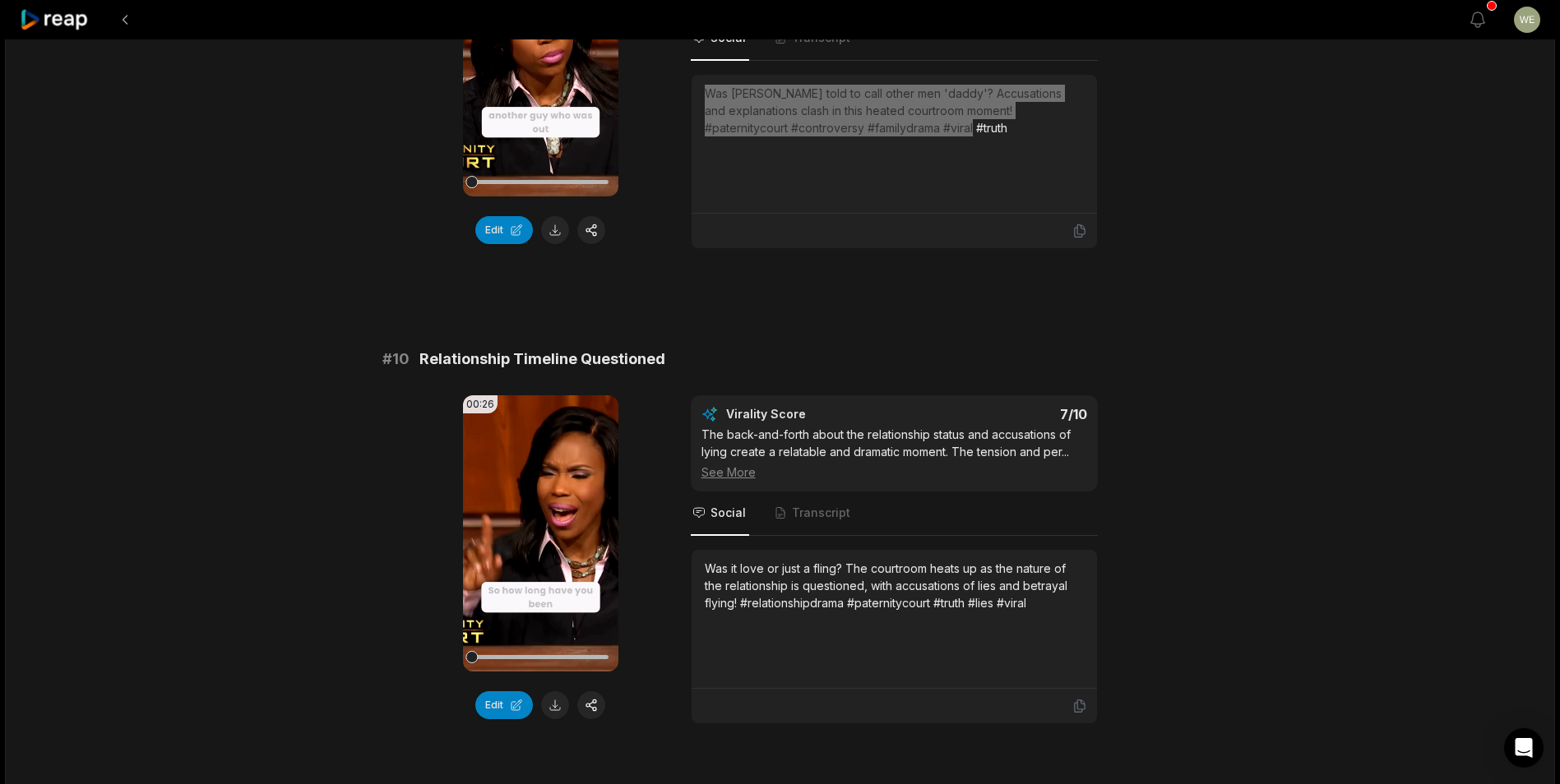
scroll to position [4250, 0]
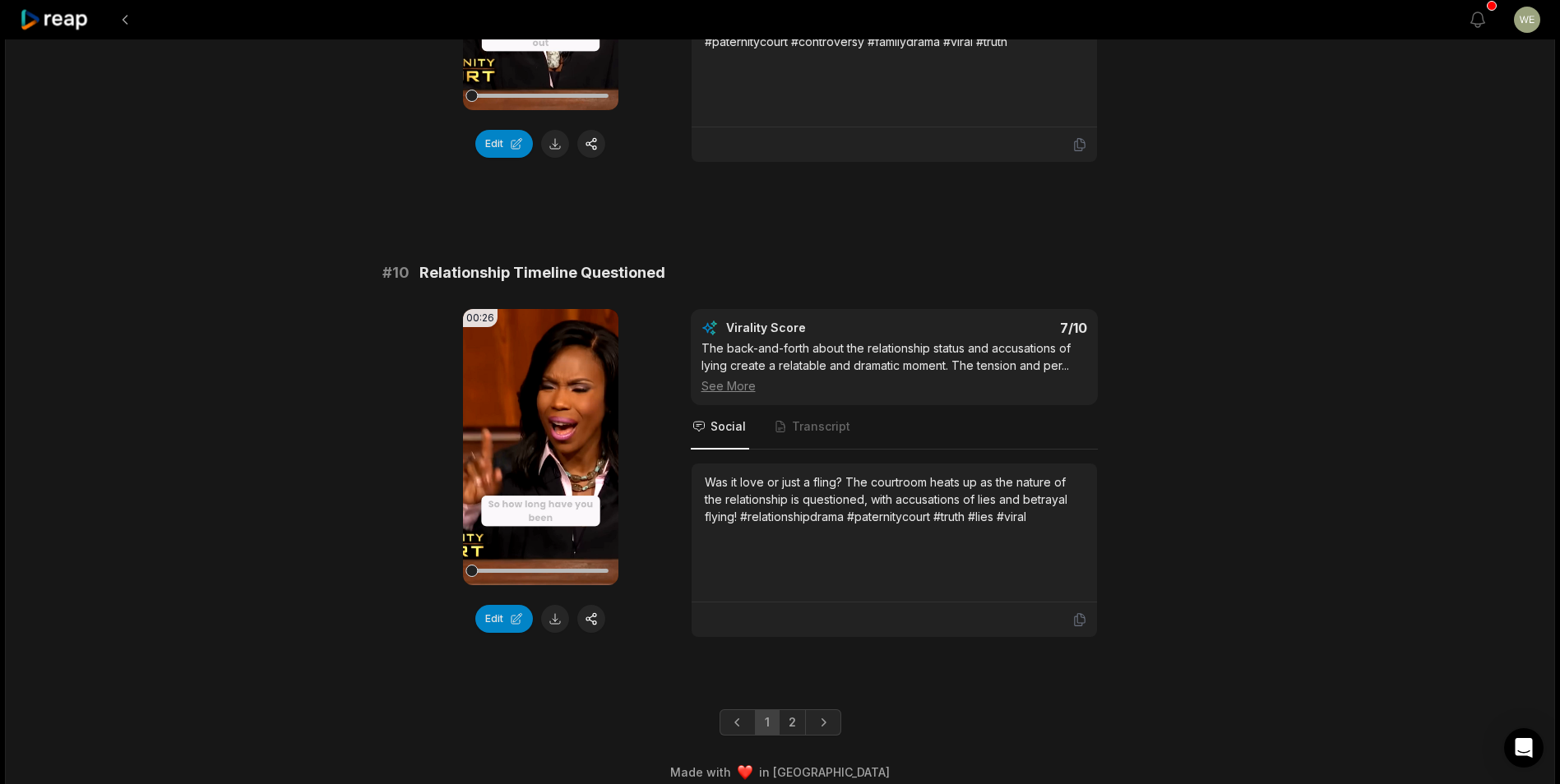
click at [765, 710] on link "1" at bounding box center [767, 722] width 25 height 26
click at [766, 710] on link "1" at bounding box center [767, 722] width 25 height 26
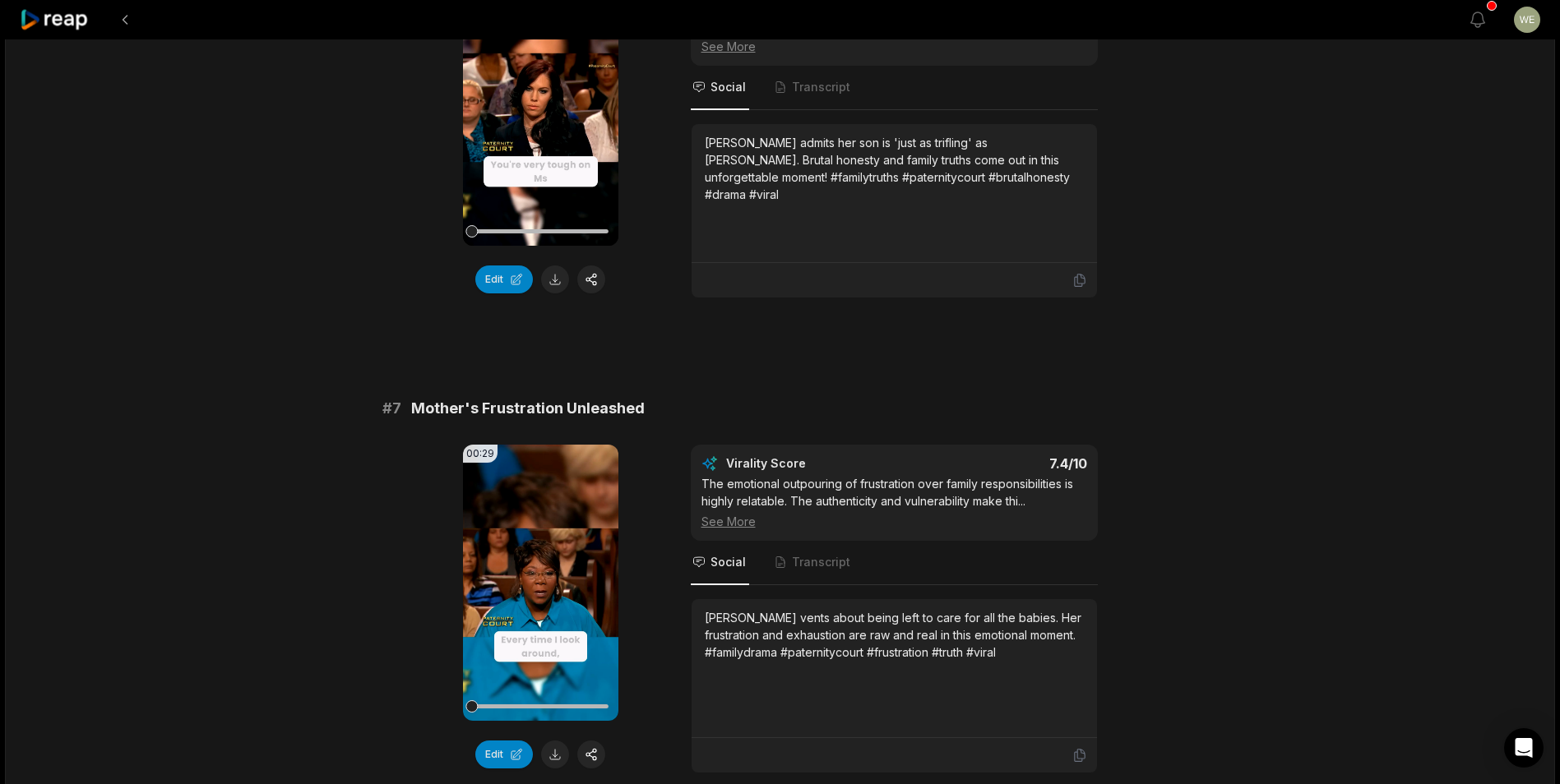
scroll to position [2854, 0]
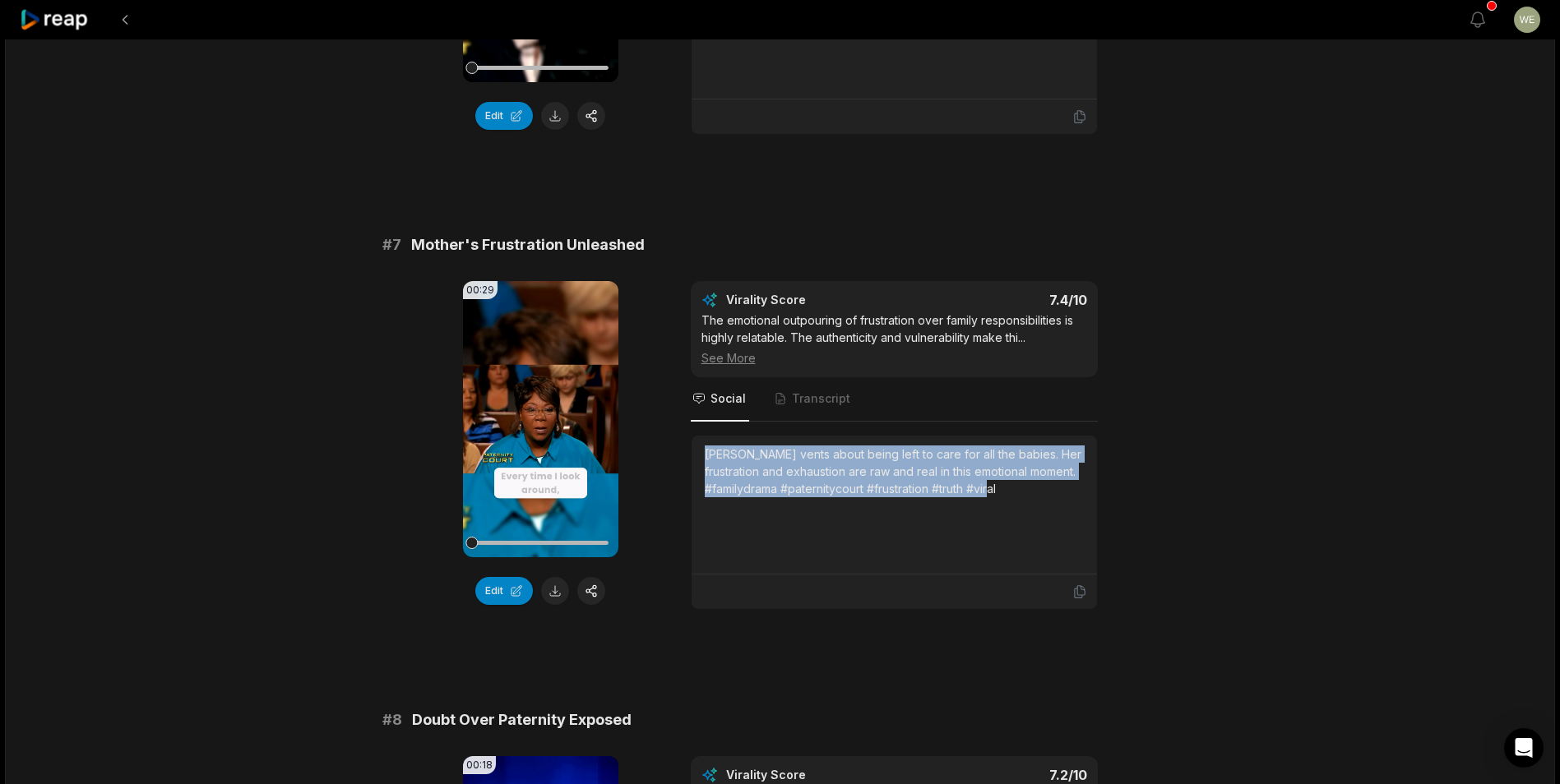
drag, startPoint x: 705, startPoint y: 440, endPoint x: 1035, endPoint y: 474, distance: 331.7
click at [1035, 474] on div "[PERSON_NAME] vents about being left to care for all the babies. Her frustratio…" at bounding box center [894, 470] width 379 height 52
drag, startPoint x: 1035, startPoint y: 474, endPoint x: 977, endPoint y: 466, distance: 58.5
copy div "[PERSON_NAME] vents about being left to care for all the babies. Her frustratio…"
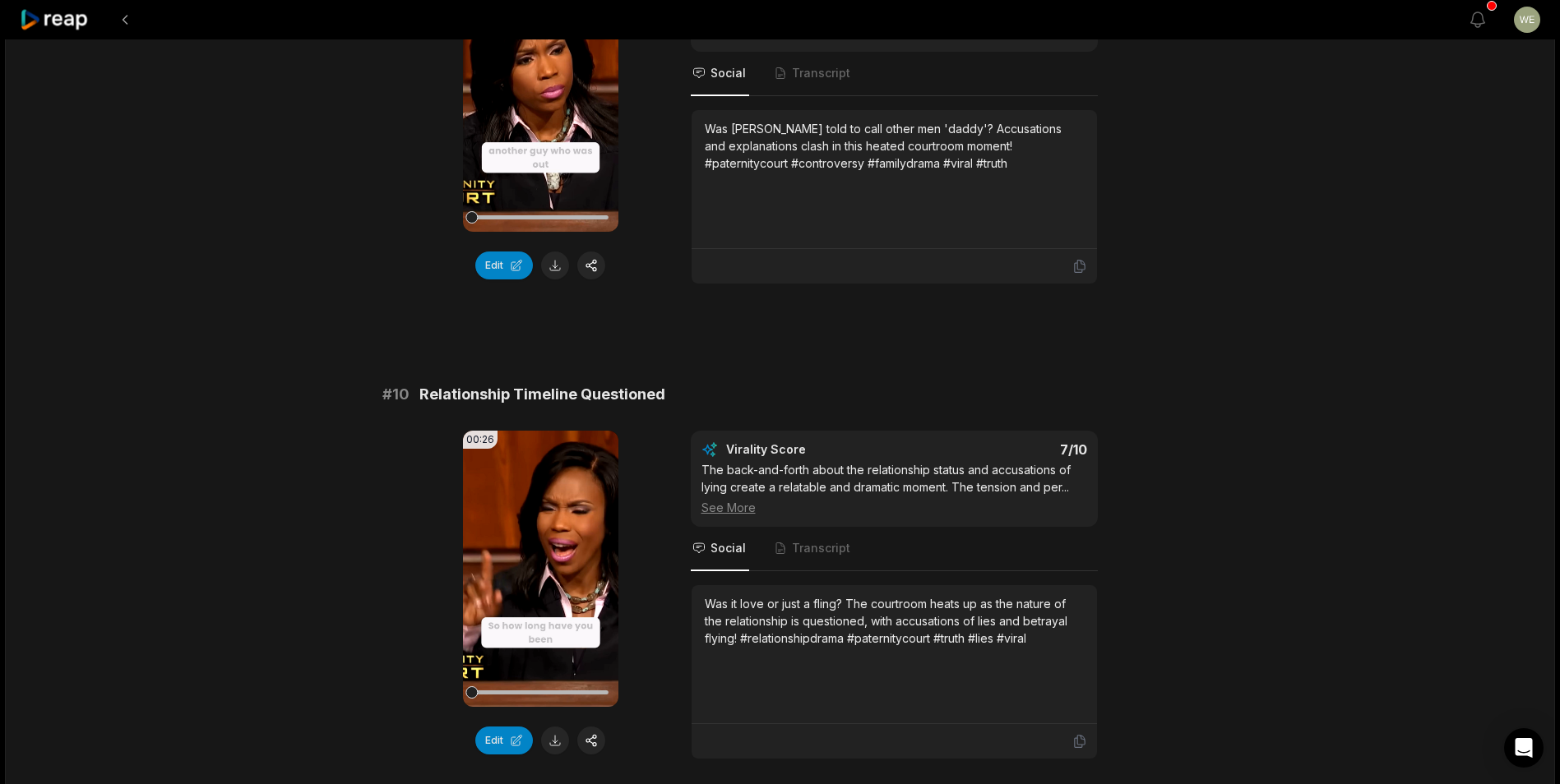
scroll to position [4250, 0]
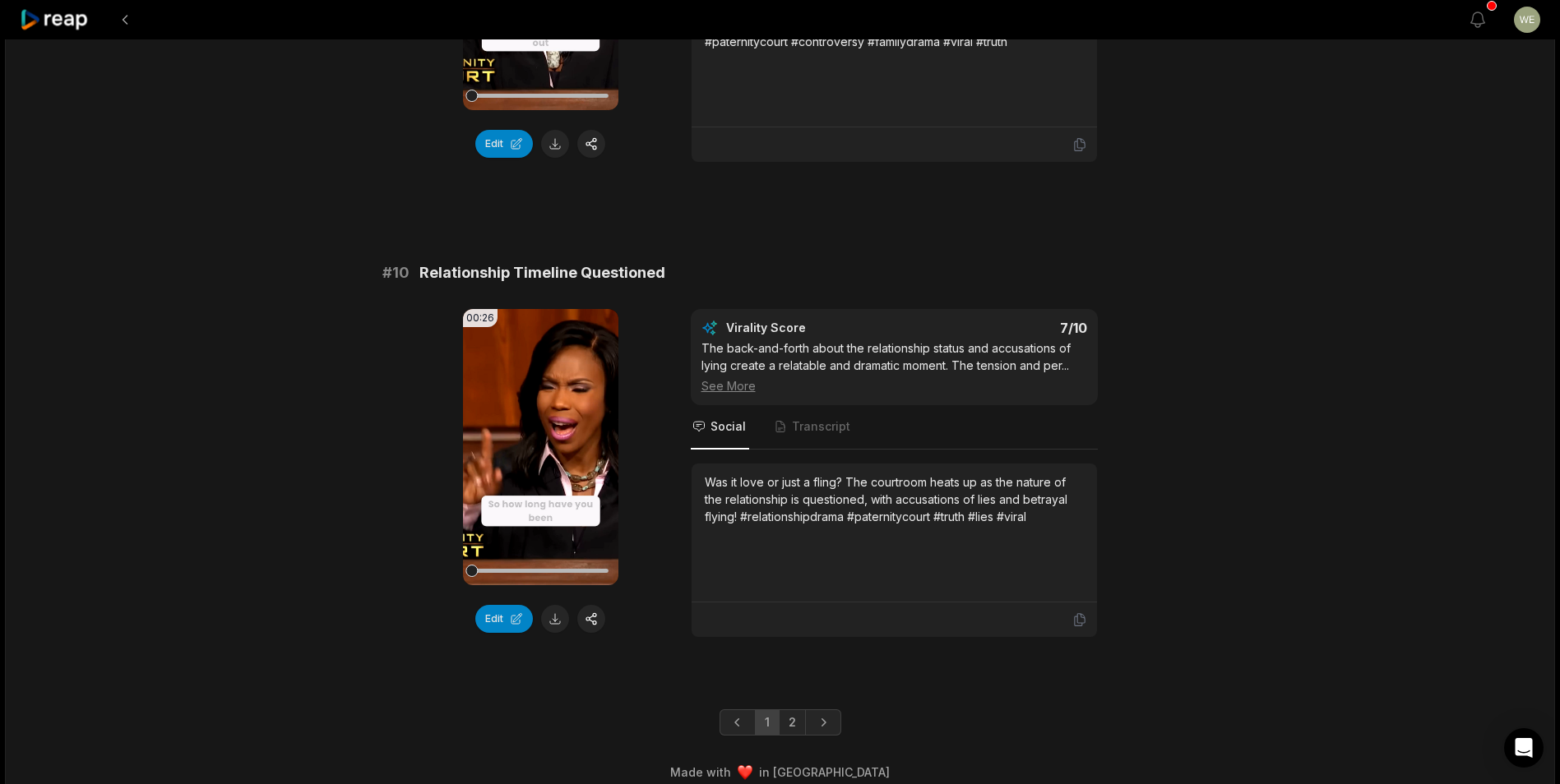
drag, startPoint x: 791, startPoint y: 703, endPoint x: 794, endPoint y: 679, distance: 24.2
click at [791, 710] on link "2" at bounding box center [792, 722] width 27 height 26
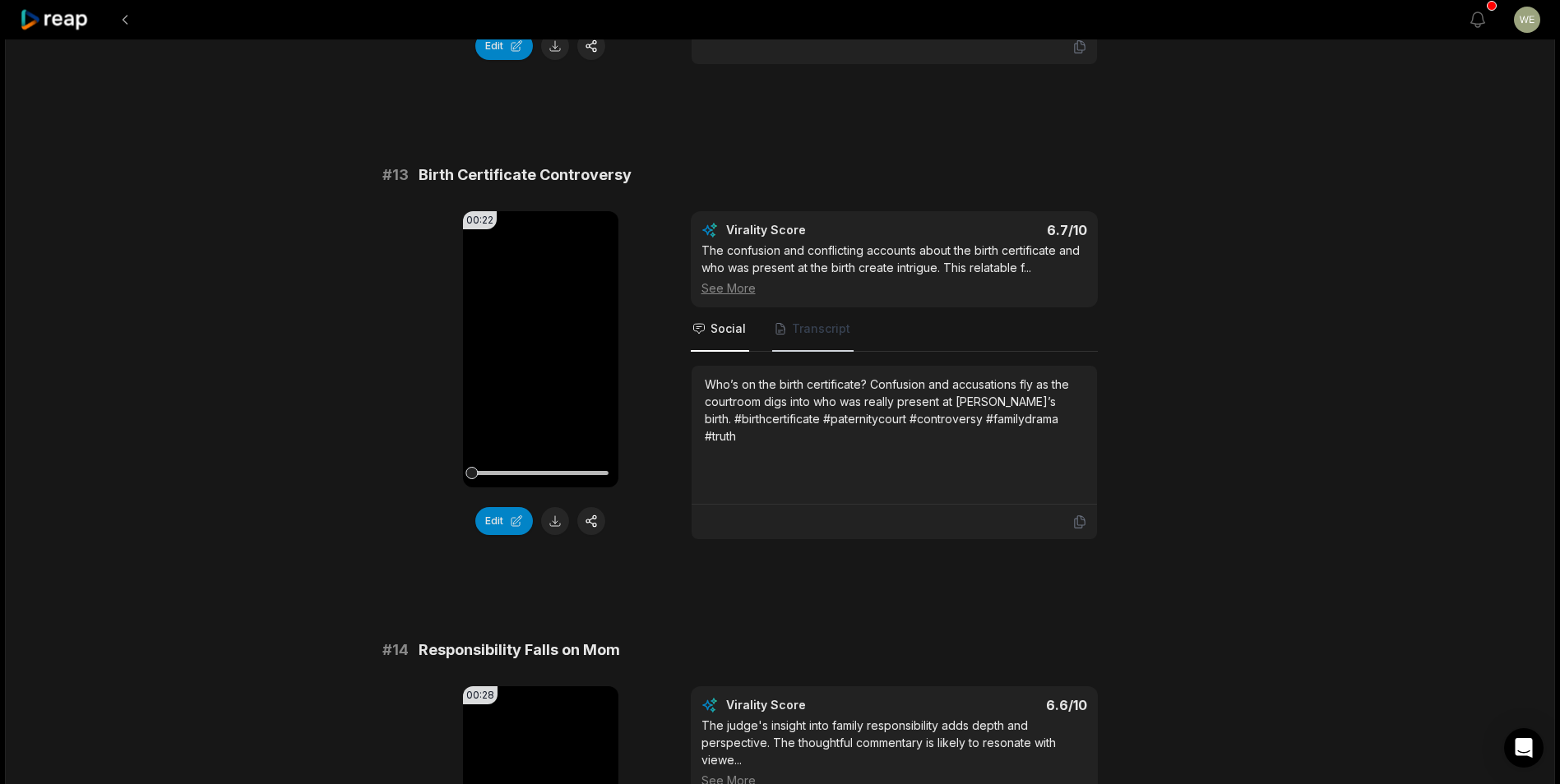
scroll to position [891, 0]
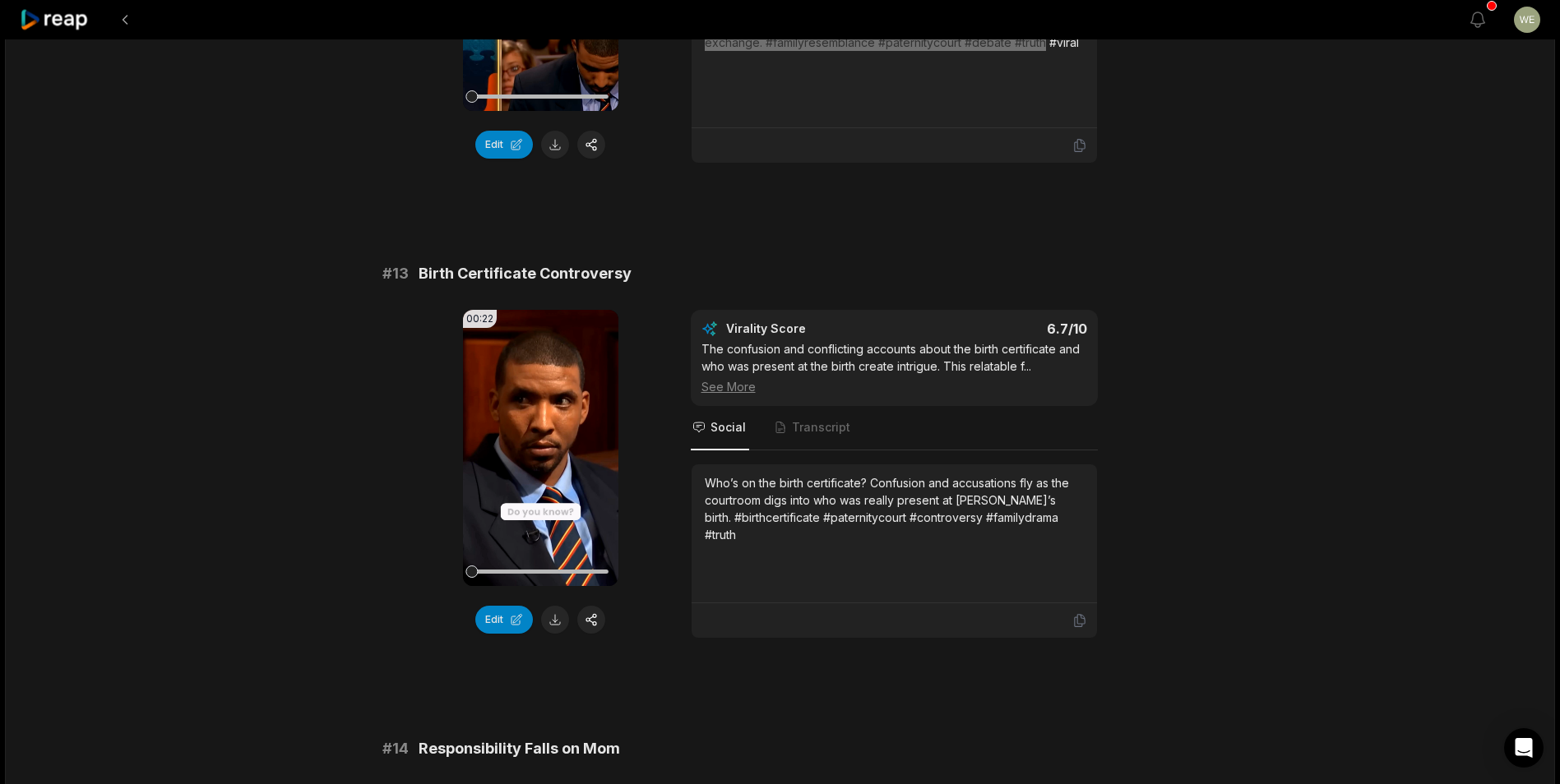
scroll to position [924, 0]
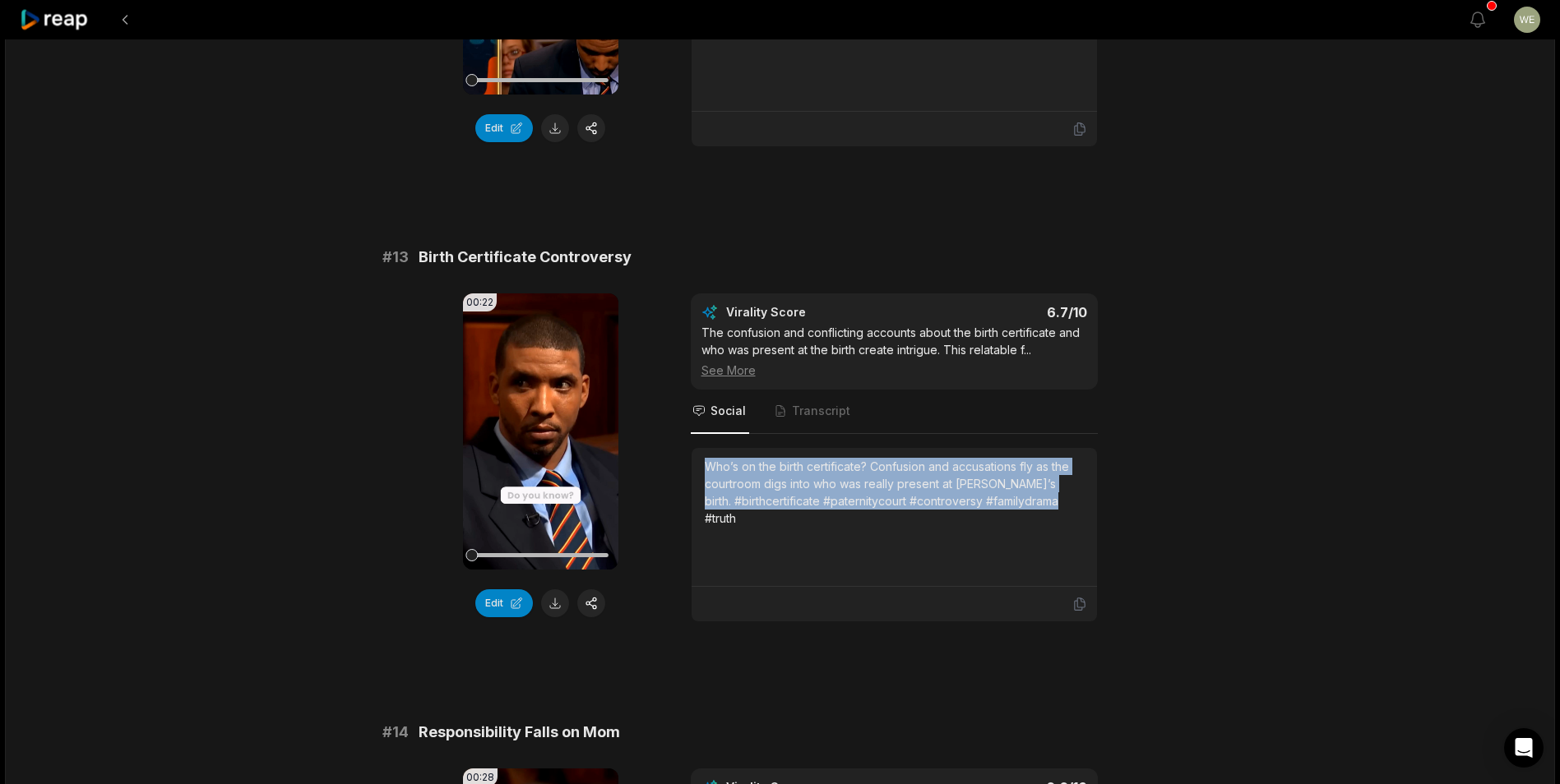
drag, startPoint x: 704, startPoint y: 466, endPoint x: 1096, endPoint y: 515, distance: 395.1
click at [1096, 515] on div "Who’s on the birth certificate? Confusion and accusations fly as the courtroom …" at bounding box center [893, 517] width 405 height 139
copy div "Who’s on the birth certificate? Confusion and accusations fly as the courtroom …"
